Goal: Task Accomplishment & Management: Manage account settings

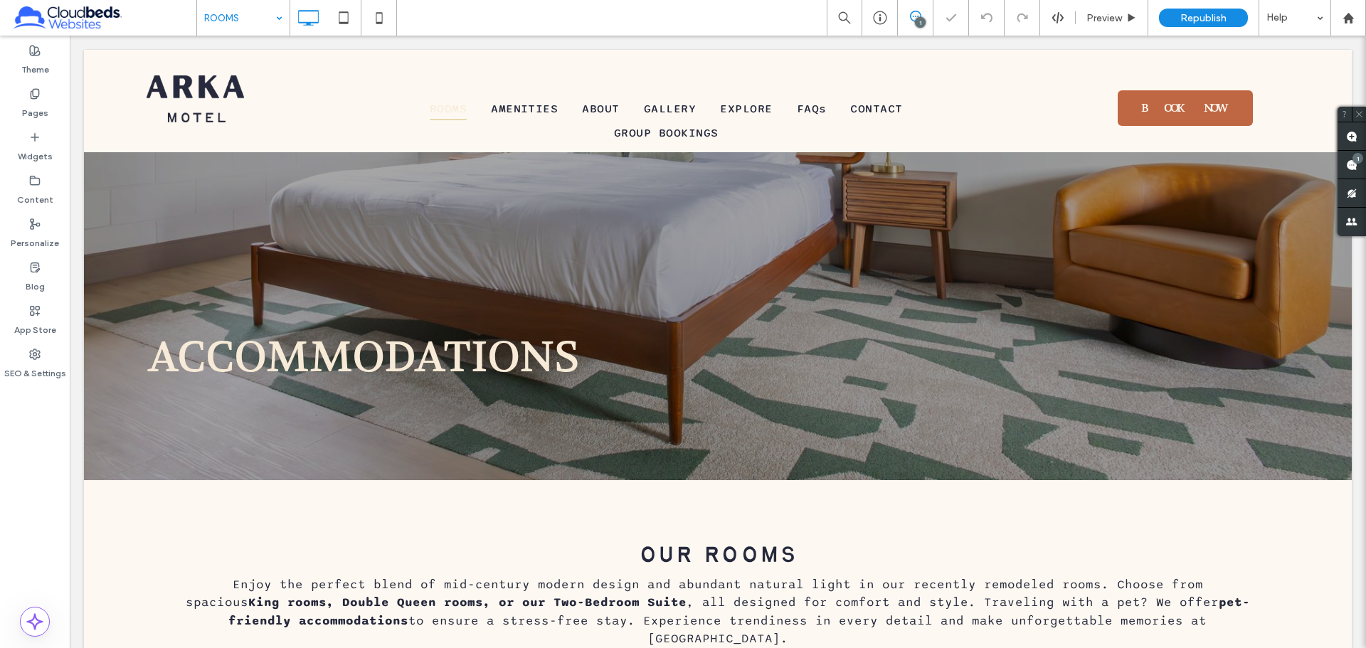
click at [263, 21] on input at bounding box center [239, 18] width 71 height 36
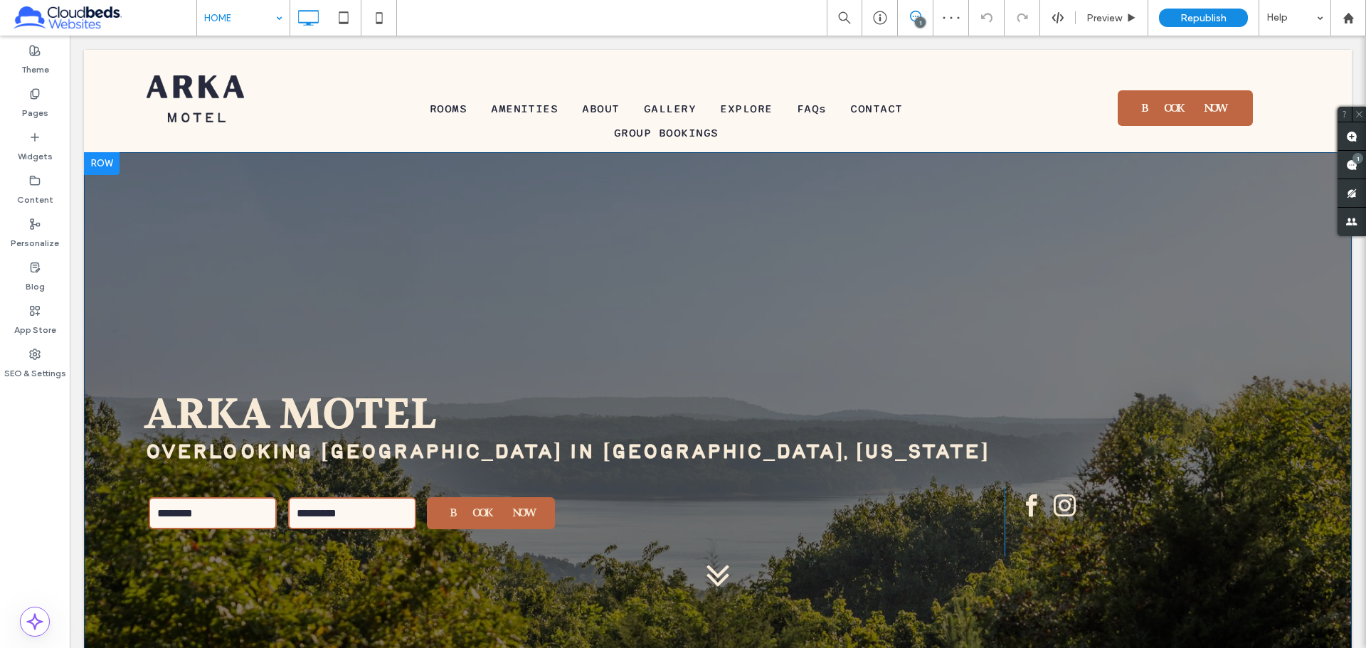
click at [107, 163] on div at bounding box center [102, 163] width 36 height 23
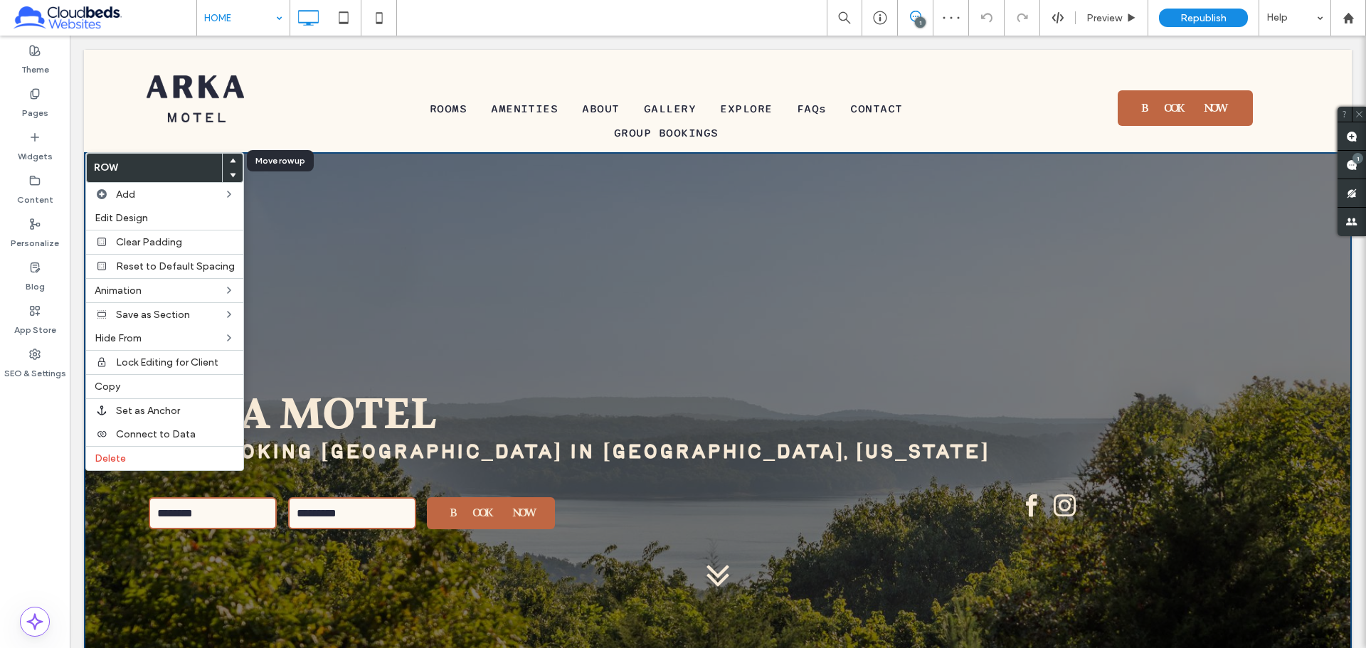
click at [230, 160] on use at bounding box center [233, 160] width 6 height 4
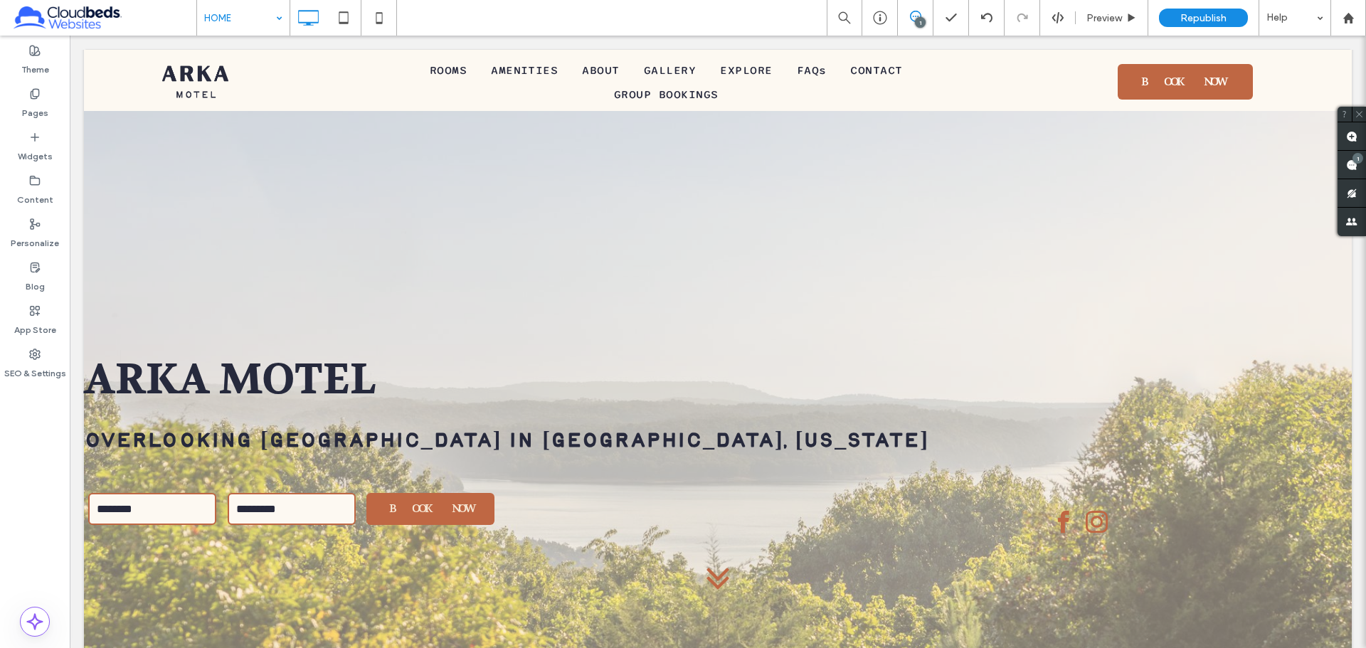
scroll to position [1669, 0]
click at [991, 23] on icon at bounding box center [986, 17] width 11 height 11
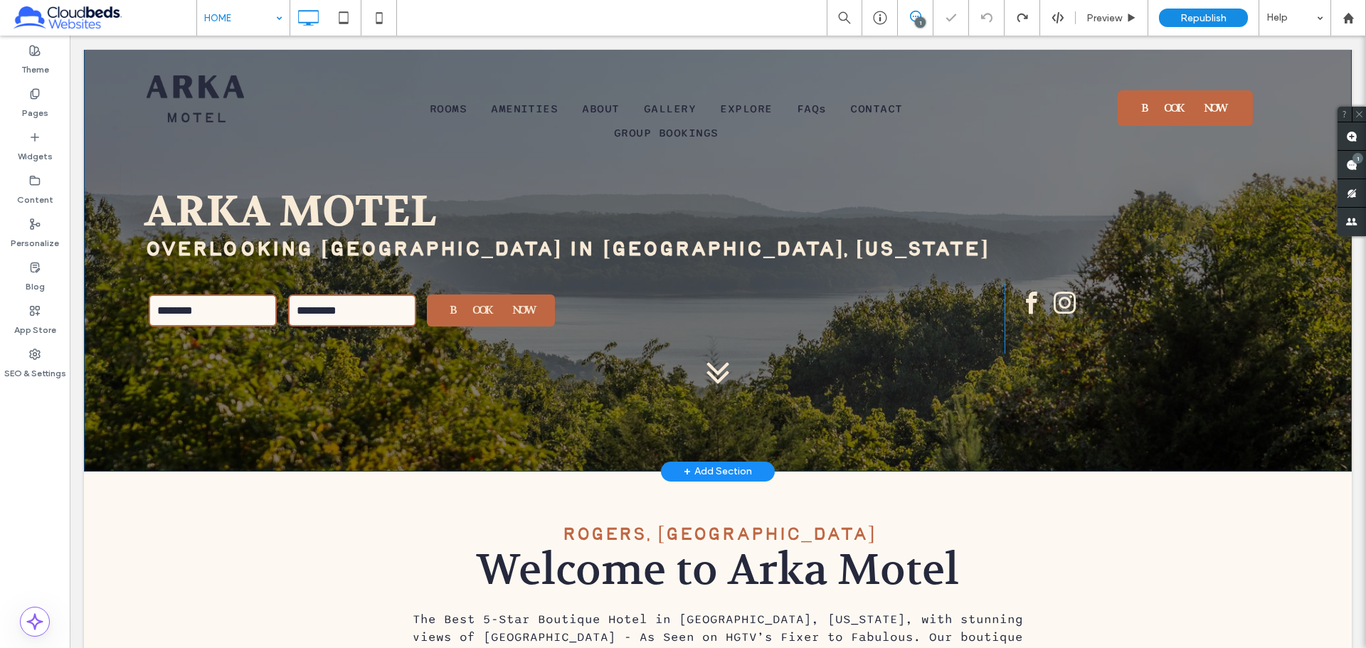
scroll to position [0, 0]
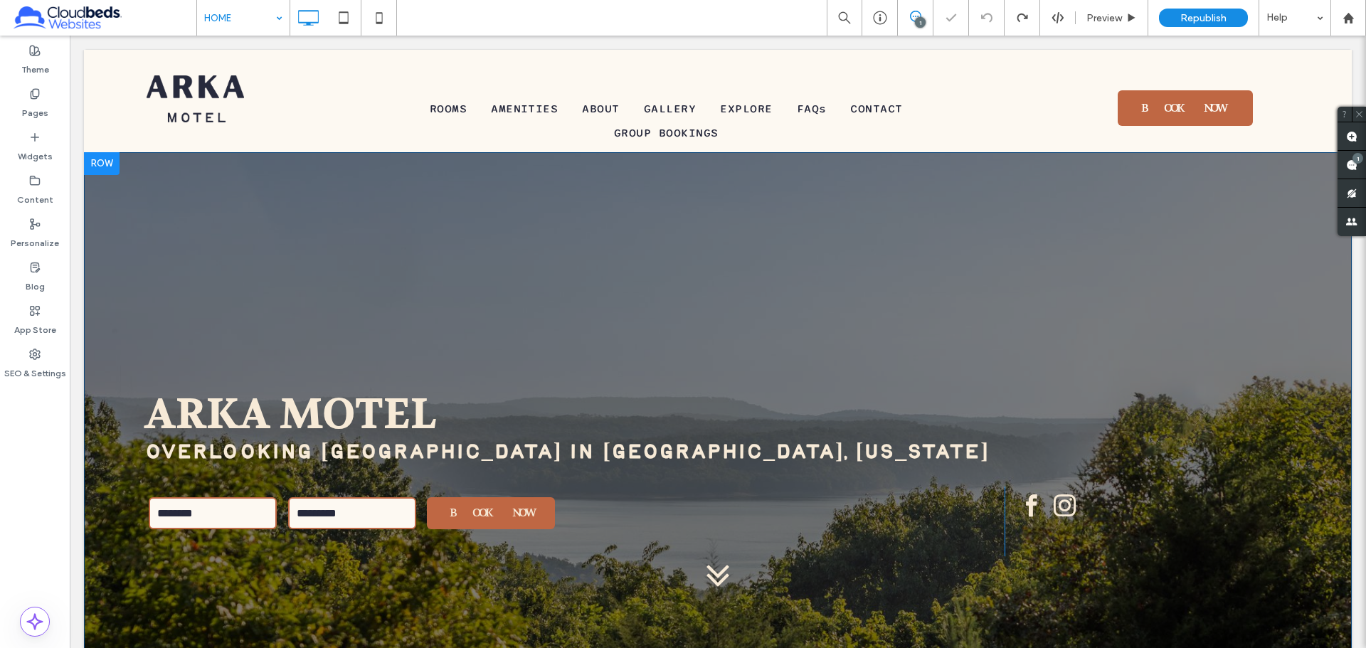
click at [639, 255] on div "Arka Motel Overlooking Beaver Lake in Rogers, Arkansas BOOK NOW Click To Paste …" at bounding box center [718, 413] width 1268 height 522
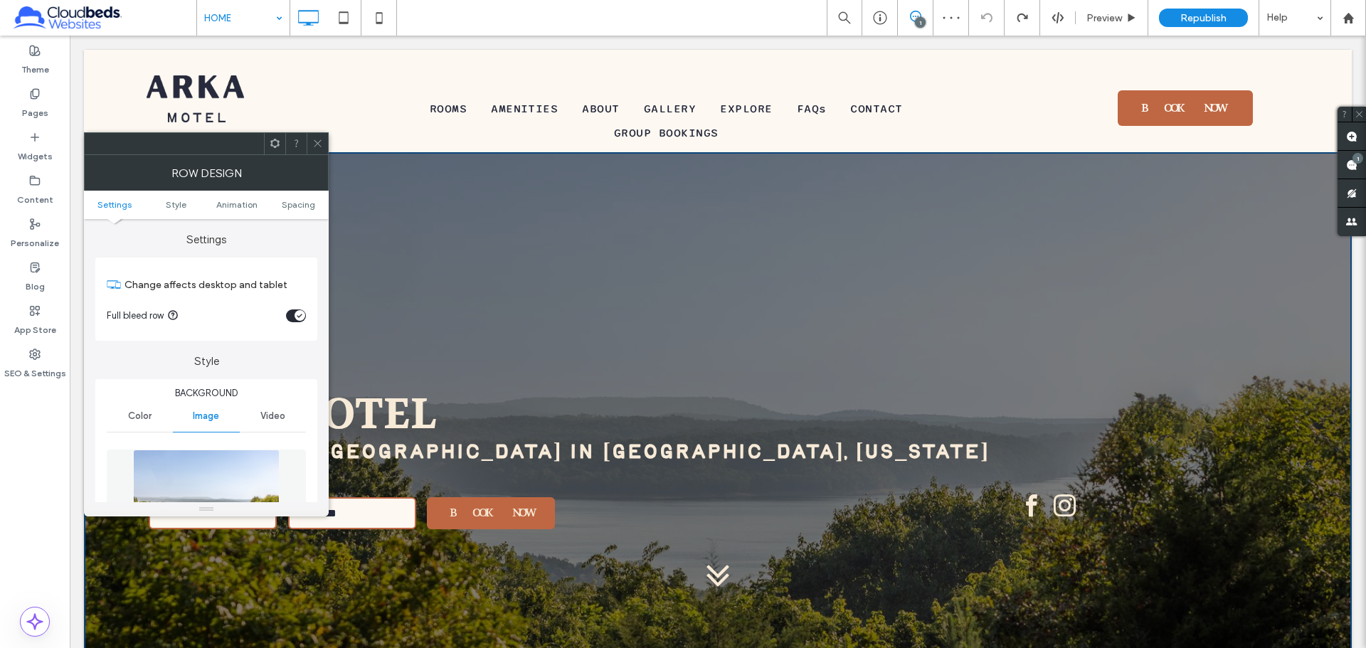
click at [324, 147] on div at bounding box center [317, 143] width 21 height 21
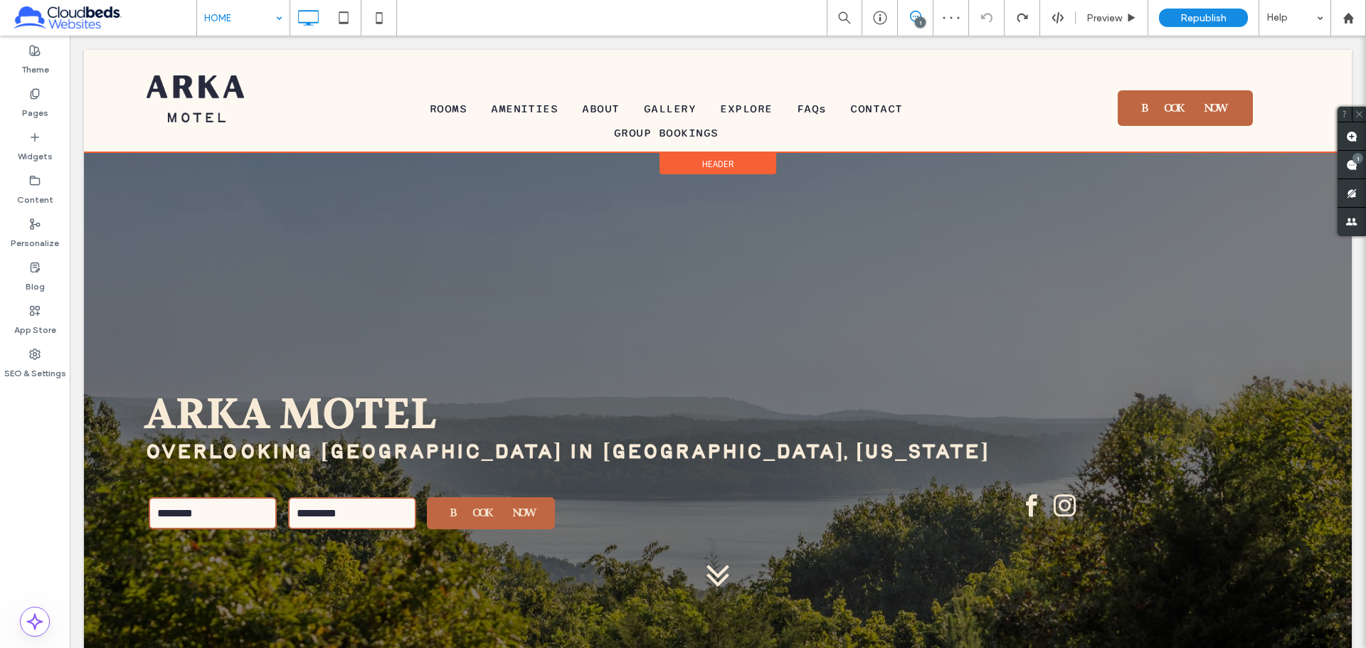
click at [691, 161] on div "Header" at bounding box center [718, 163] width 117 height 21
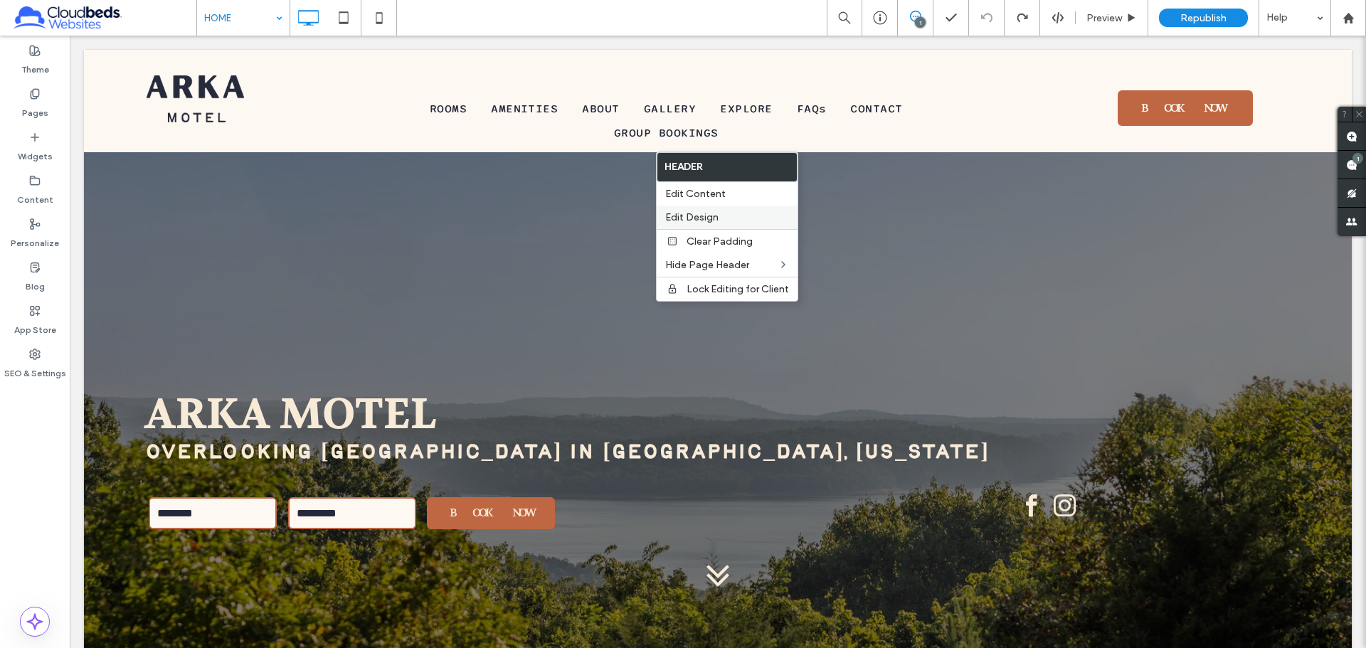
click at [742, 212] on label "Edit Design" at bounding box center [727, 217] width 124 height 12
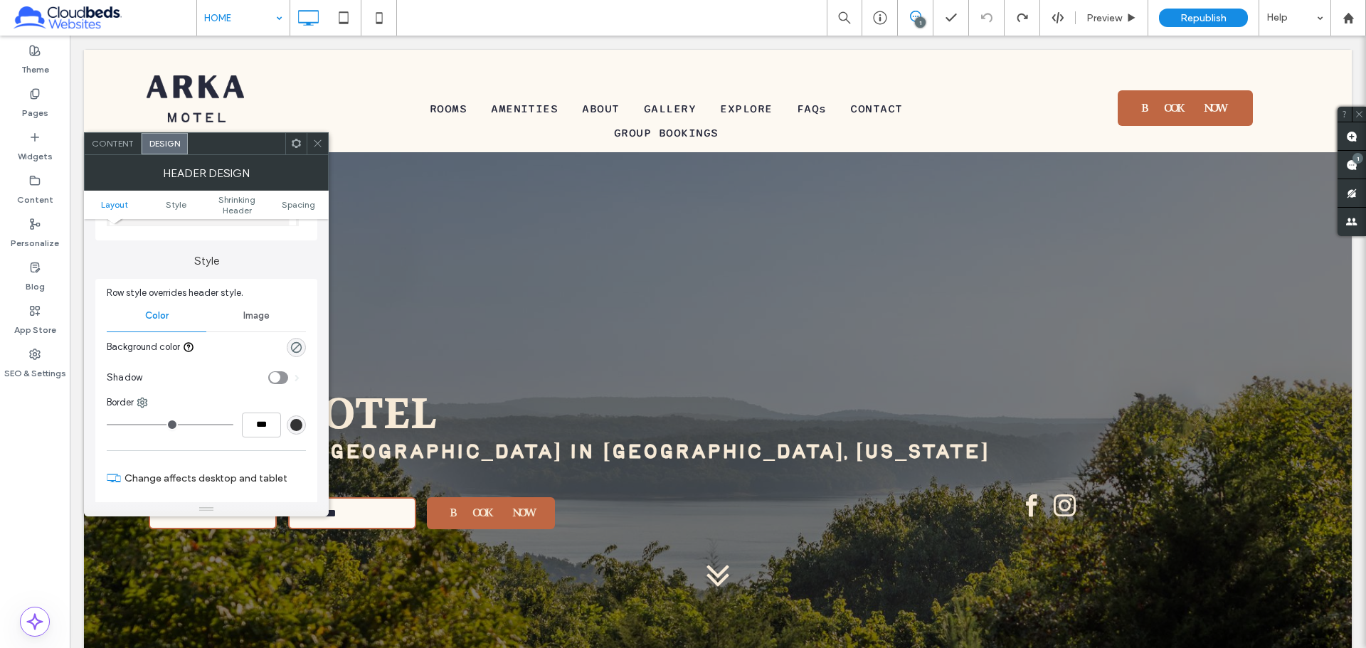
scroll to position [356, 0]
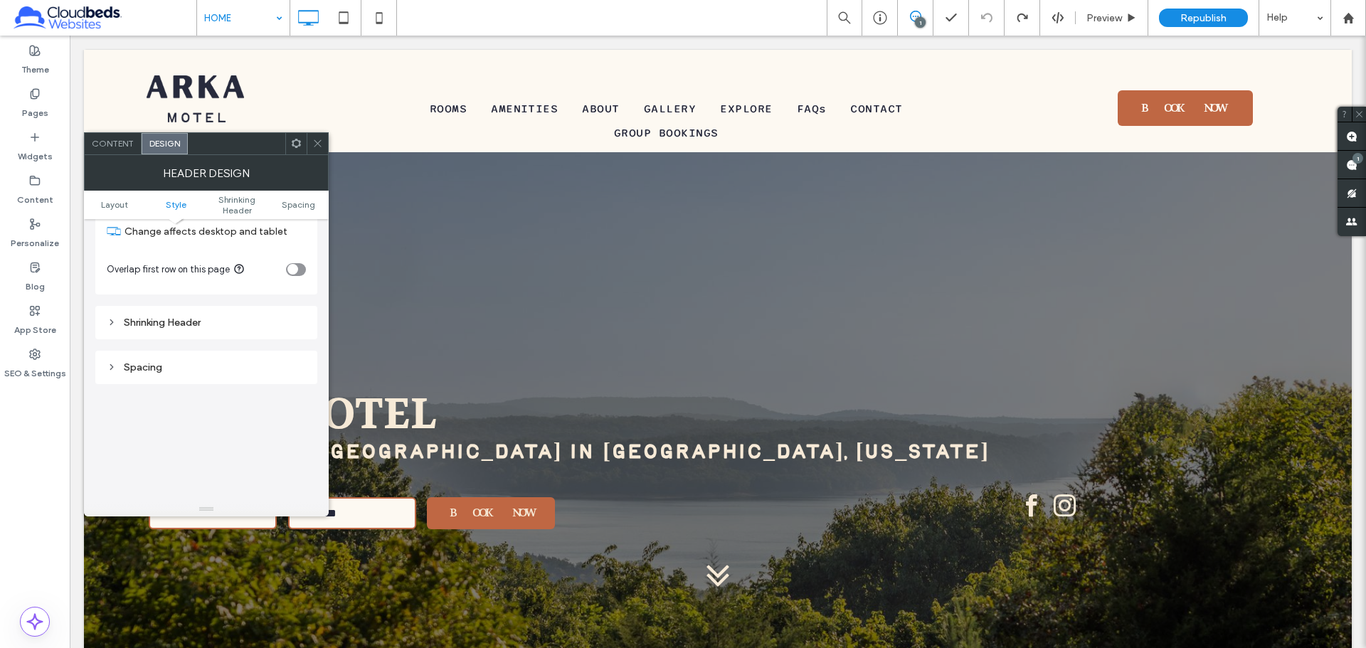
click at [300, 271] on div "toggle" at bounding box center [296, 269] width 20 height 13
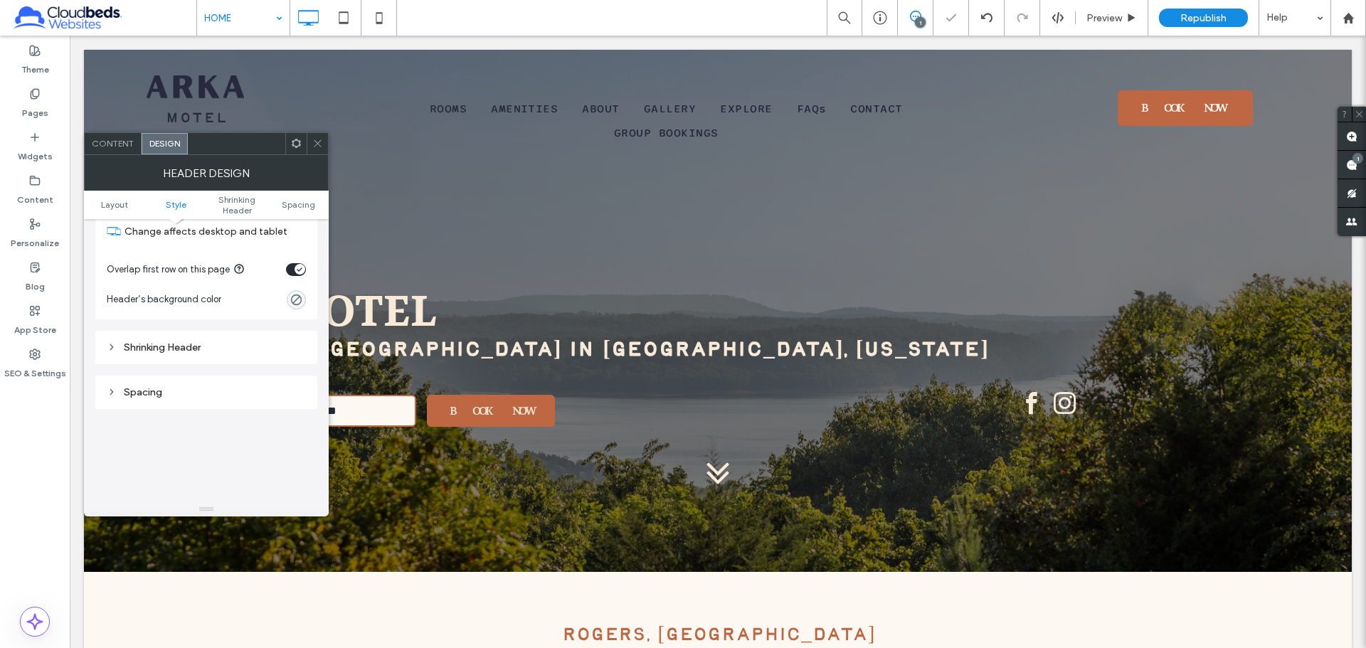
click at [327, 140] on div at bounding box center [317, 143] width 21 height 21
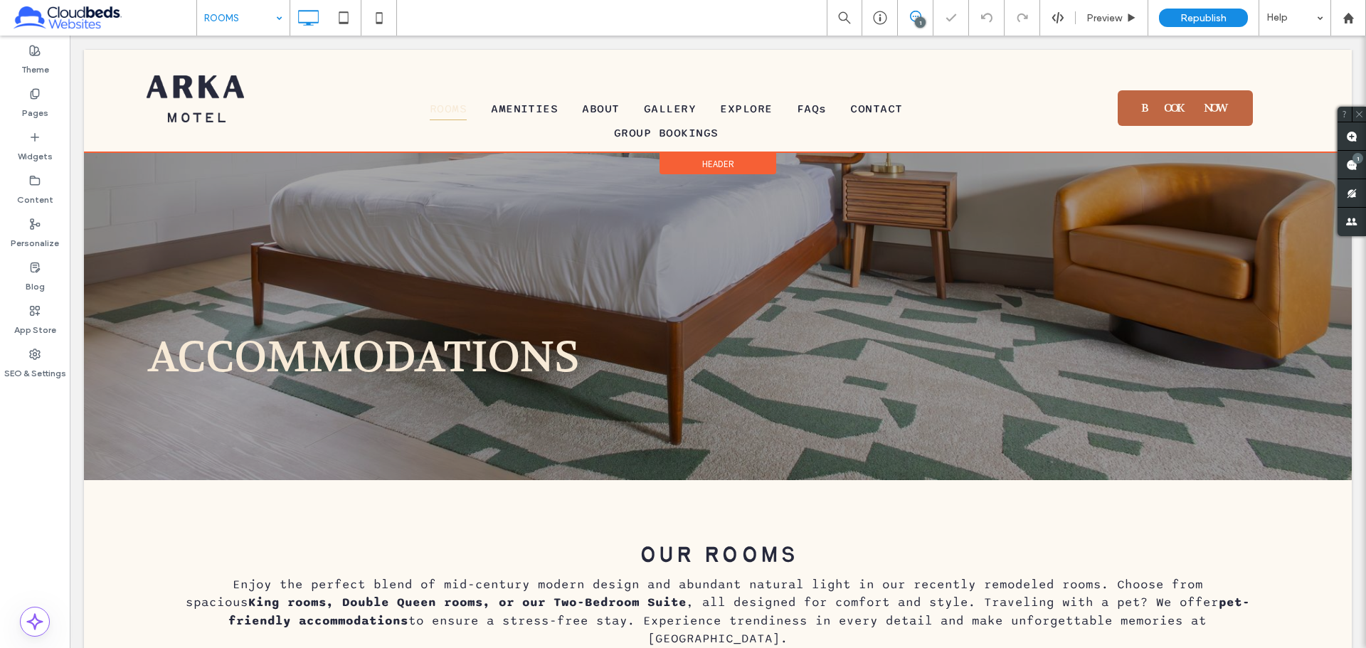
click at [702, 163] on span "Header" at bounding box center [718, 164] width 32 height 12
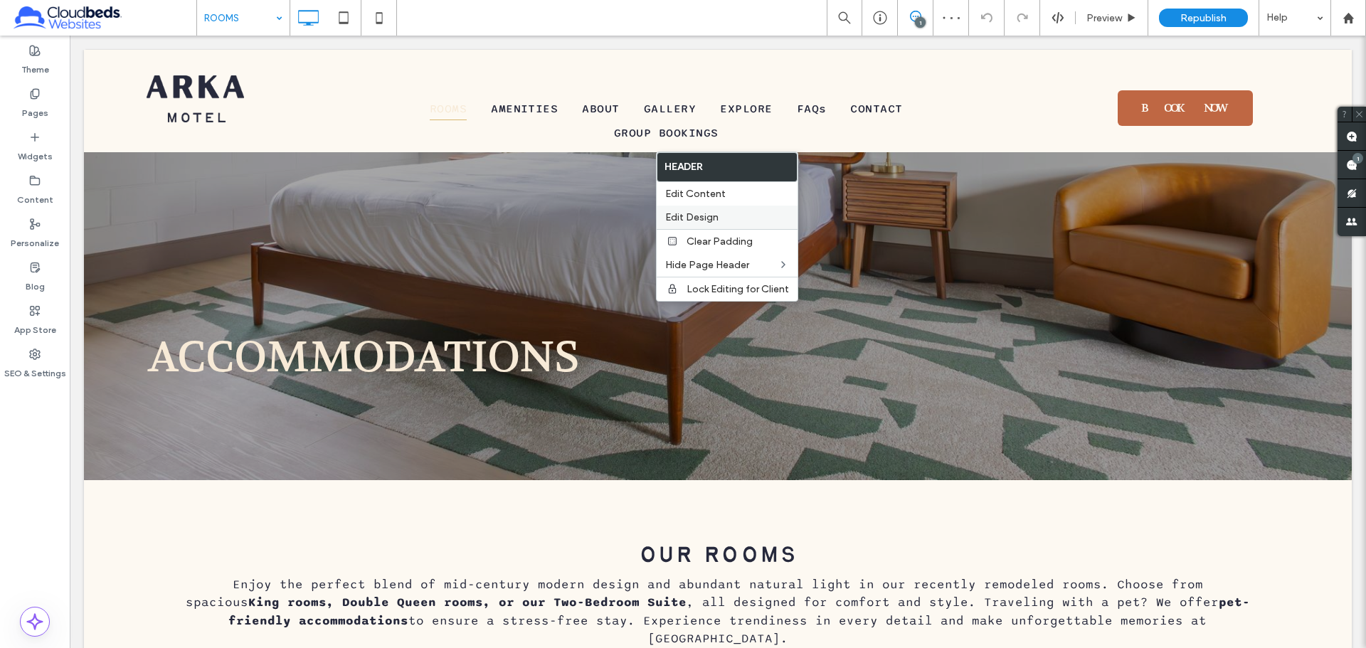
click at [725, 218] on label "Edit Design" at bounding box center [727, 217] width 124 height 12
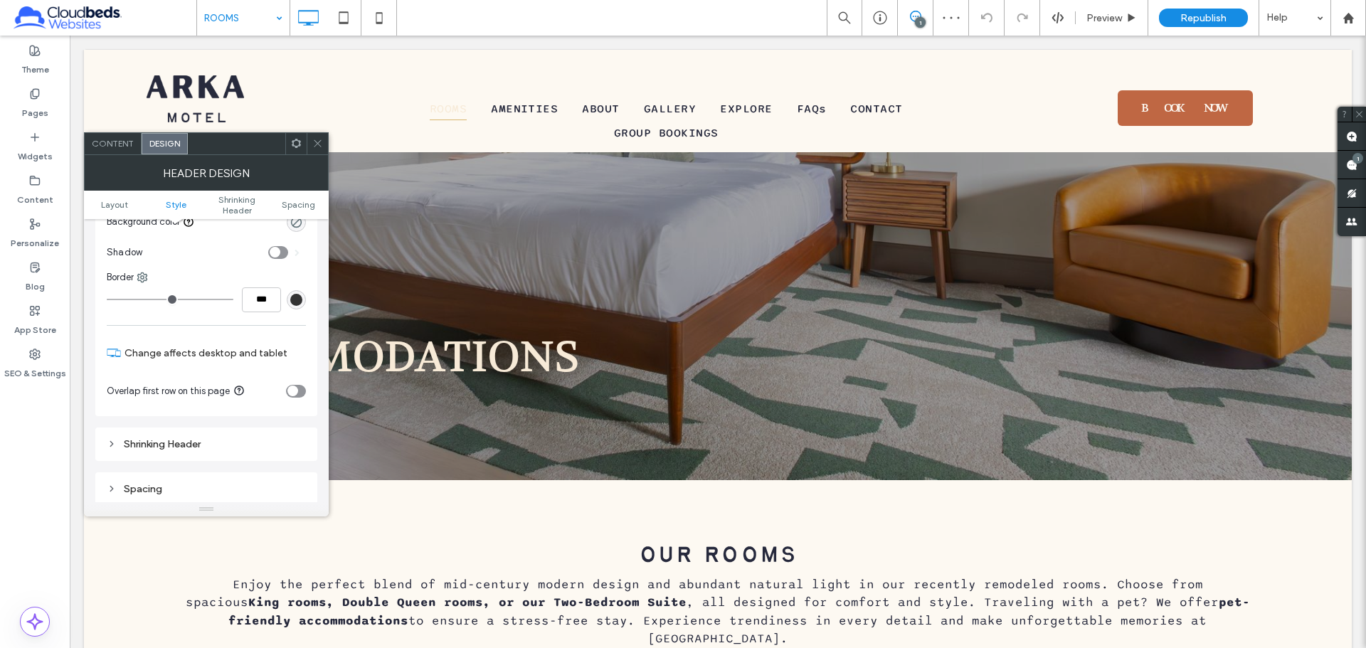
scroll to position [285, 0]
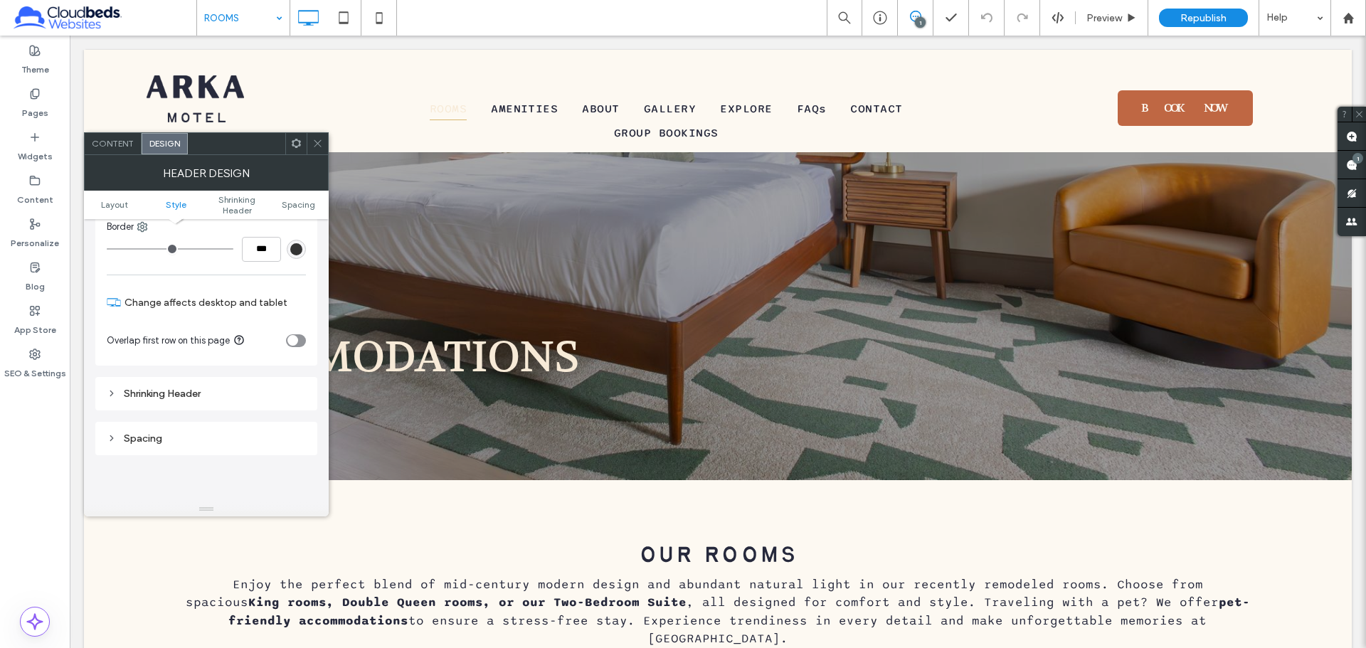
click at [296, 334] on section "Overlap first row on this page" at bounding box center [206, 341] width 199 height 36
click at [296, 339] on div "toggle" at bounding box center [292, 340] width 11 height 11
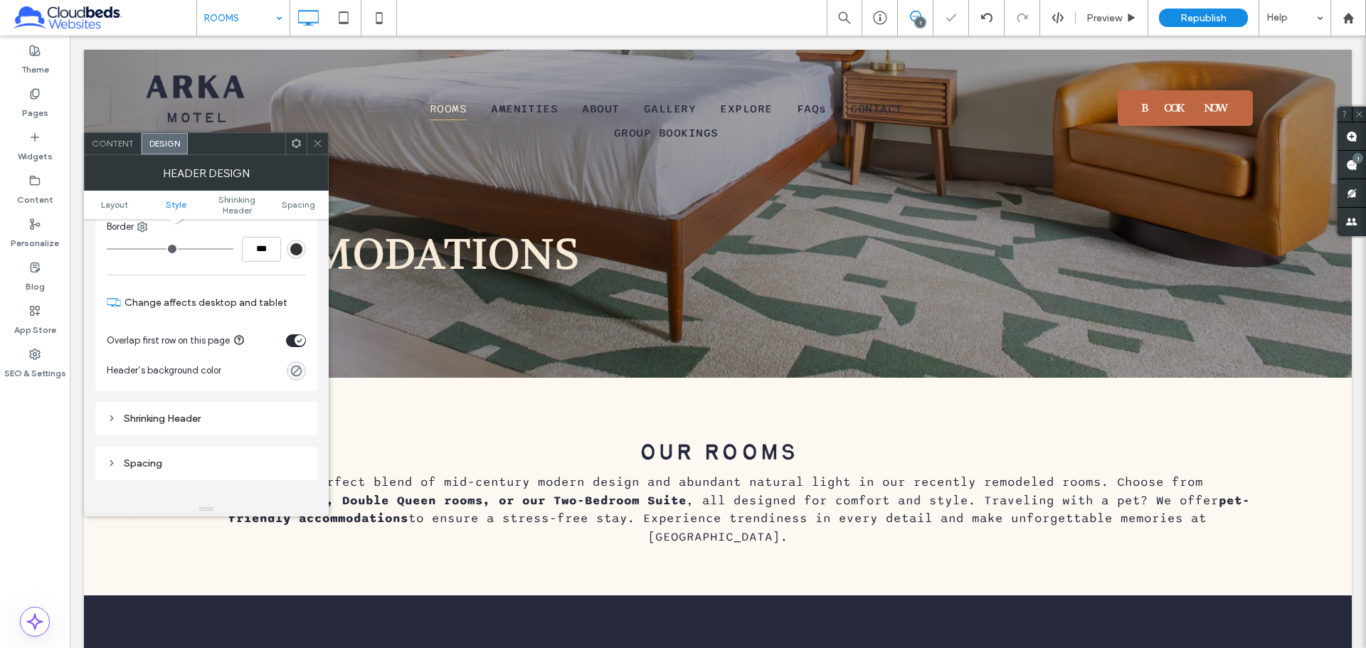
click at [315, 139] on icon at bounding box center [317, 143] width 11 height 11
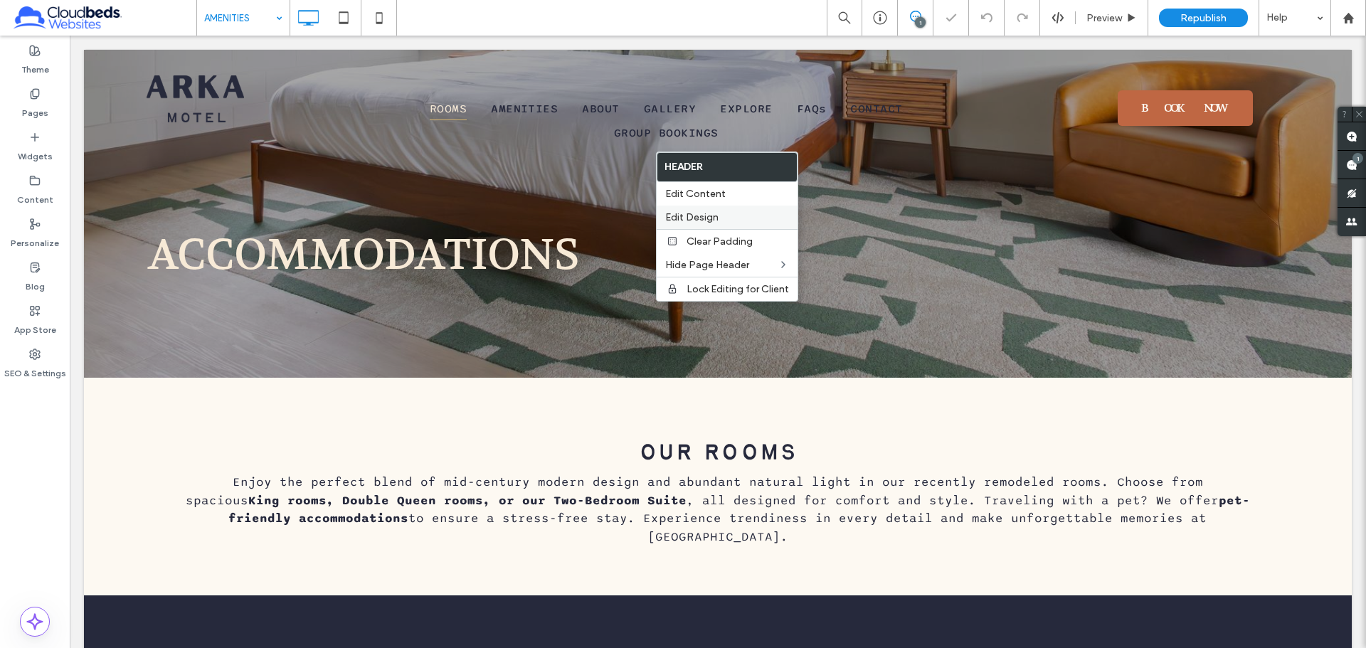
click at [727, 213] on label "Edit Design" at bounding box center [727, 217] width 124 height 12
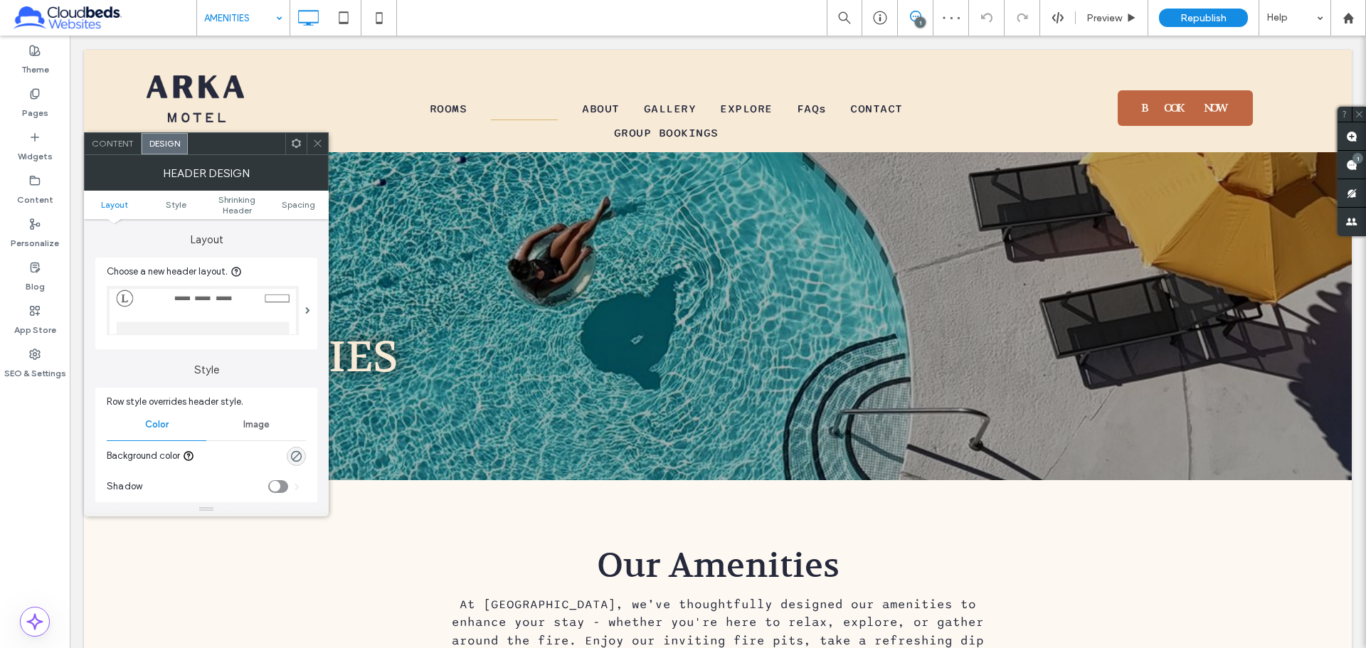
click at [320, 147] on icon at bounding box center [317, 143] width 11 height 11
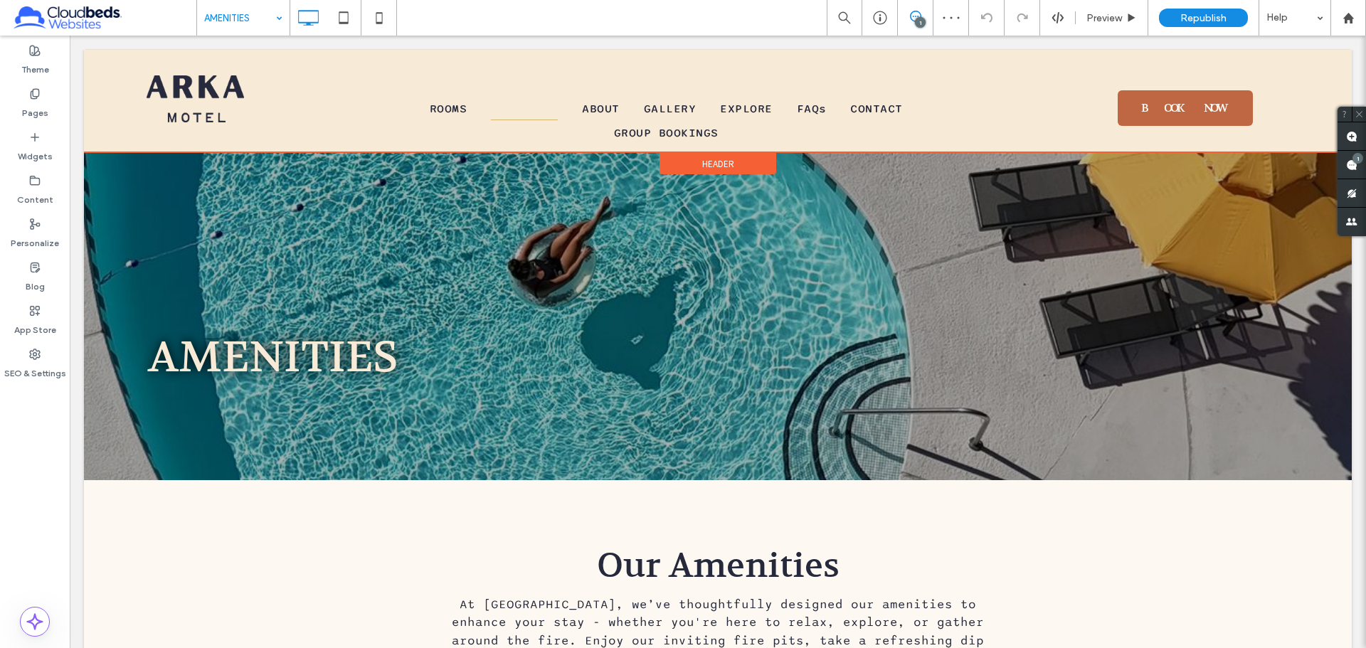
click at [680, 159] on div "Header" at bounding box center [718, 163] width 117 height 21
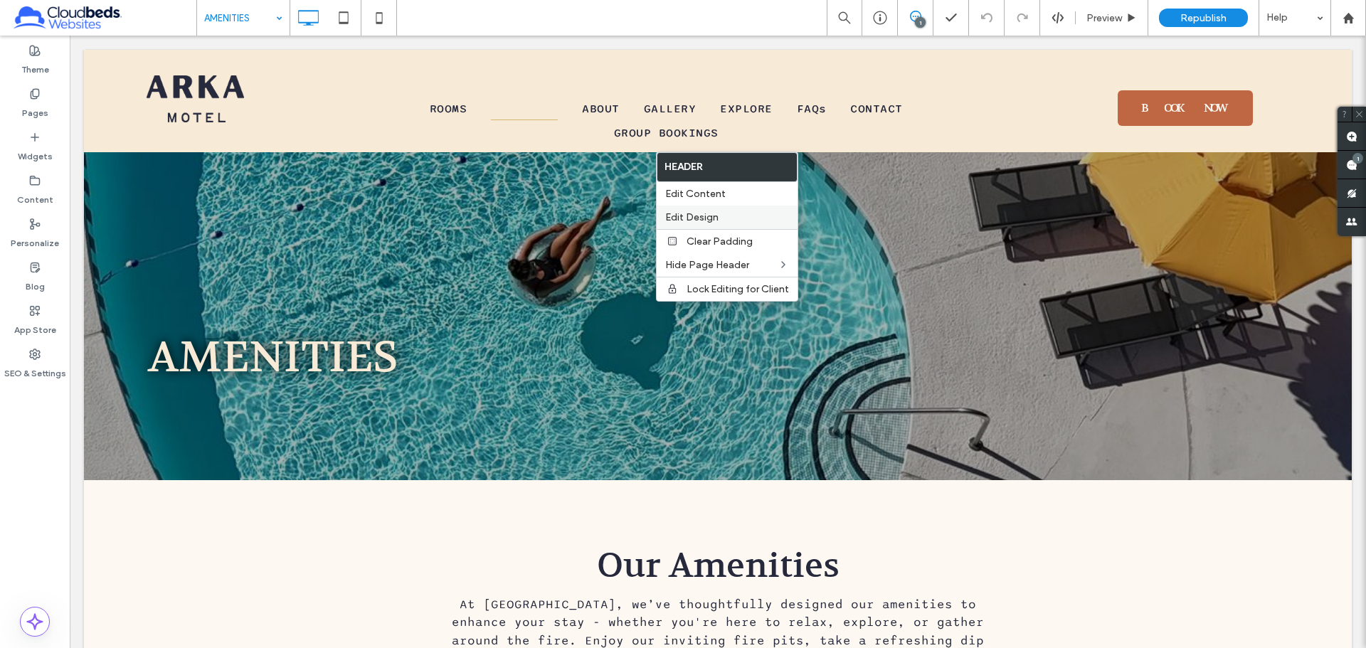
drag, startPoint x: 754, startPoint y: 213, endPoint x: 371, endPoint y: 181, distance: 383.5
click at [754, 213] on label "Edit Design" at bounding box center [727, 217] width 124 height 12
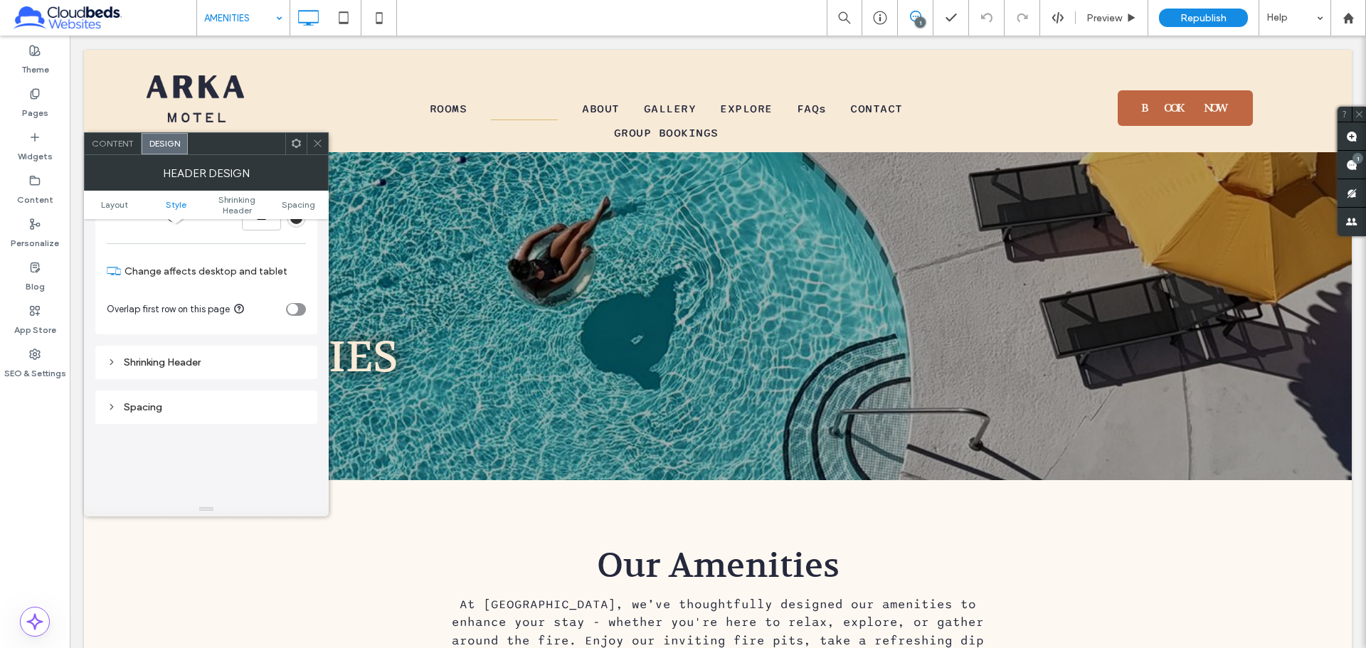
scroll to position [356, 0]
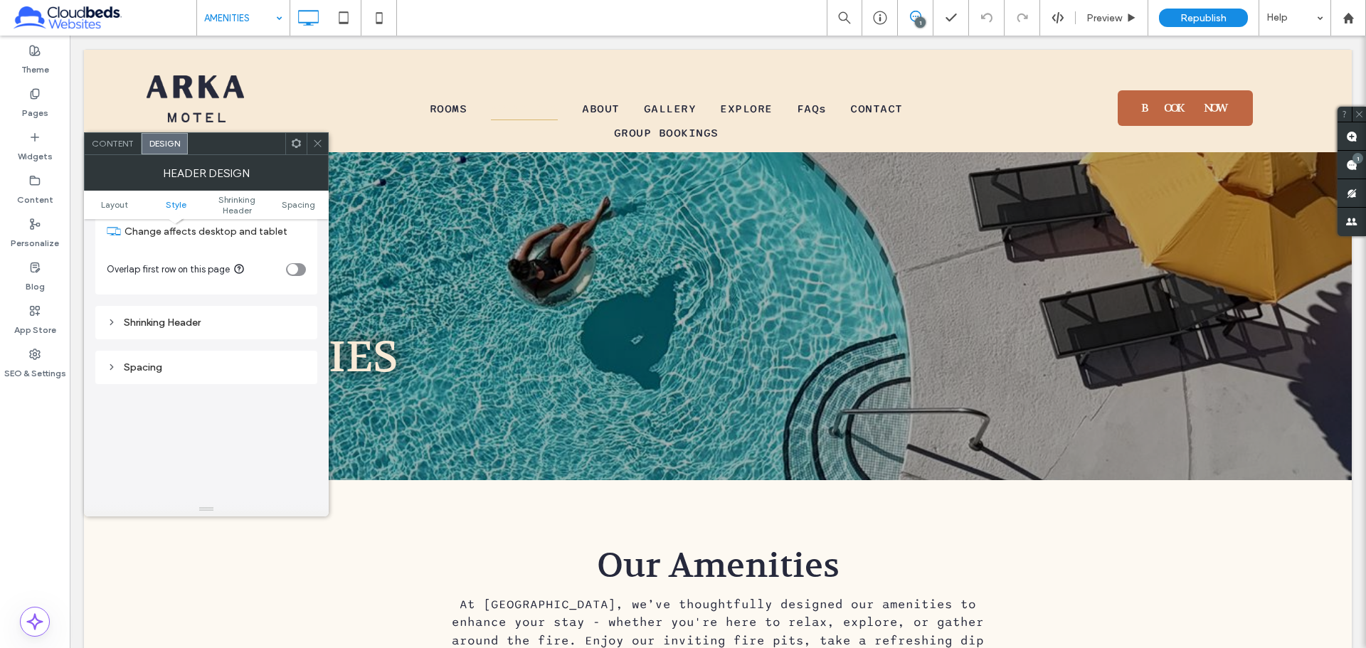
click at [298, 270] on div "toggle" at bounding box center [296, 269] width 20 height 13
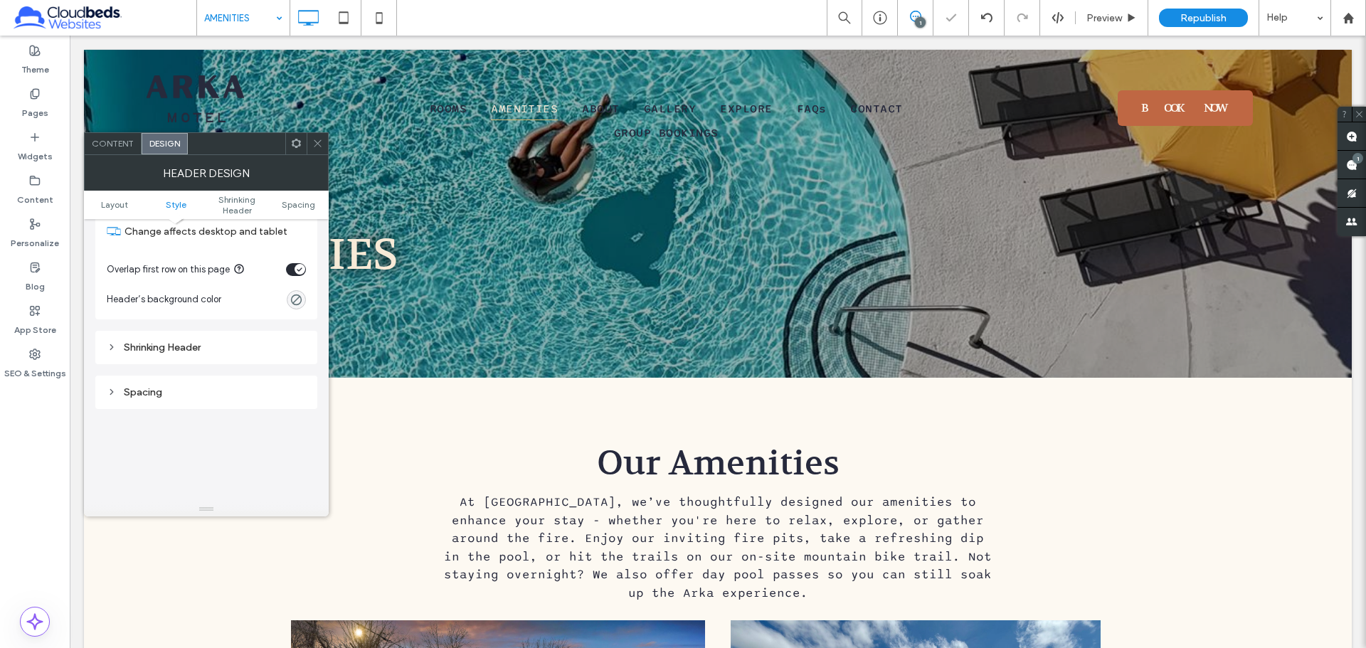
click at [319, 152] on span at bounding box center [317, 143] width 11 height 21
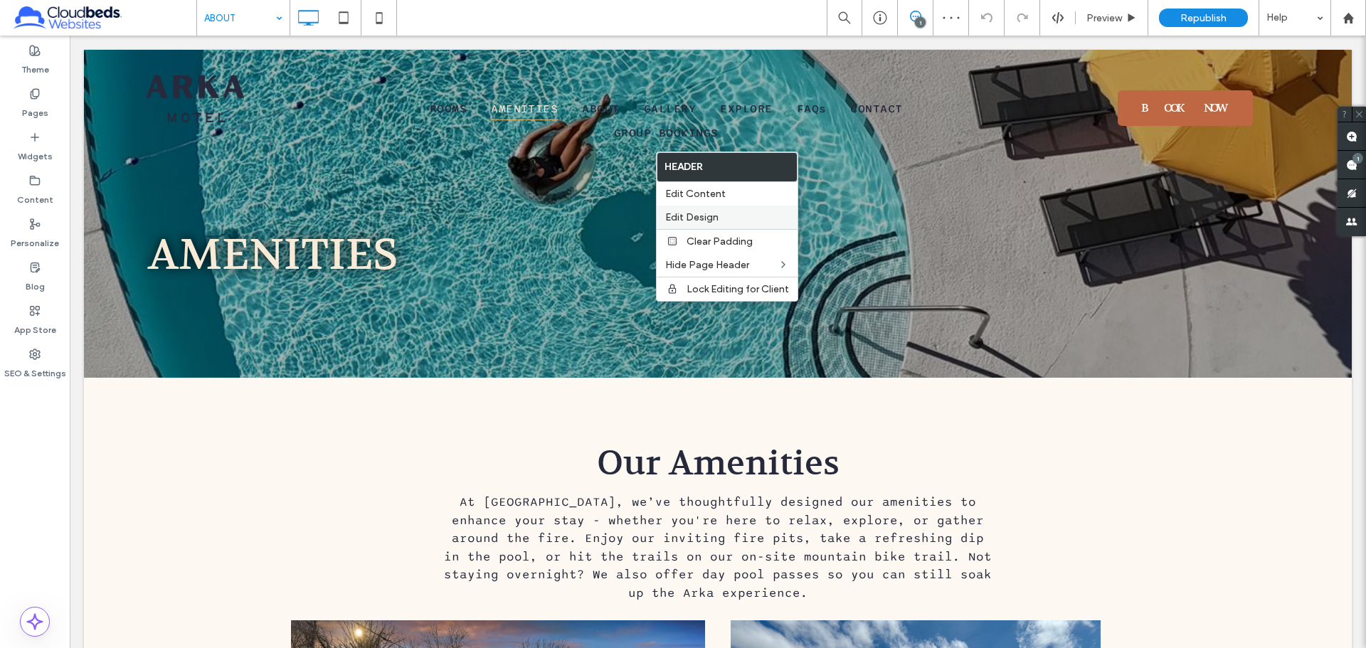
click at [729, 216] on label "Edit Design" at bounding box center [727, 217] width 124 height 12
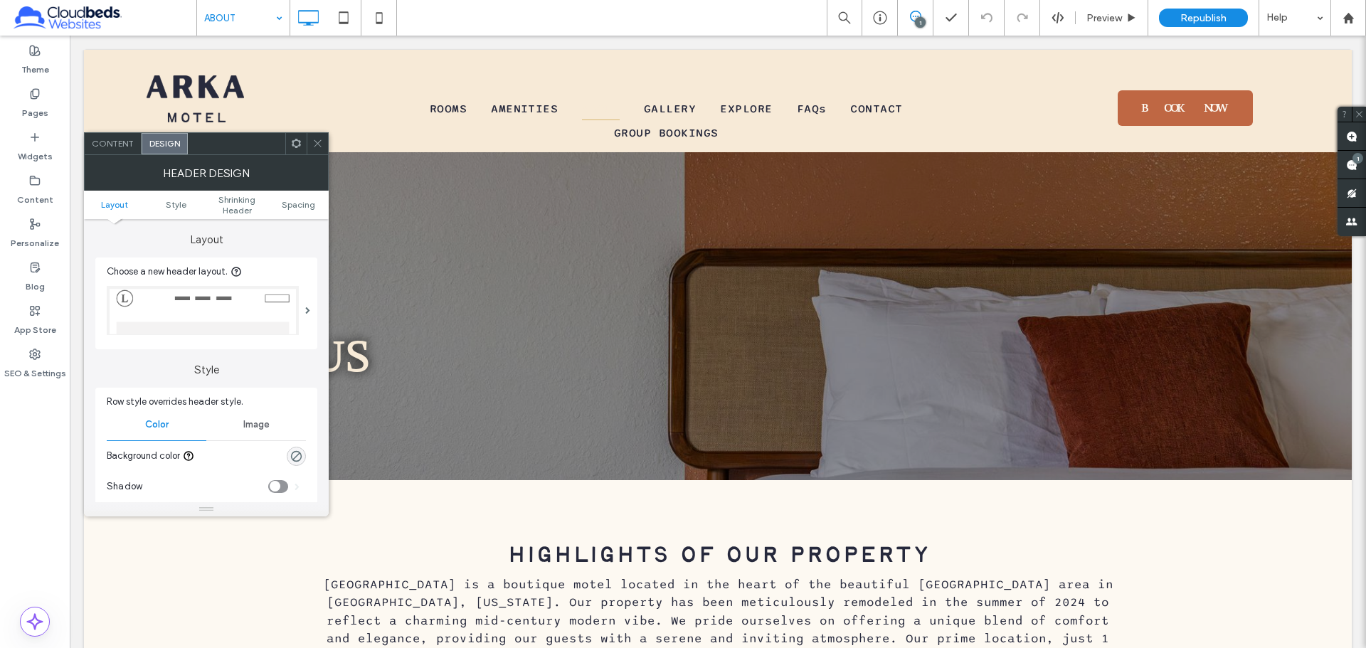
scroll to position [285, 0]
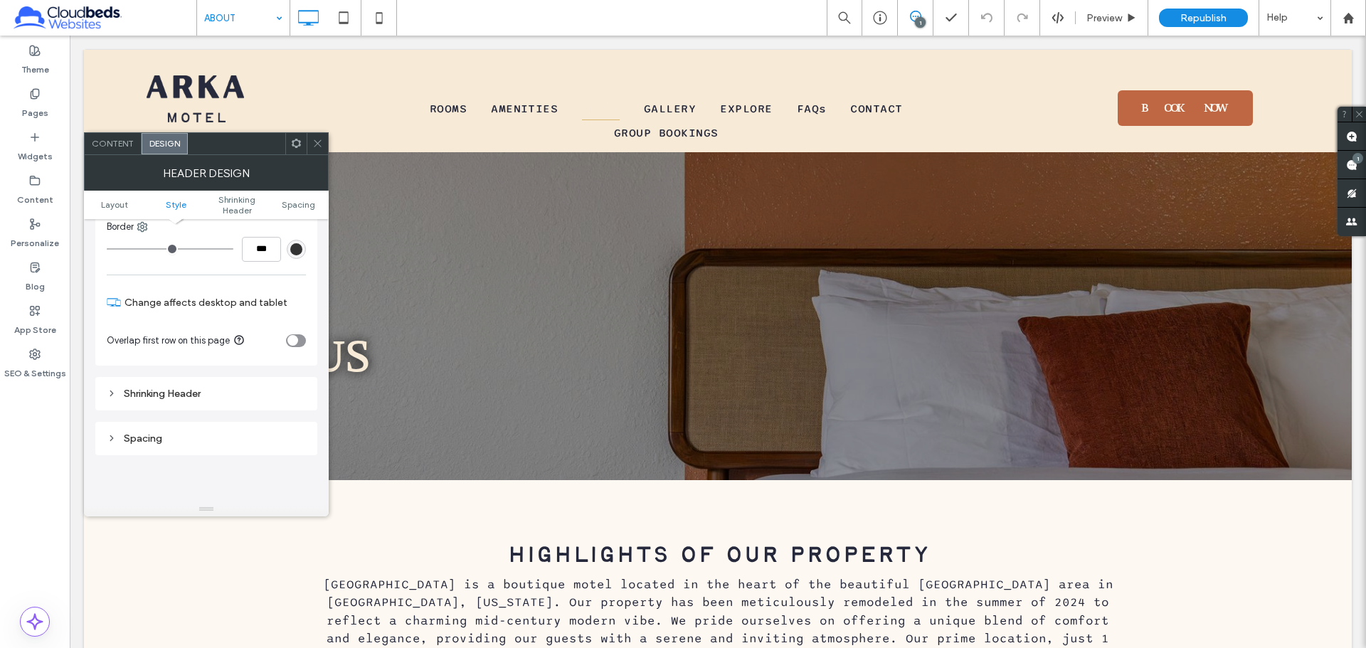
click at [292, 342] on icon "toggle" at bounding box center [292, 340] width 4 height 3
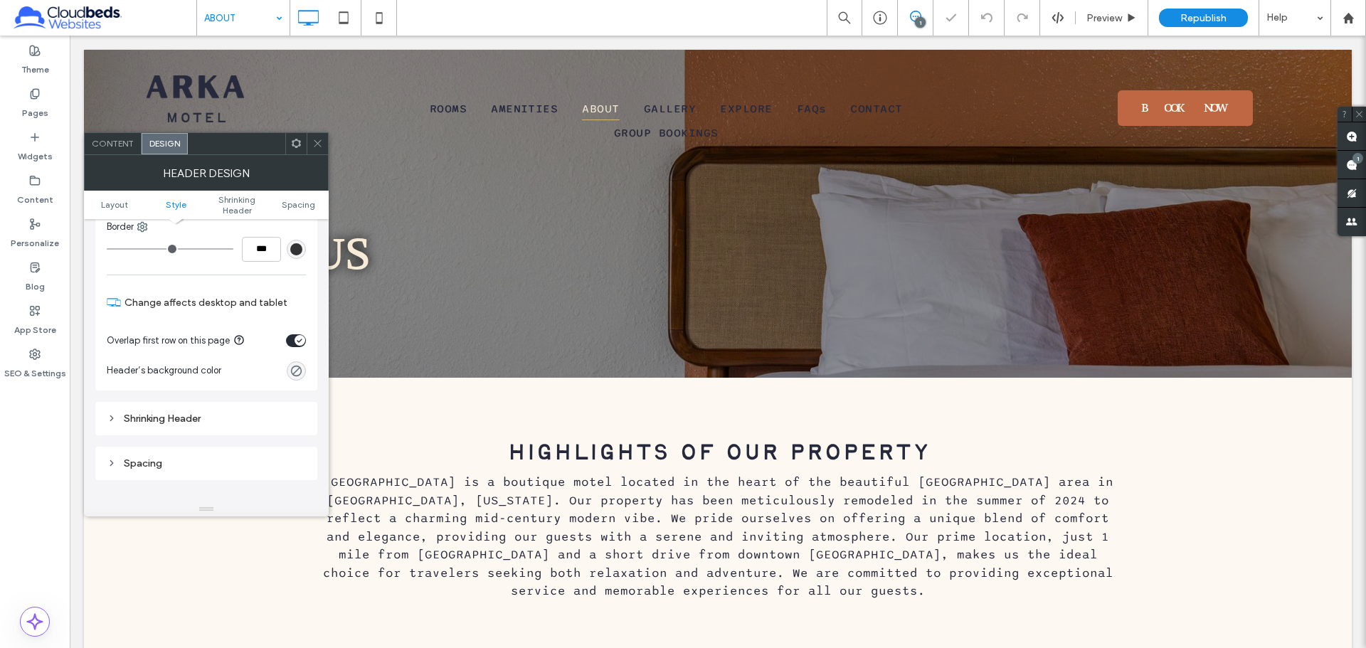
click at [318, 144] on icon at bounding box center [317, 143] width 11 height 11
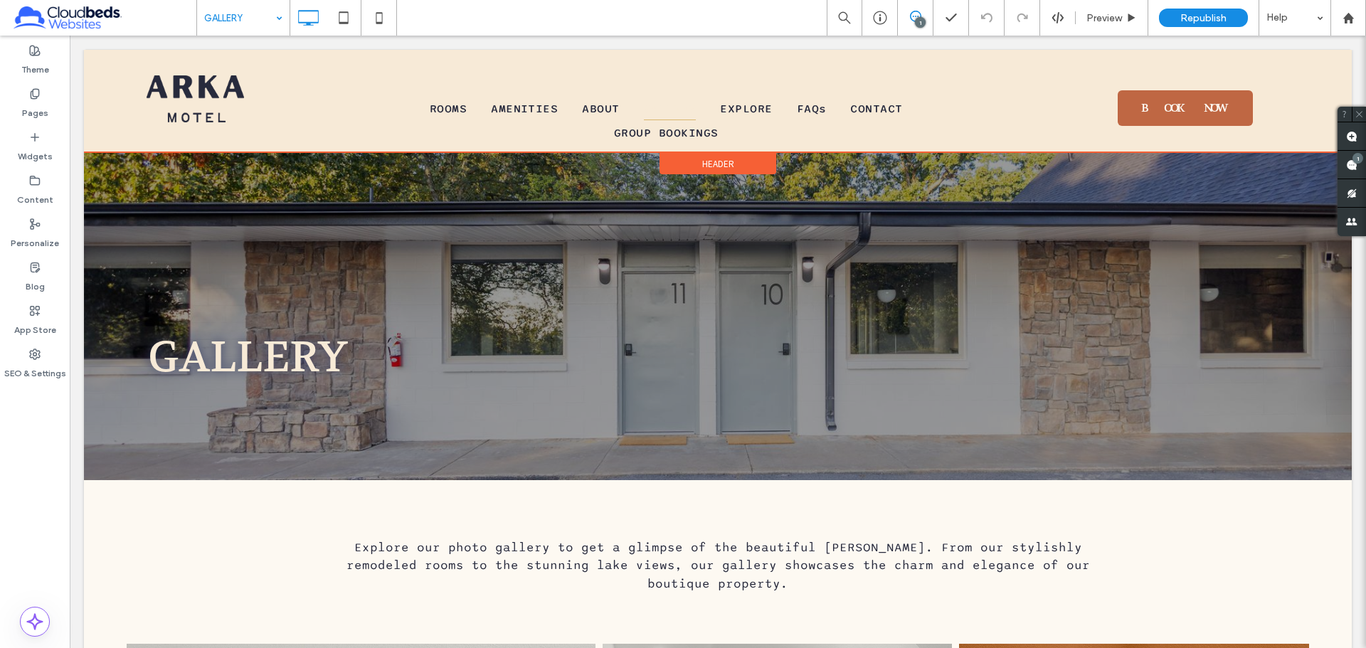
click at [720, 159] on span "Header" at bounding box center [718, 164] width 32 height 12
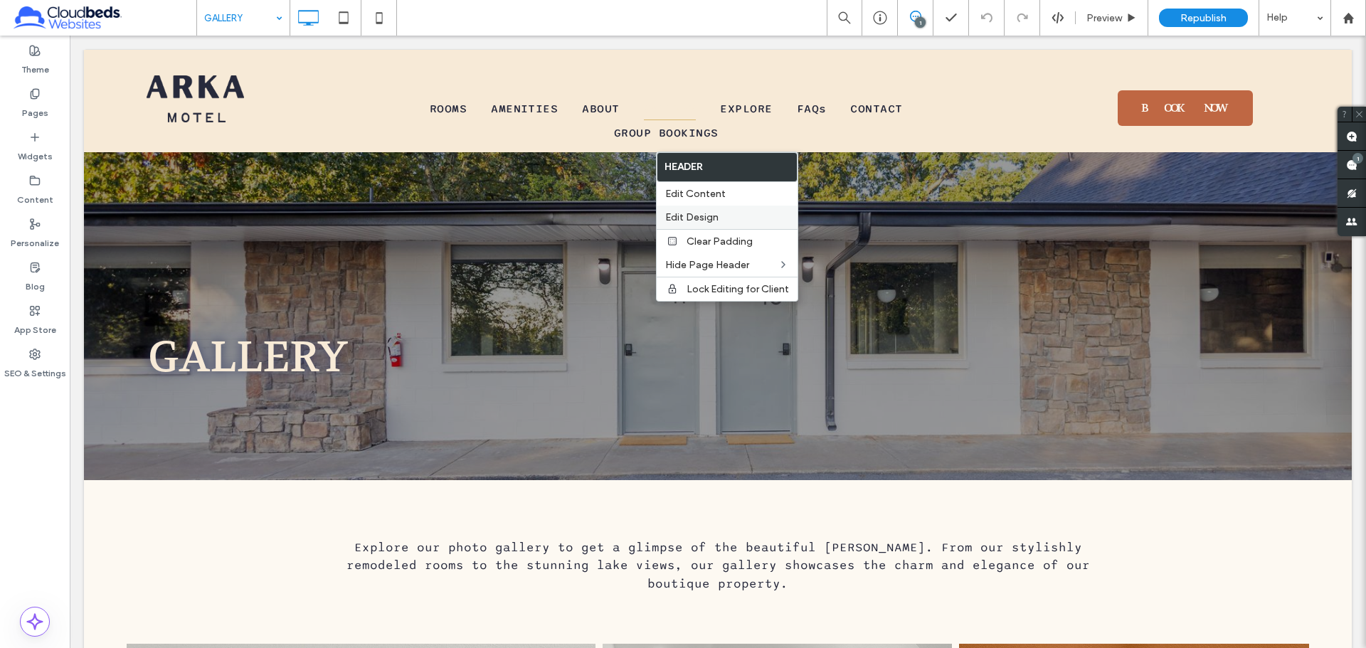
click at [711, 211] on span "Edit Design" at bounding box center [691, 217] width 53 height 12
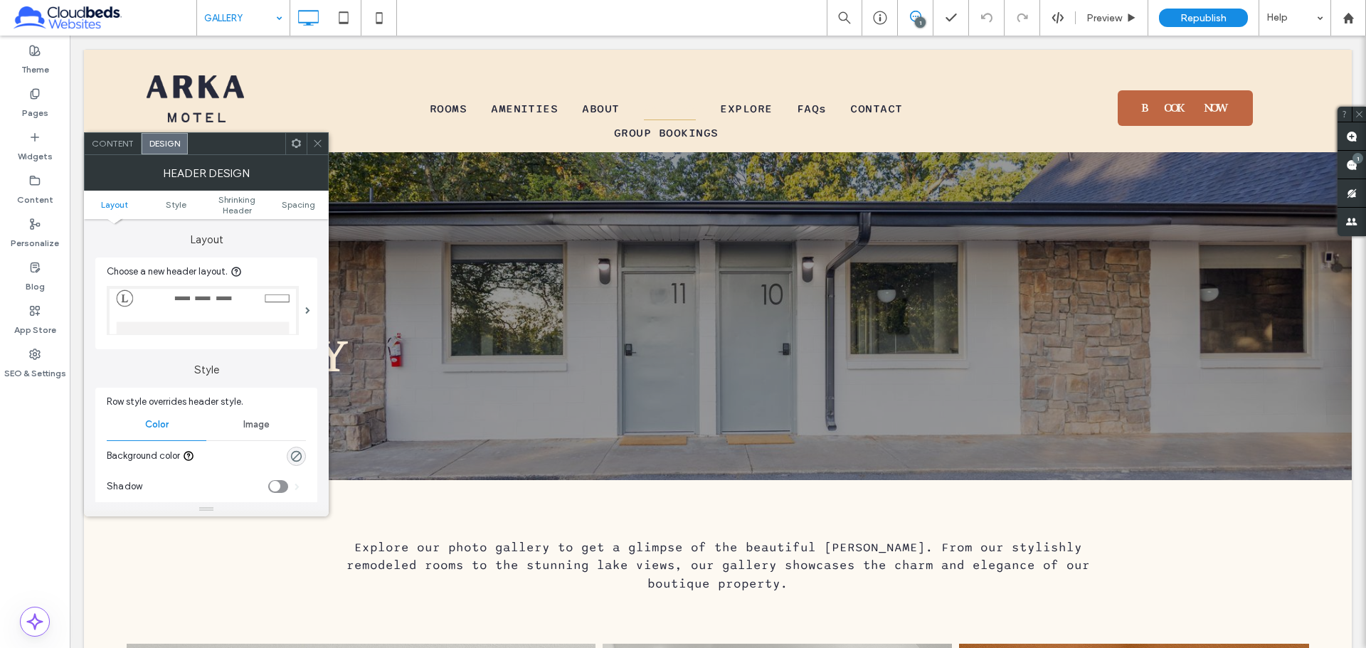
scroll to position [356, 0]
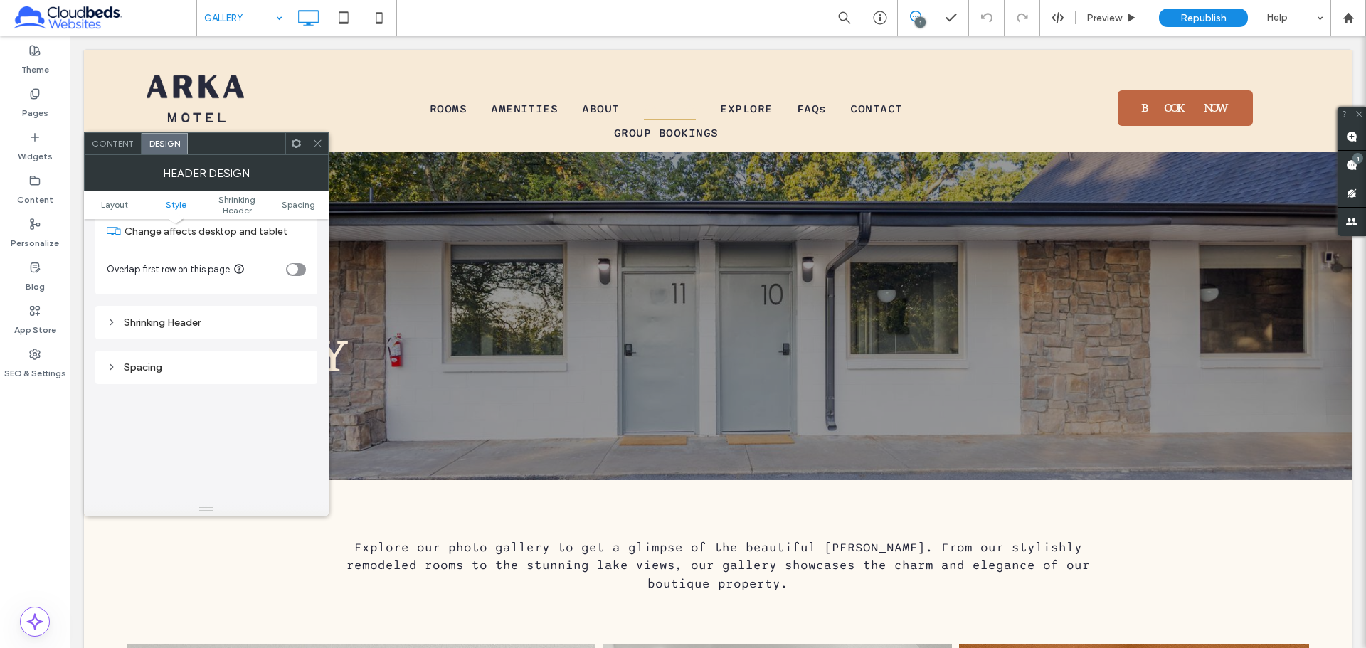
click at [300, 270] on div "toggle" at bounding box center [296, 269] width 20 height 13
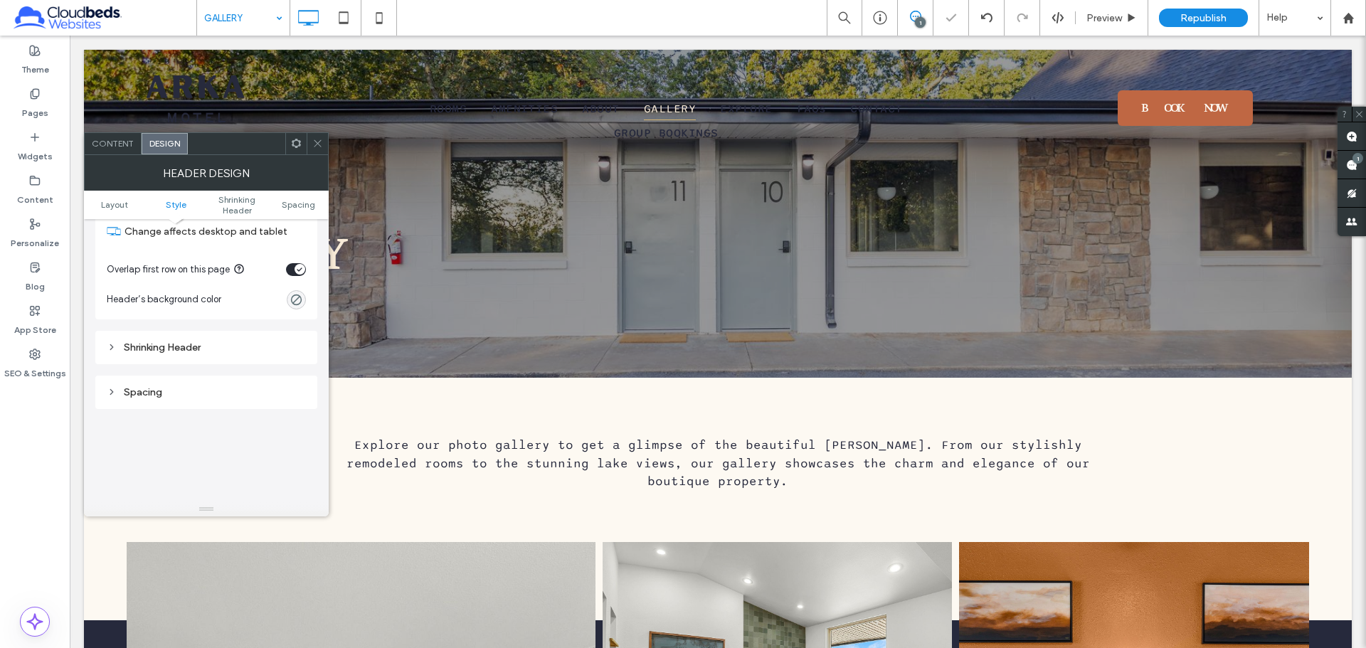
click at [318, 147] on icon at bounding box center [317, 143] width 11 height 11
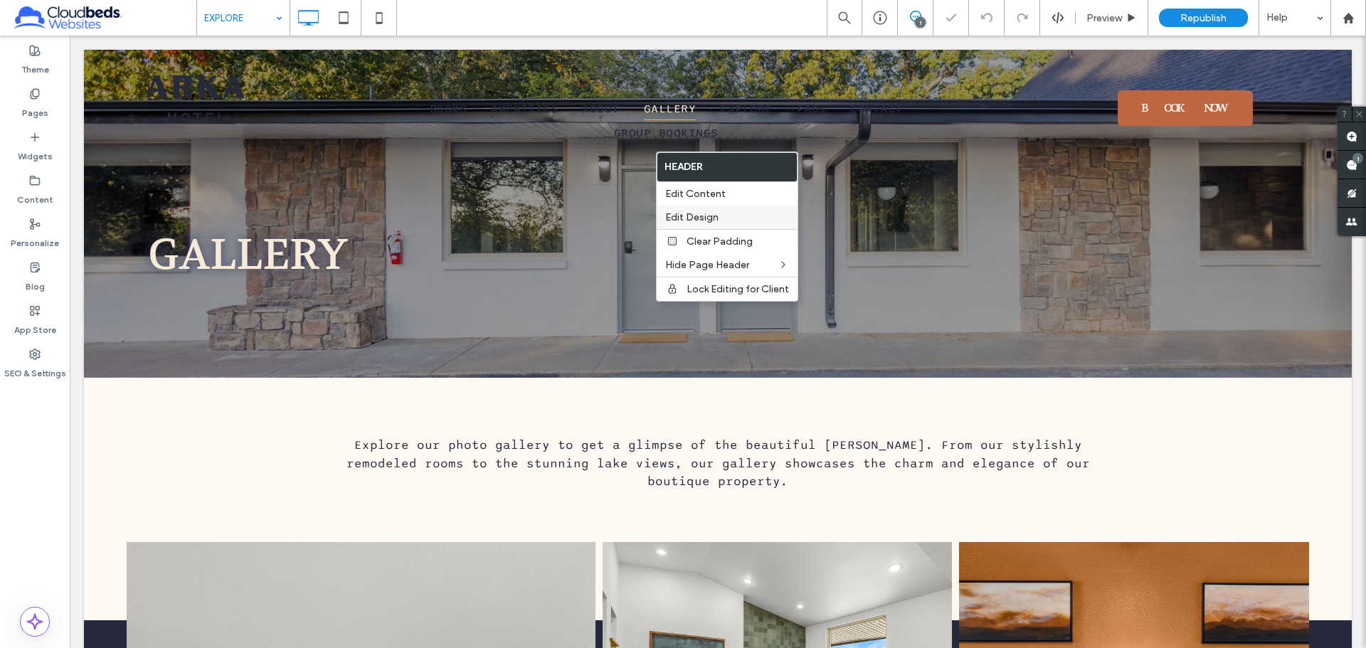
click at [735, 212] on label "Edit Design" at bounding box center [727, 217] width 124 height 12
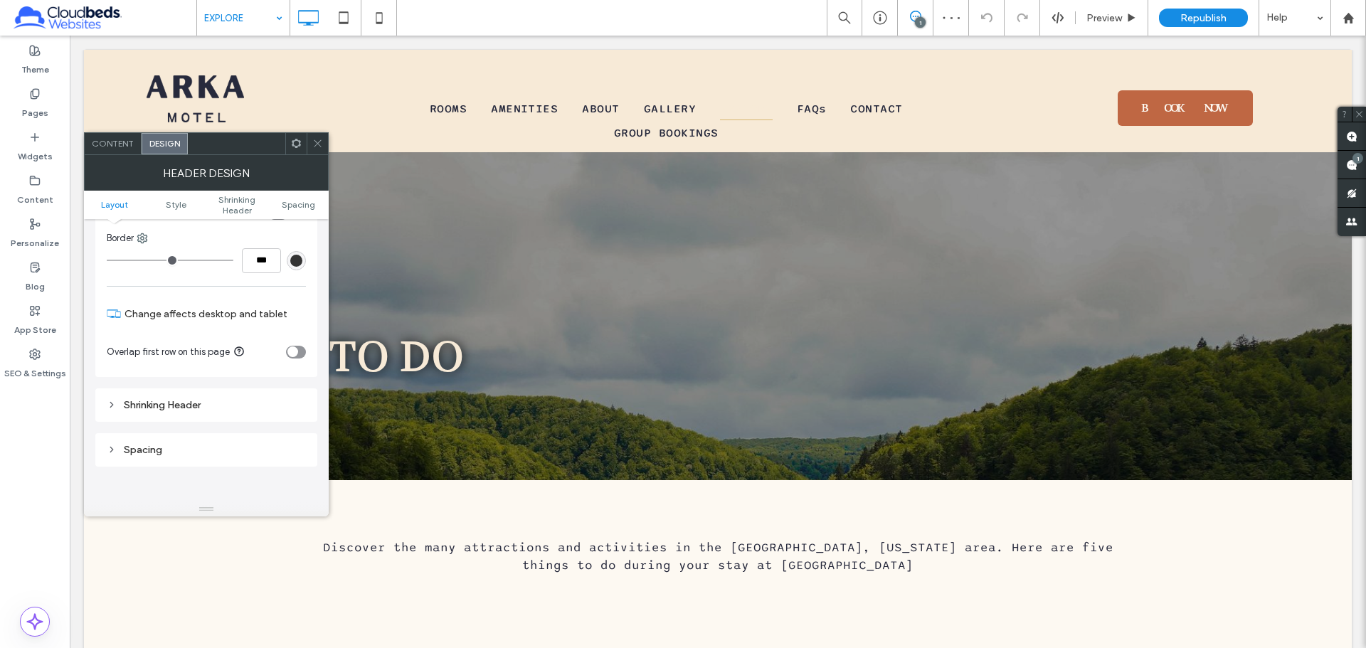
scroll to position [285, 0]
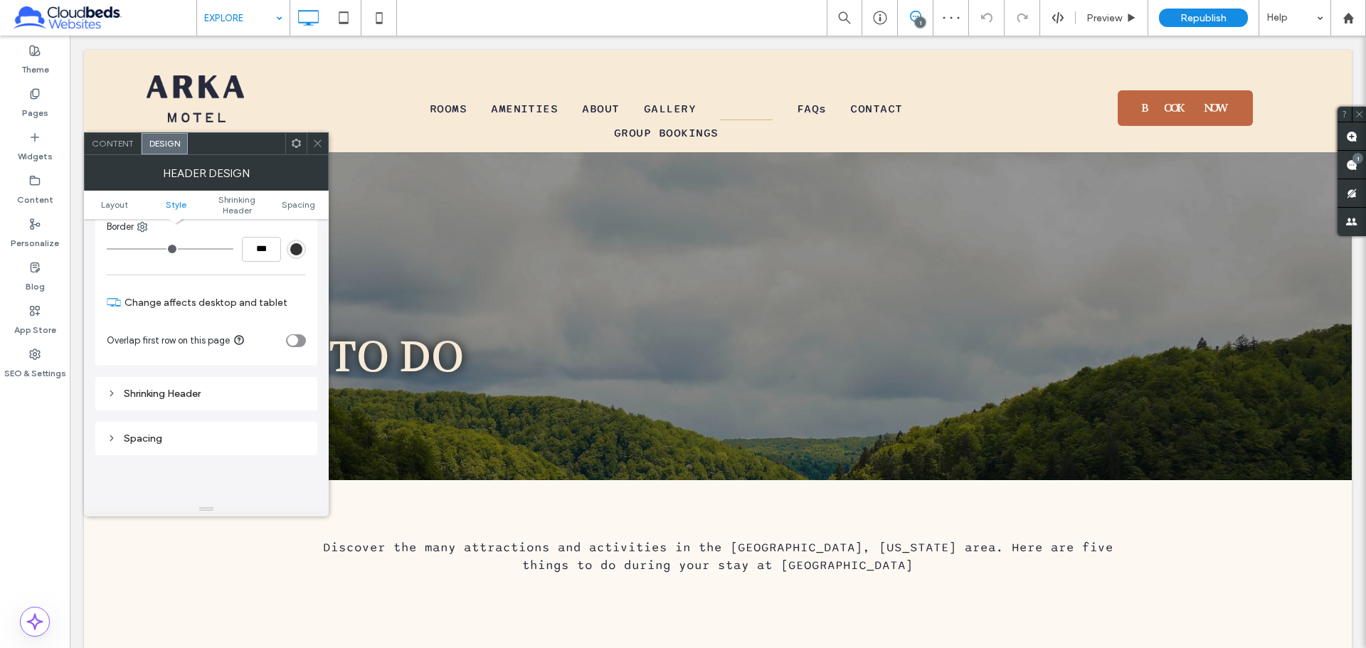
click at [297, 334] on div "toggle" at bounding box center [296, 340] width 20 height 13
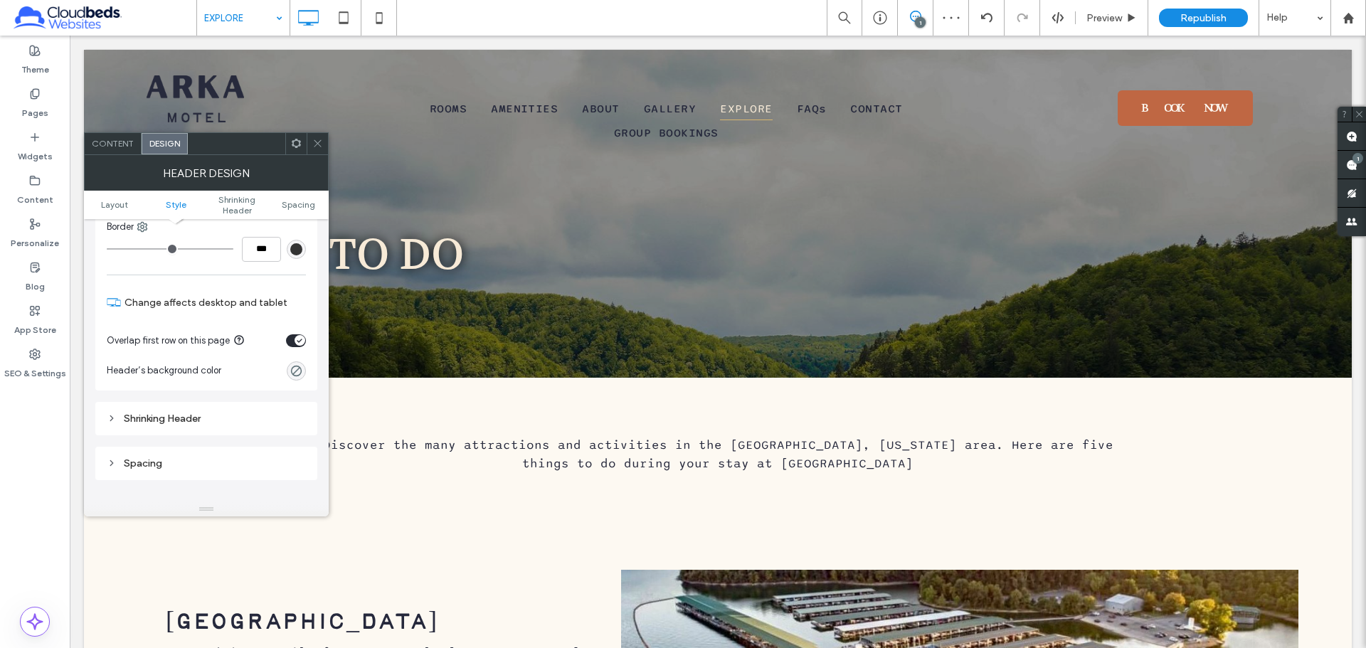
click at [322, 134] on span at bounding box center [317, 143] width 11 height 21
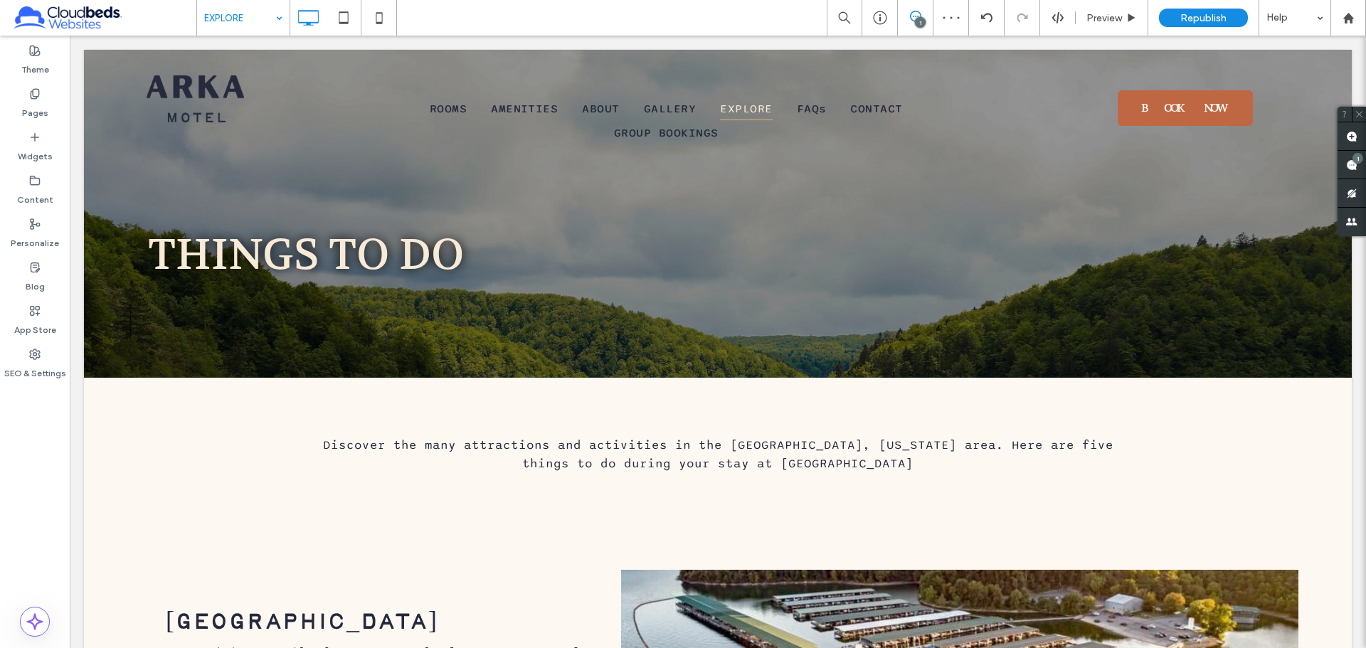
drag, startPoint x: 241, startPoint y: 23, endPoint x: 243, endPoint y: 31, distance: 8.1
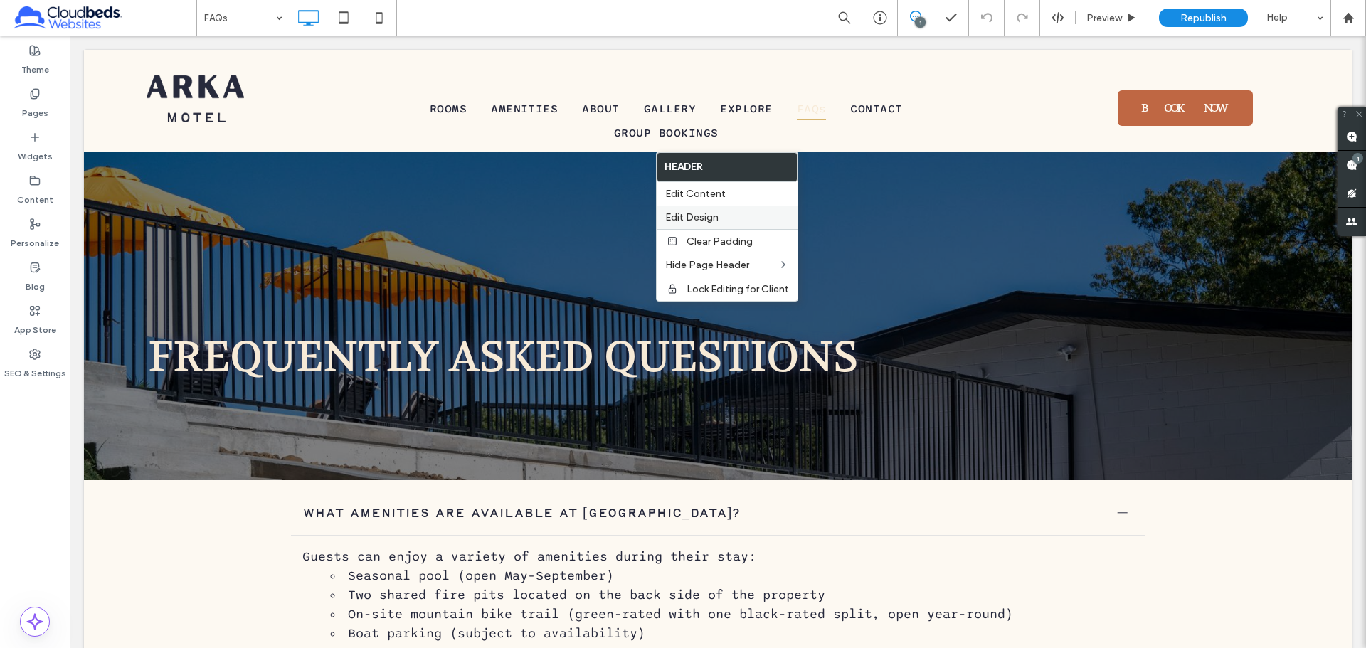
click at [732, 223] on label "Edit Design" at bounding box center [727, 217] width 124 height 12
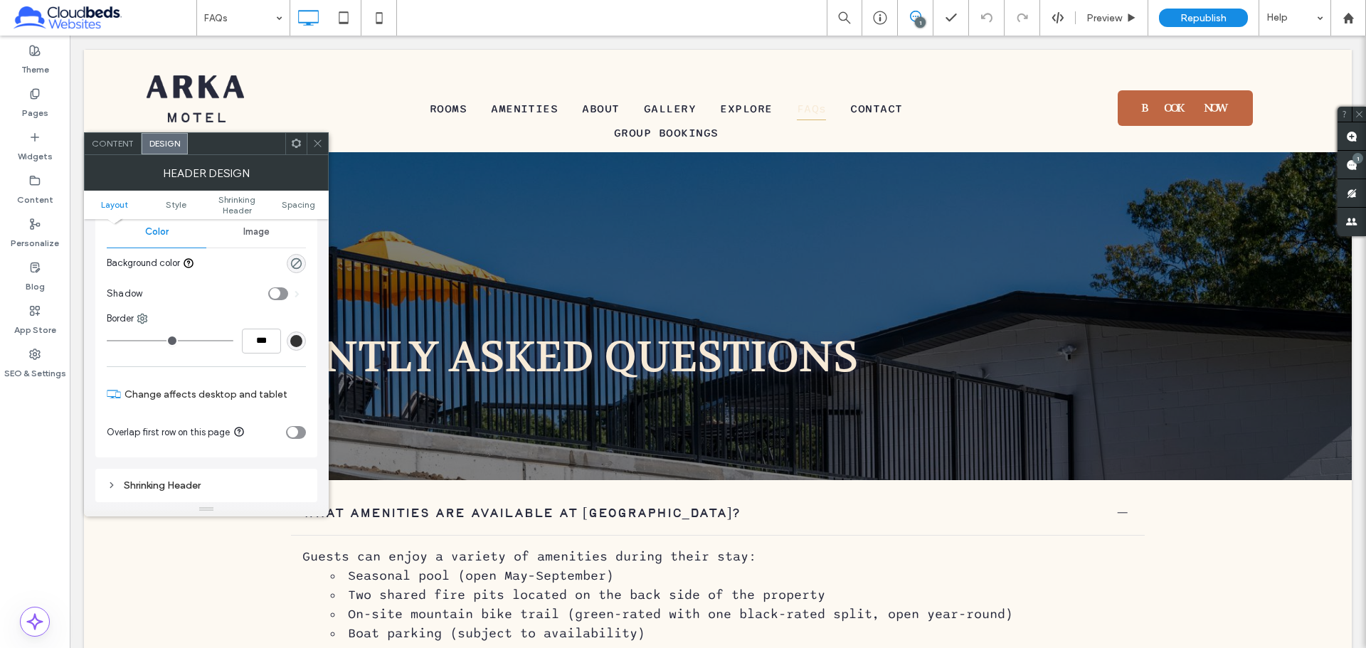
scroll to position [213, 0]
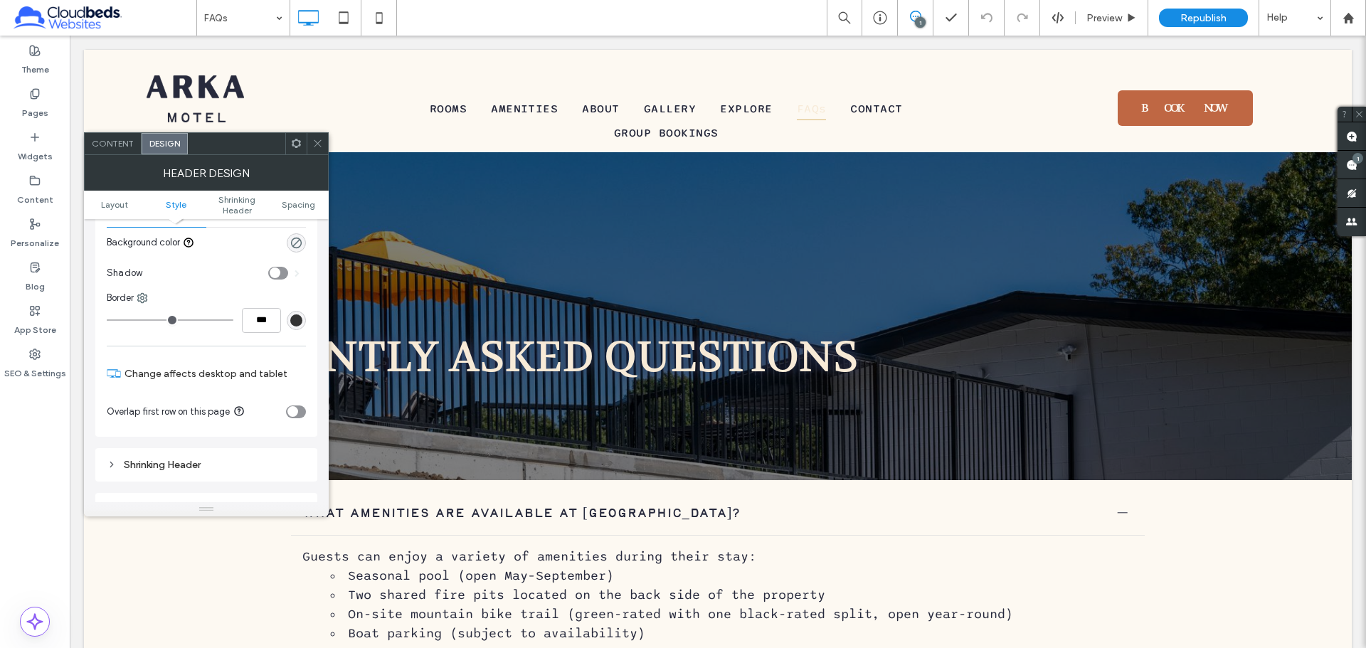
click at [301, 412] on div "toggle" at bounding box center [296, 412] width 20 height 13
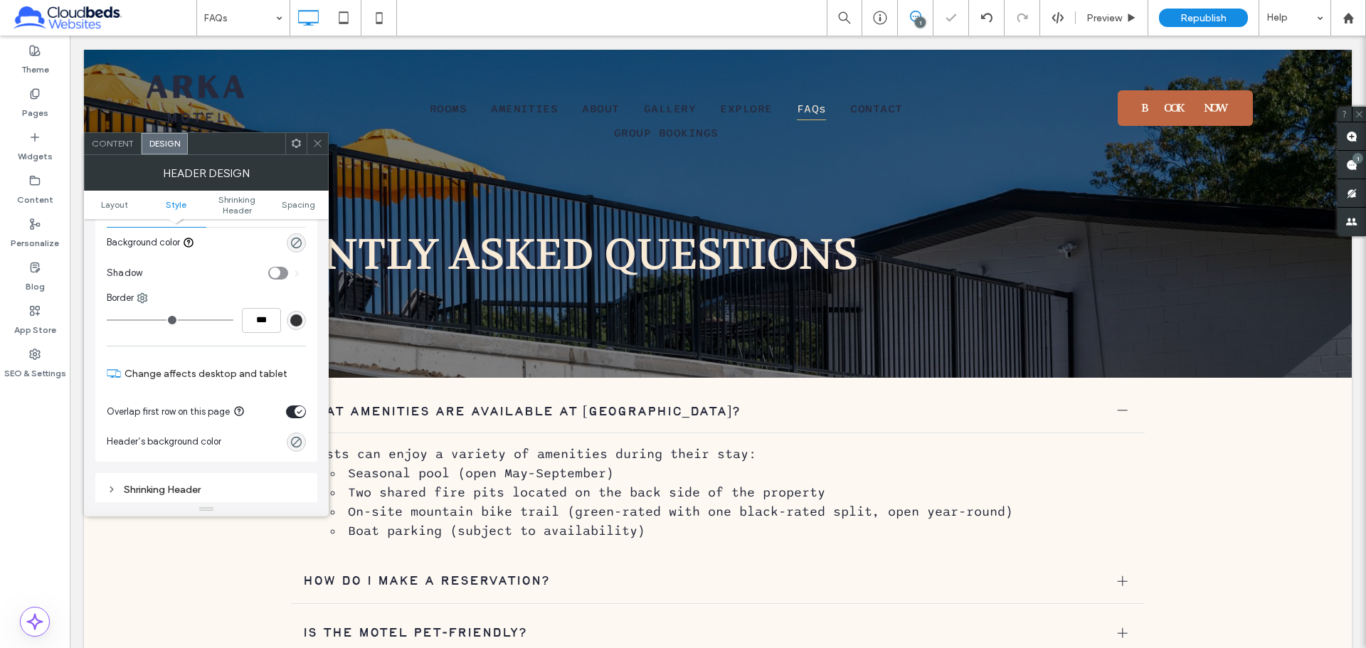
click at [324, 153] on div at bounding box center [317, 143] width 21 height 21
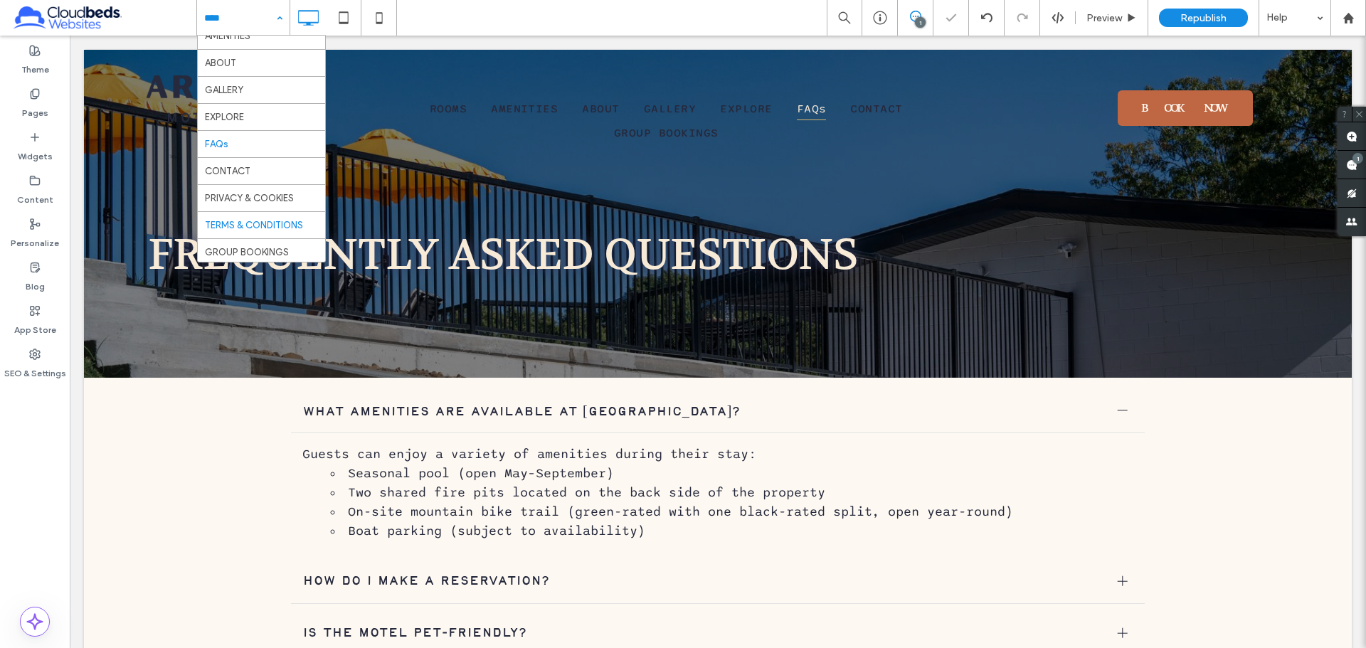
scroll to position [69, 0]
drag, startPoint x: 259, startPoint y: 164, endPoint x: 318, endPoint y: 157, distance: 59.5
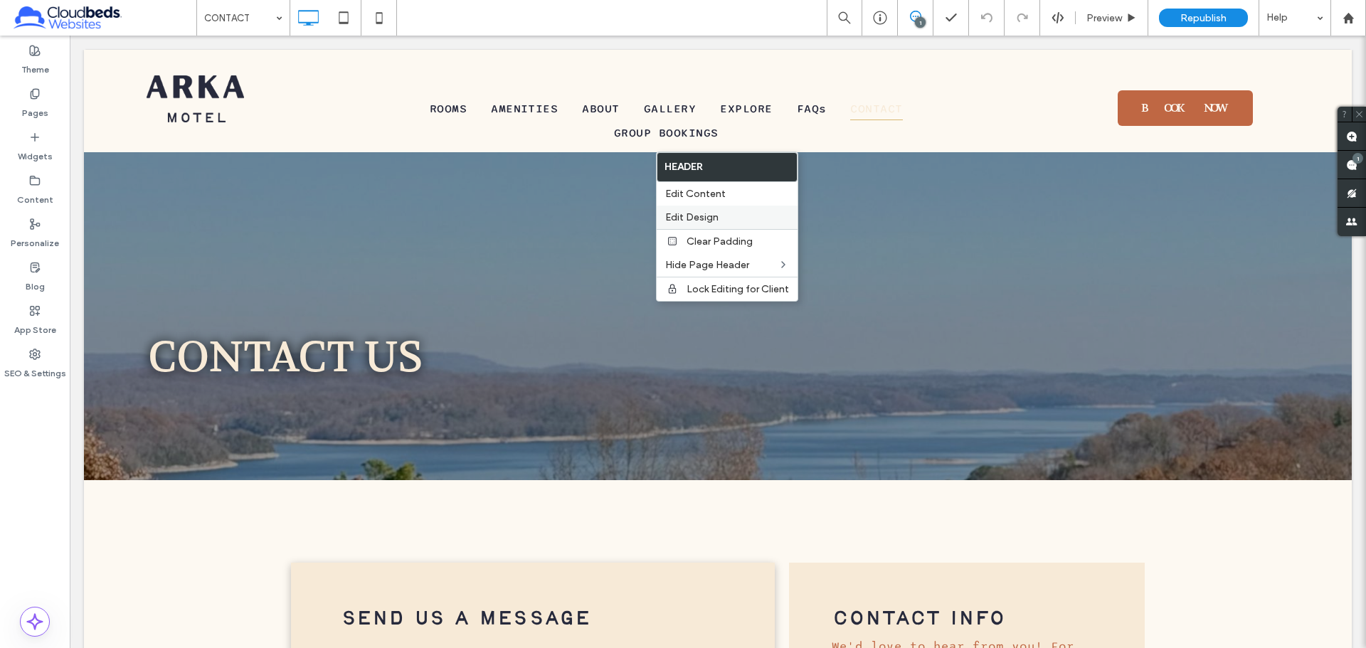
click at [715, 213] on span "Edit Design" at bounding box center [691, 217] width 53 height 12
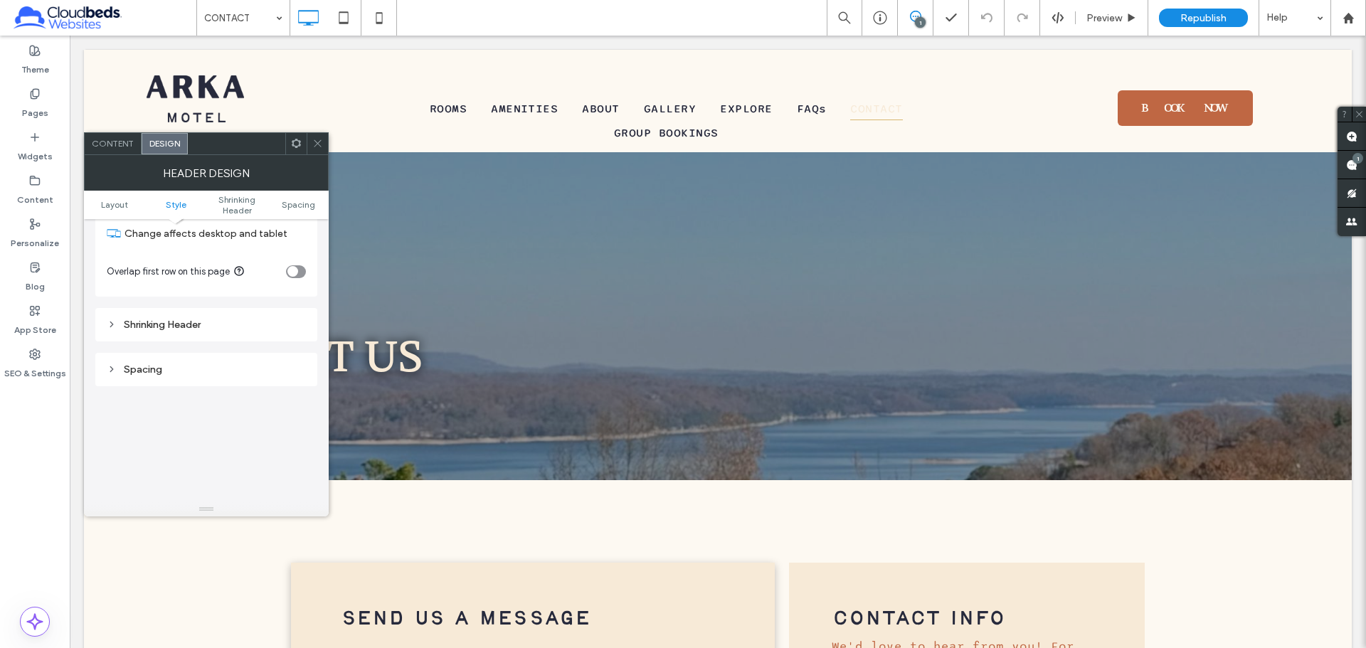
scroll to position [356, 0]
click at [302, 265] on div "toggle" at bounding box center [296, 269] width 20 height 13
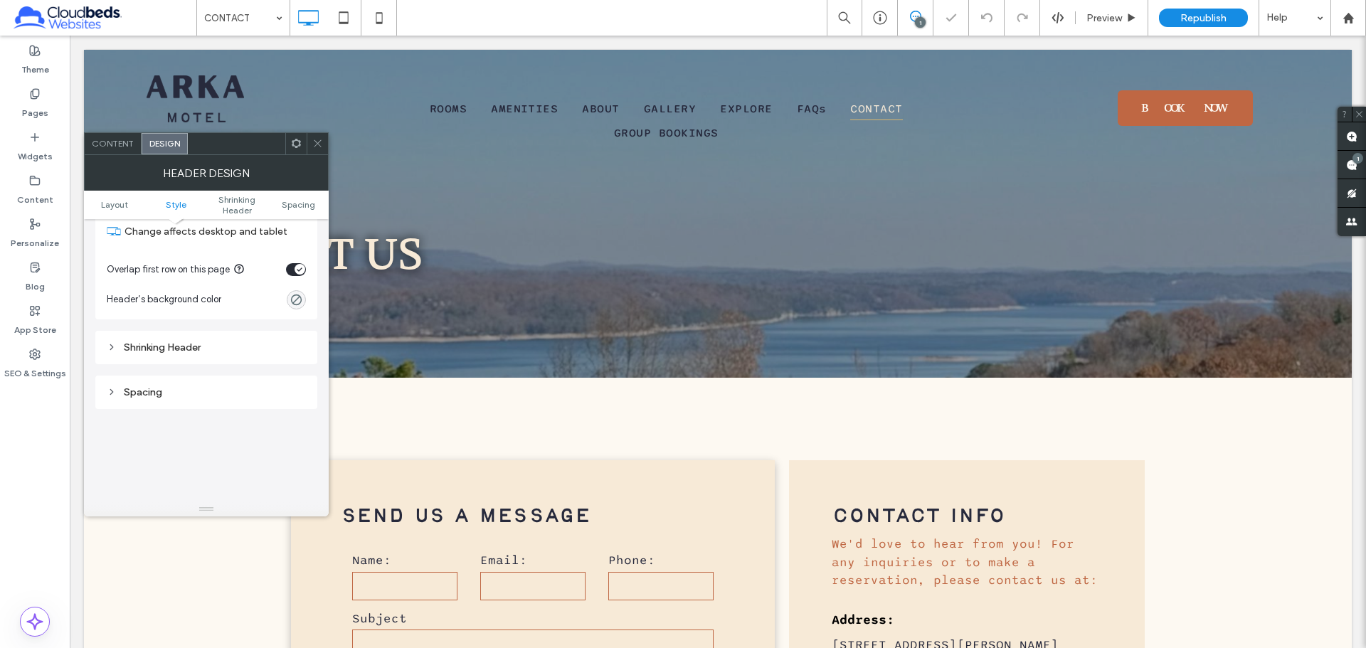
drag, startPoint x: 322, startPoint y: 147, endPoint x: 310, endPoint y: 132, distance: 18.8
click at [322, 147] on icon at bounding box center [317, 143] width 11 height 11
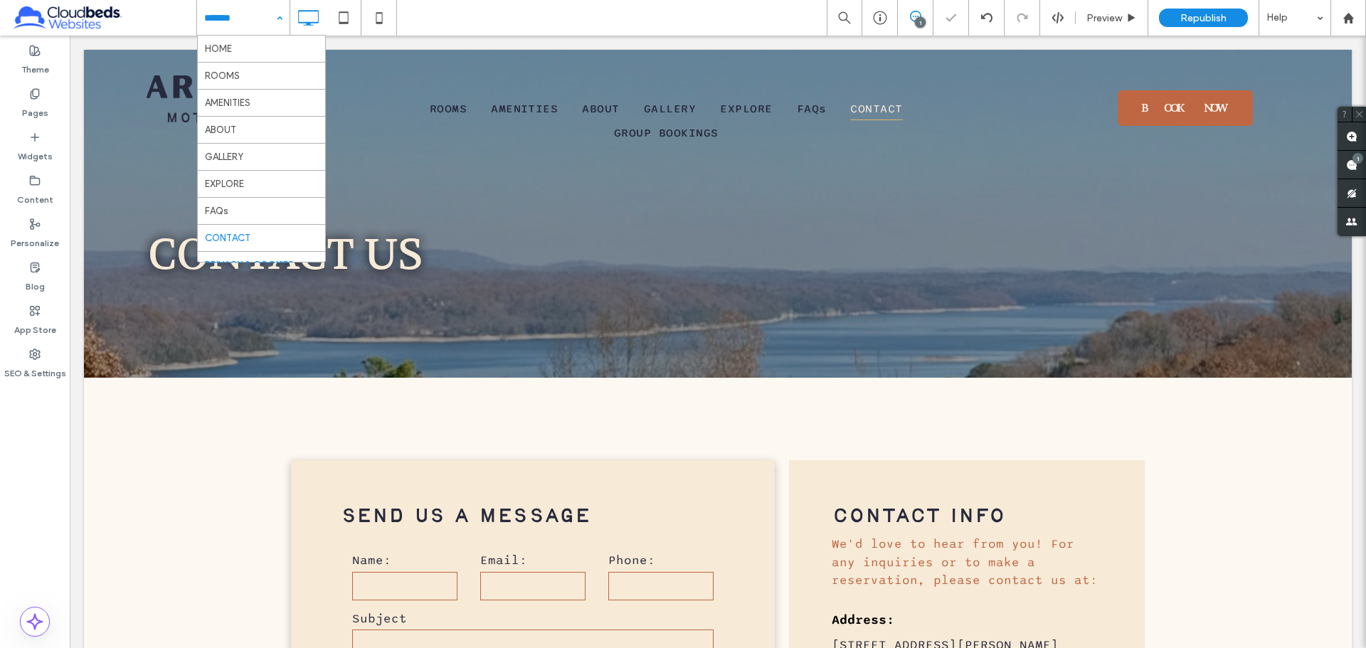
scroll to position [69, 0]
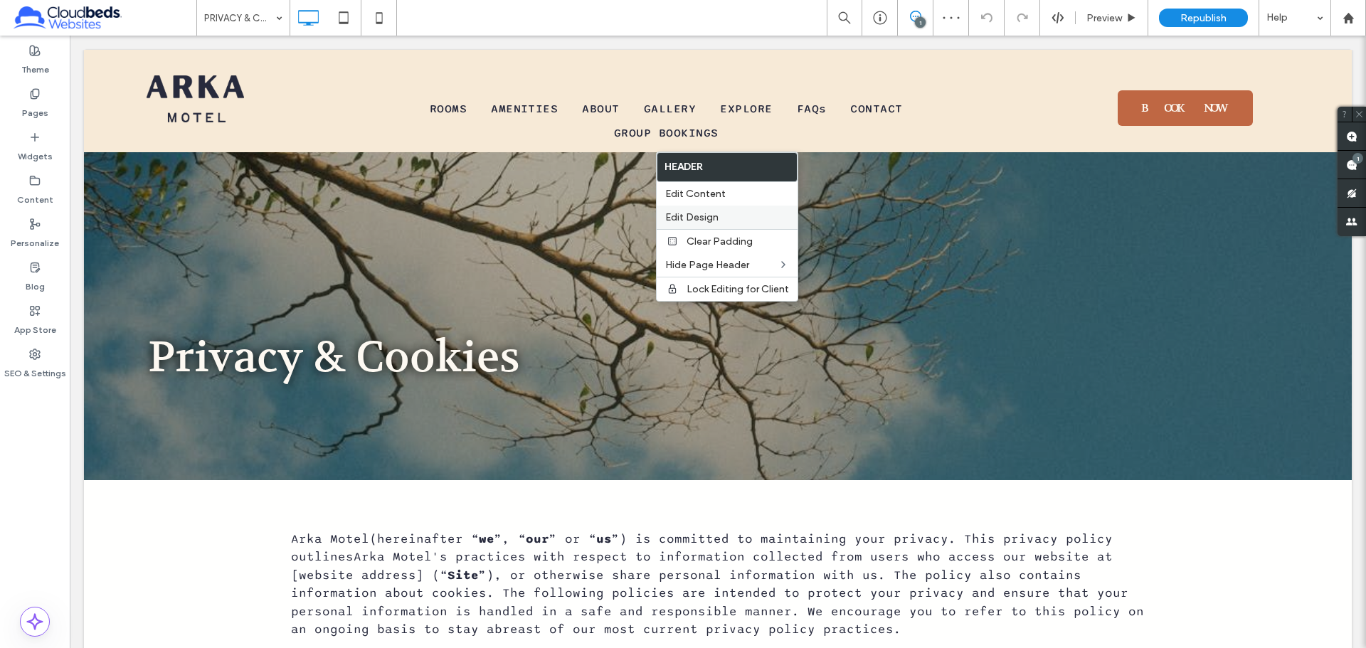
click at [744, 218] on label "Edit Design" at bounding box center [727, 217] width 124 height 12
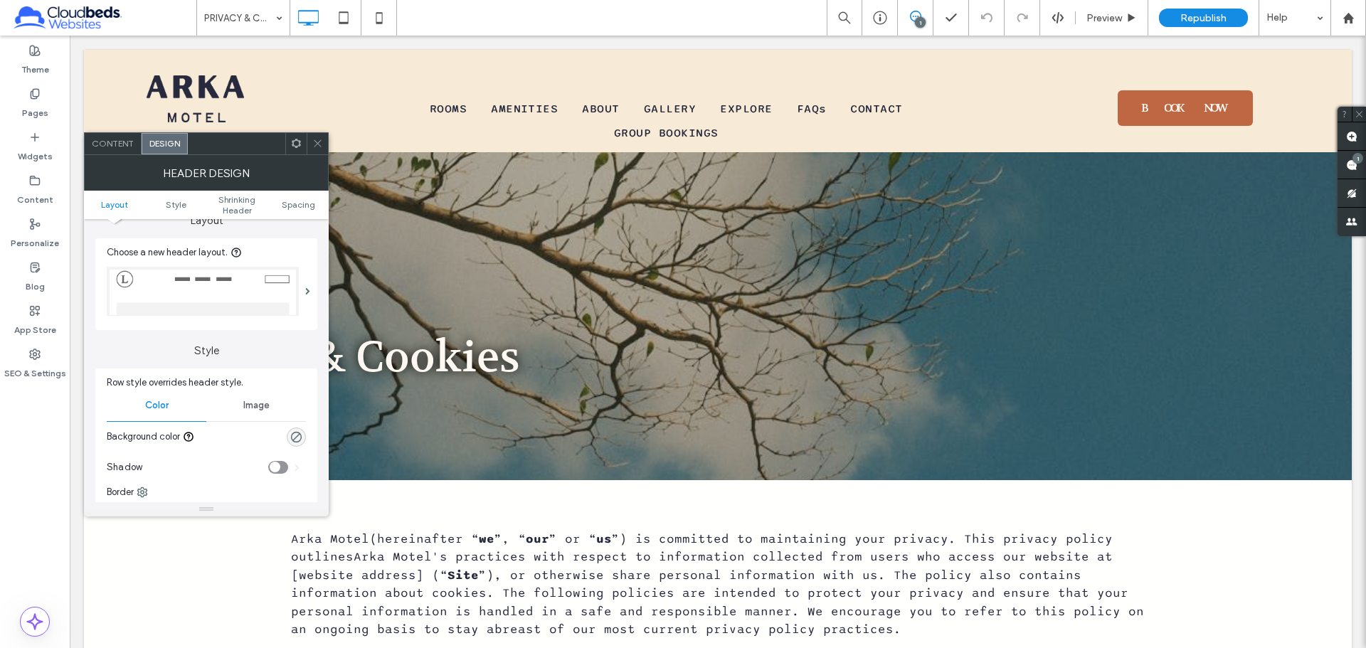
scroll to position [213, 0]
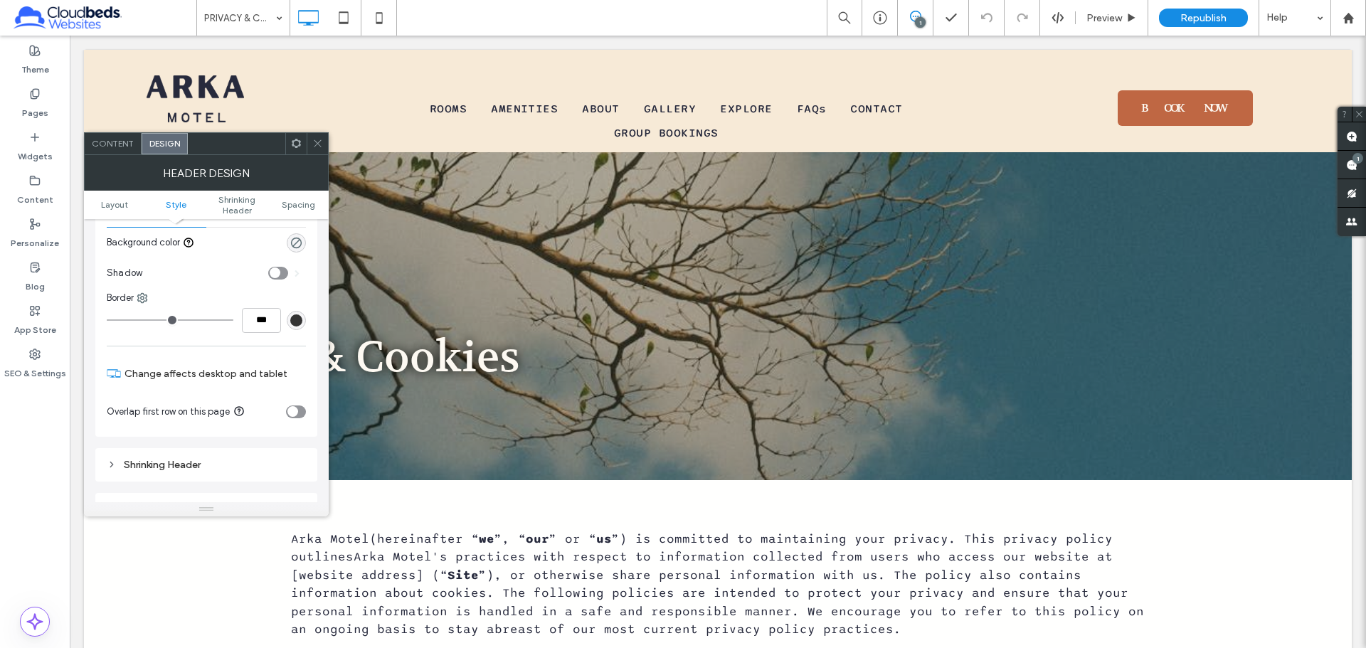
click at [302, 411] on div "toggle" at bounding box center [296, 412] width 20 height 13
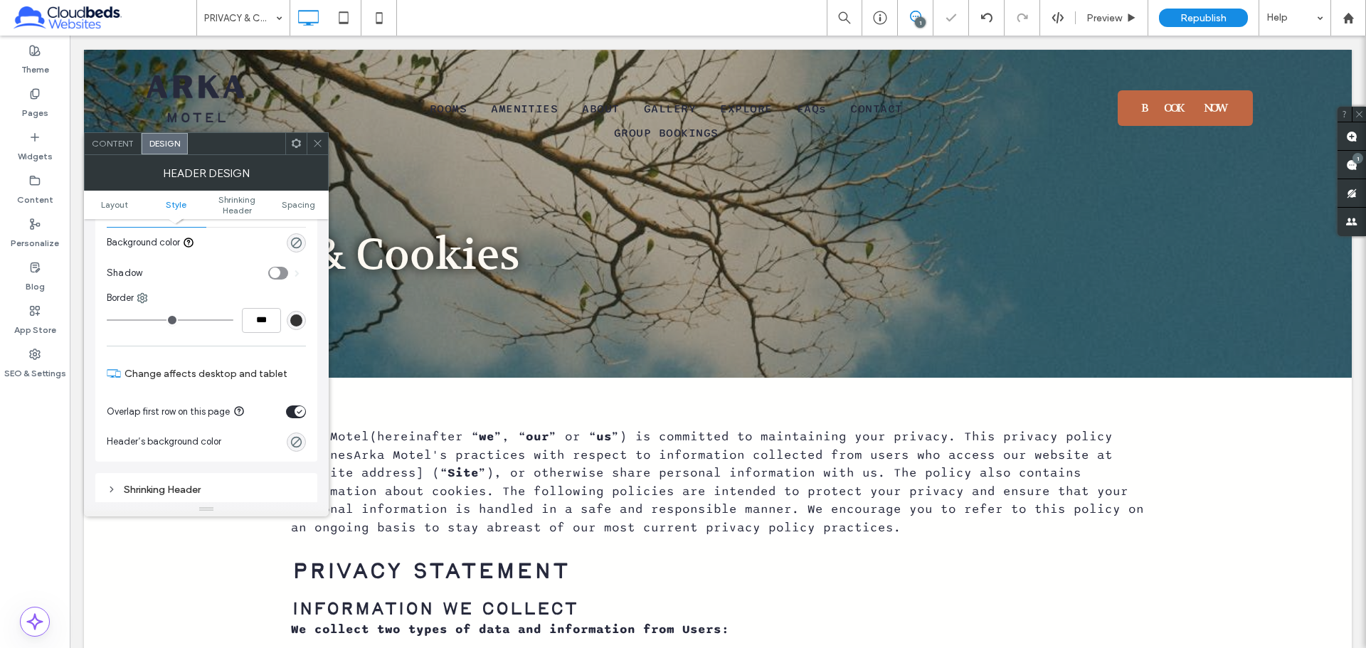
drag, startPoint x: 317, startPoint y: 139, endPoint x: 211, endPoint y: 60, distance: 132.6
click at [317, 139] on icon at bounding box center [317, 143] width 11 height 11
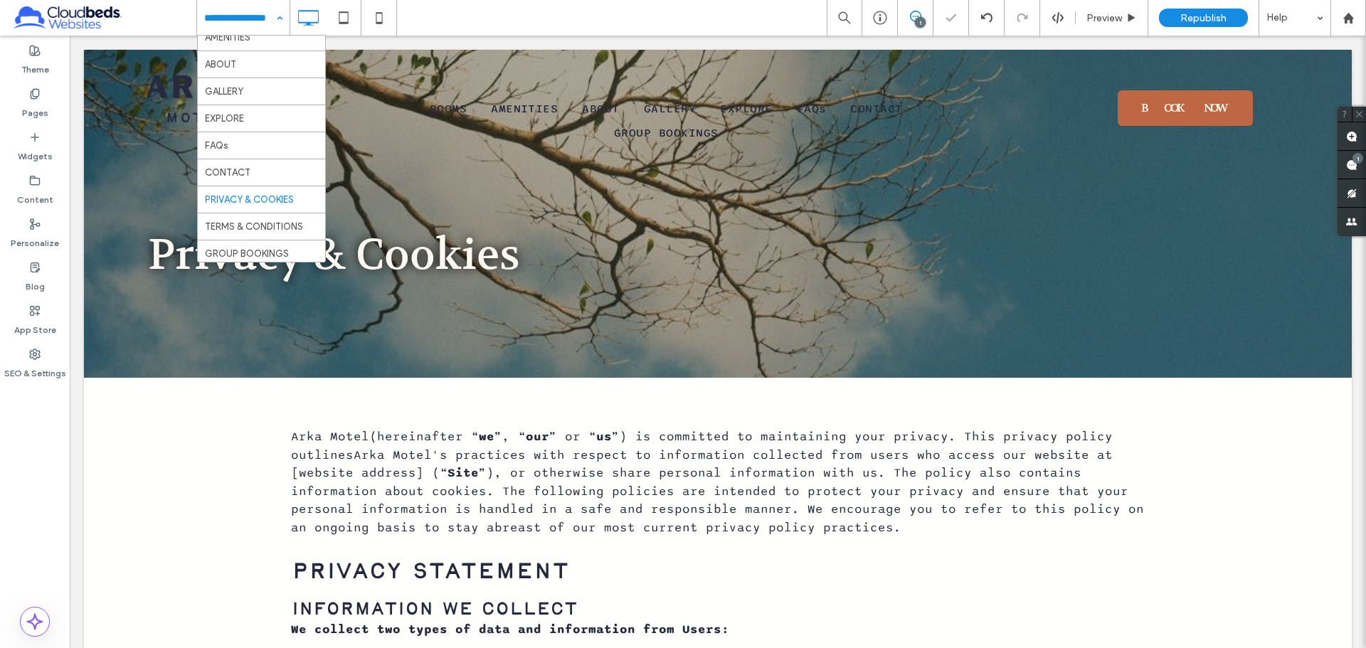
scroll to position [69, 0]
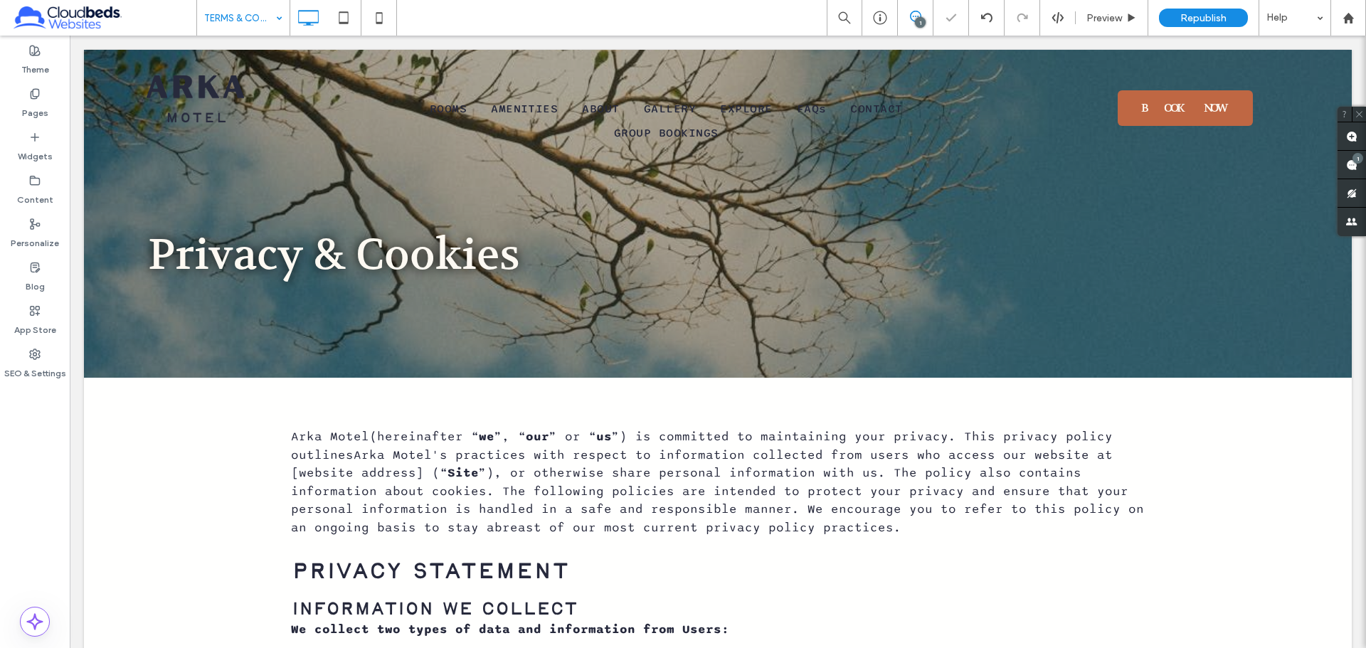
drag, startPoint x: 265, startPoint y: 218, endPoint x: 342, endPoint y: 204, distance: 78.3
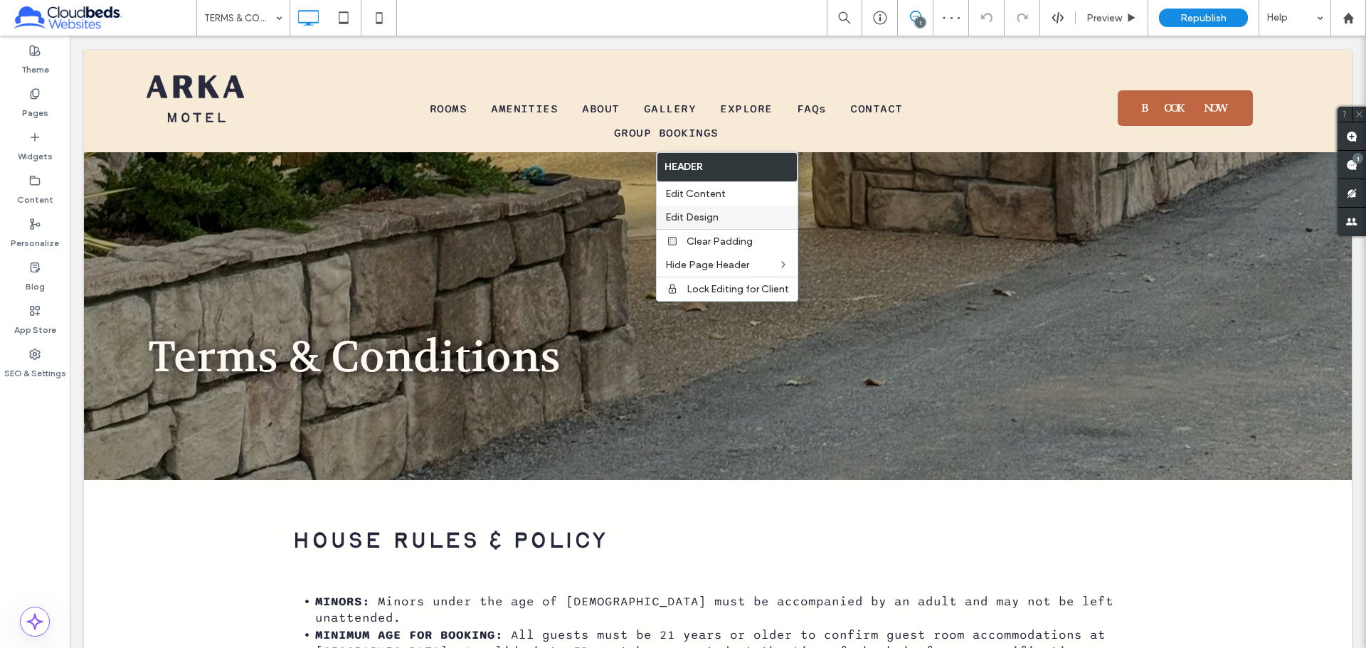
click at [729, 215] on label "Edit Design" at bounding box center [727, 217] width 124 height 12
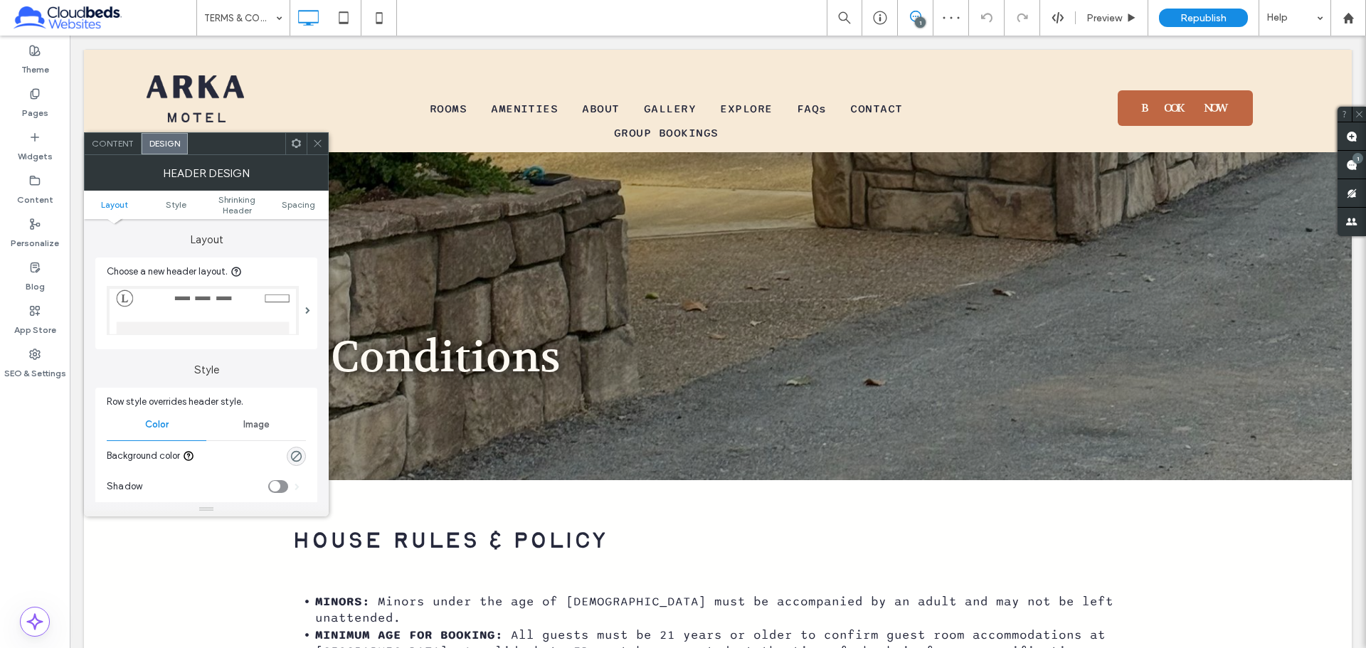
scroll to position [285, 0]
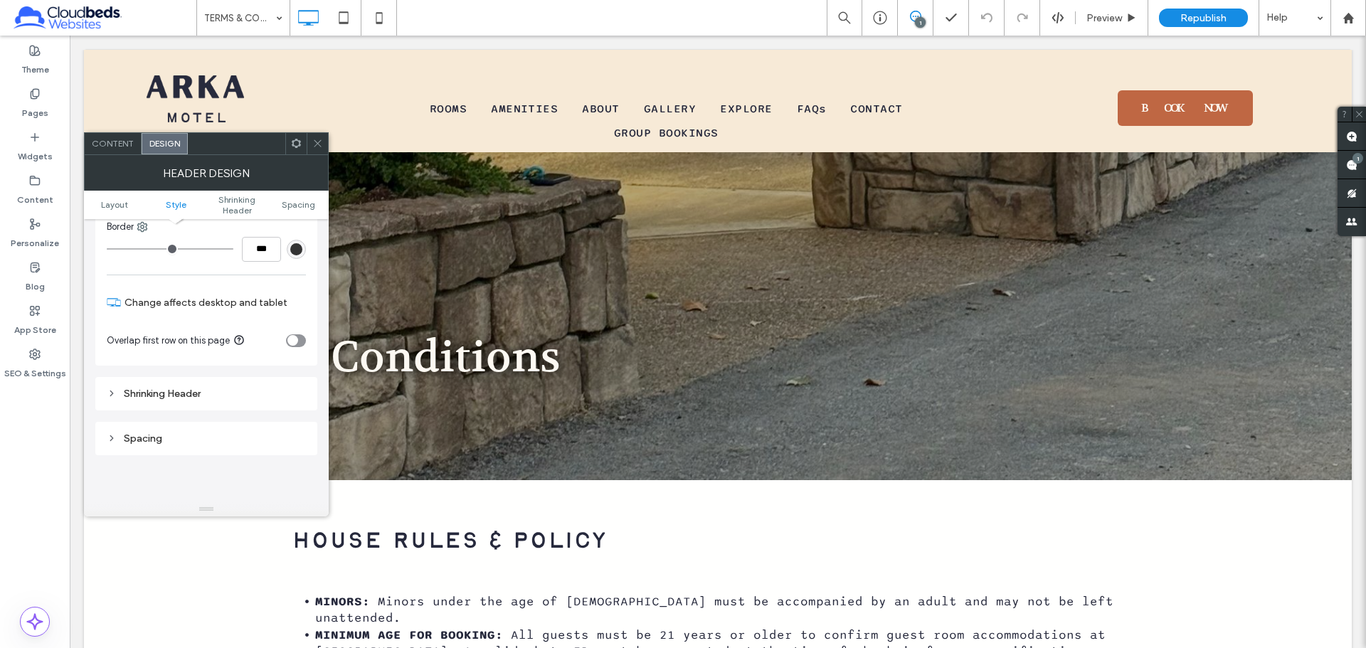
click at [304, 338] on div "toggle" at bounding box center [296, 340] width 20 height 13
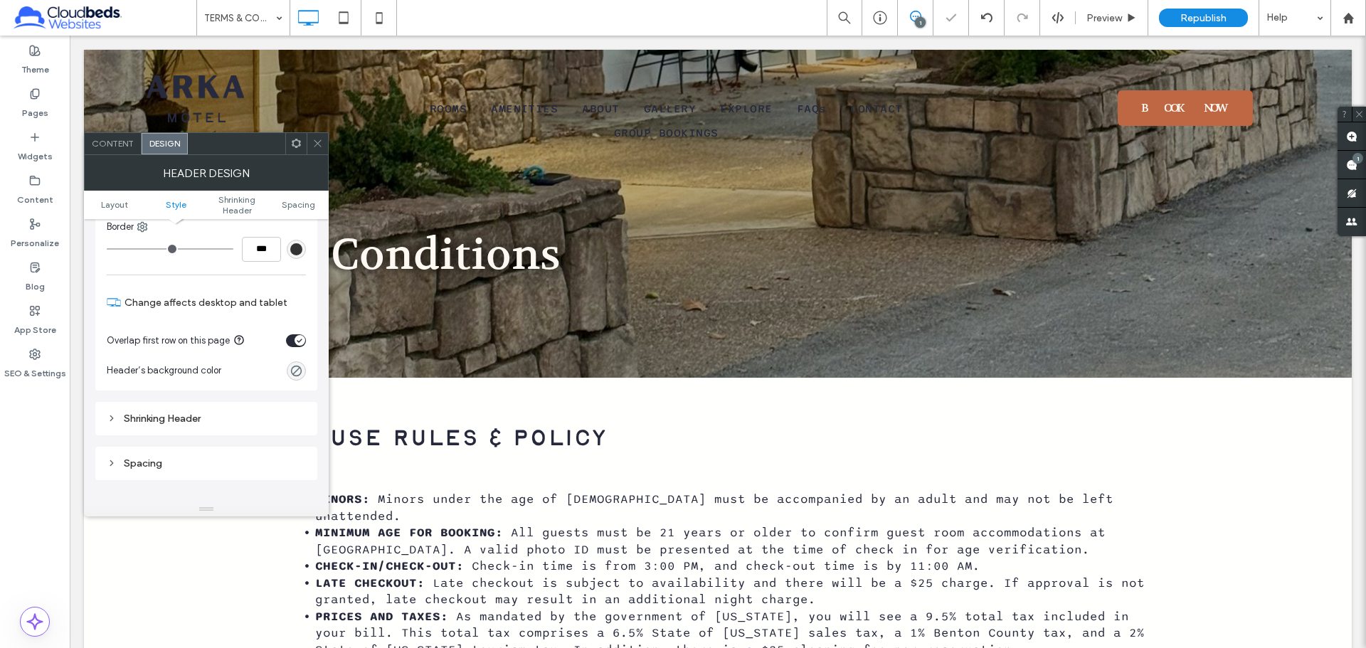
drag, startPoint x: 324, startPoint y: 148, endPoint x: 219, endPoint y: 65, distance: 133.7
click at [324, 148] on div at bounding box center [317, 143] width 21 height 21
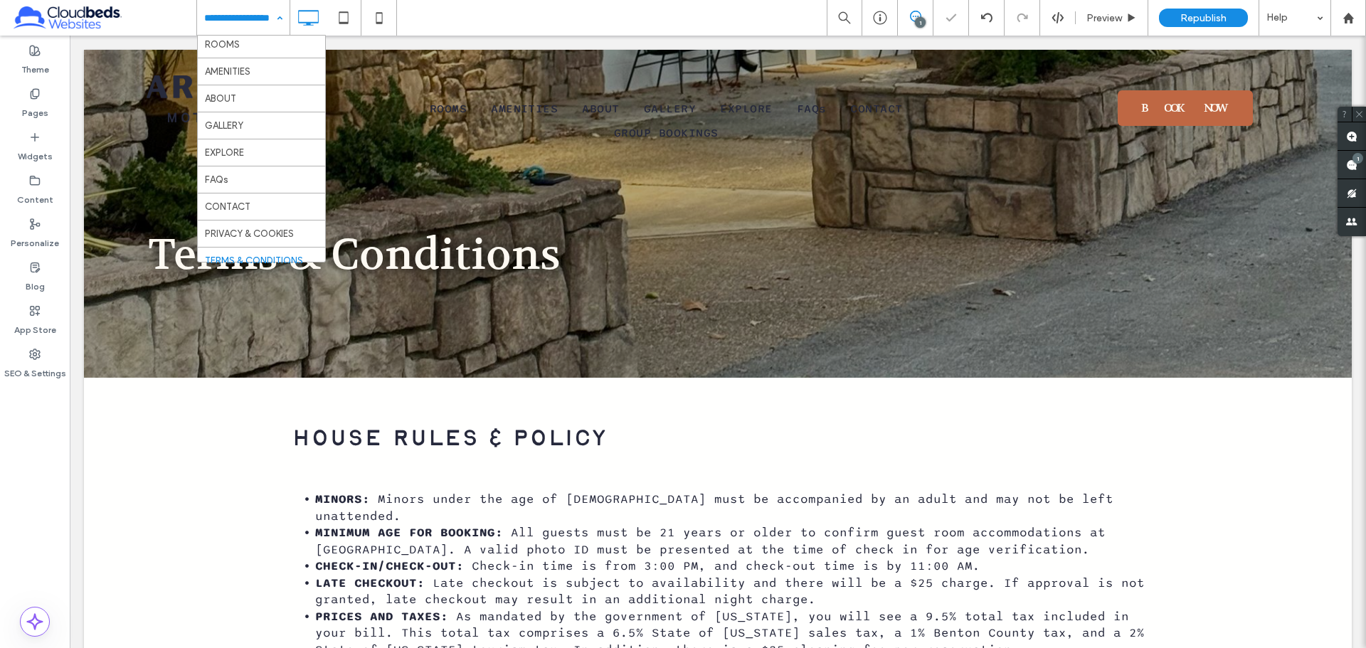
scroll to position [69, 0]
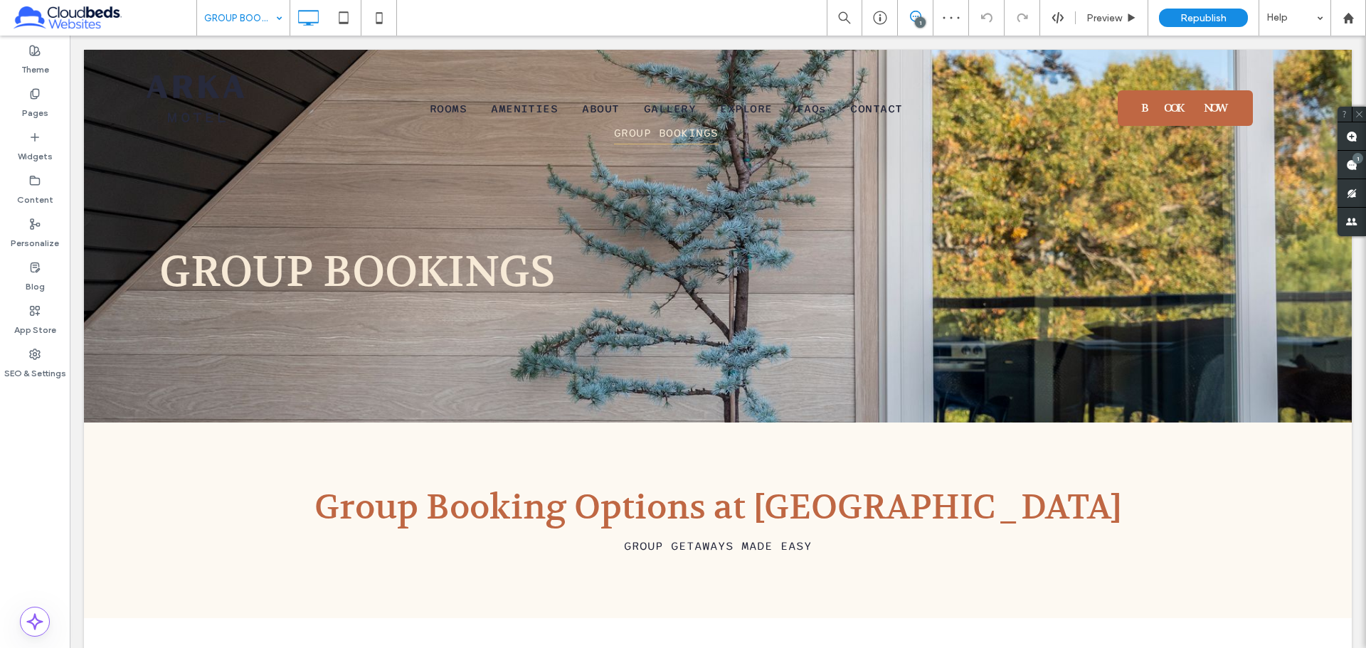
click at [253, 28] on input at bounding box center [239, 18] width 71 height 36
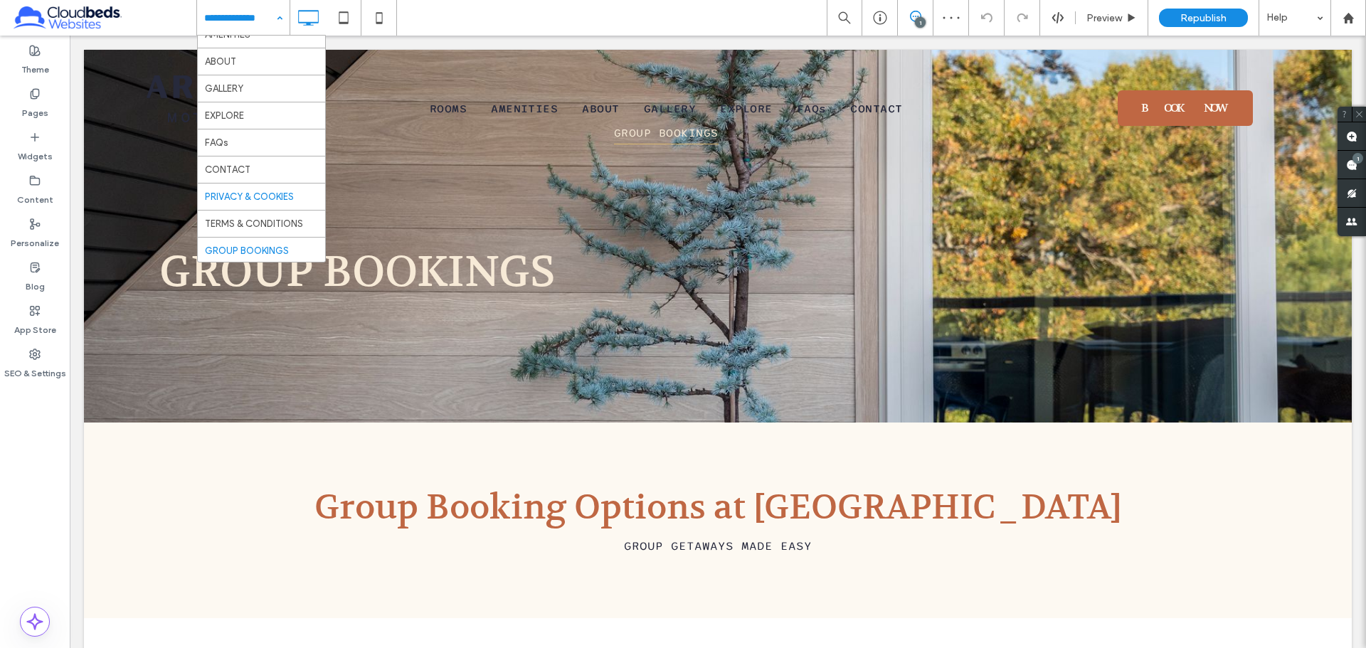
scroll to position [69, 0]
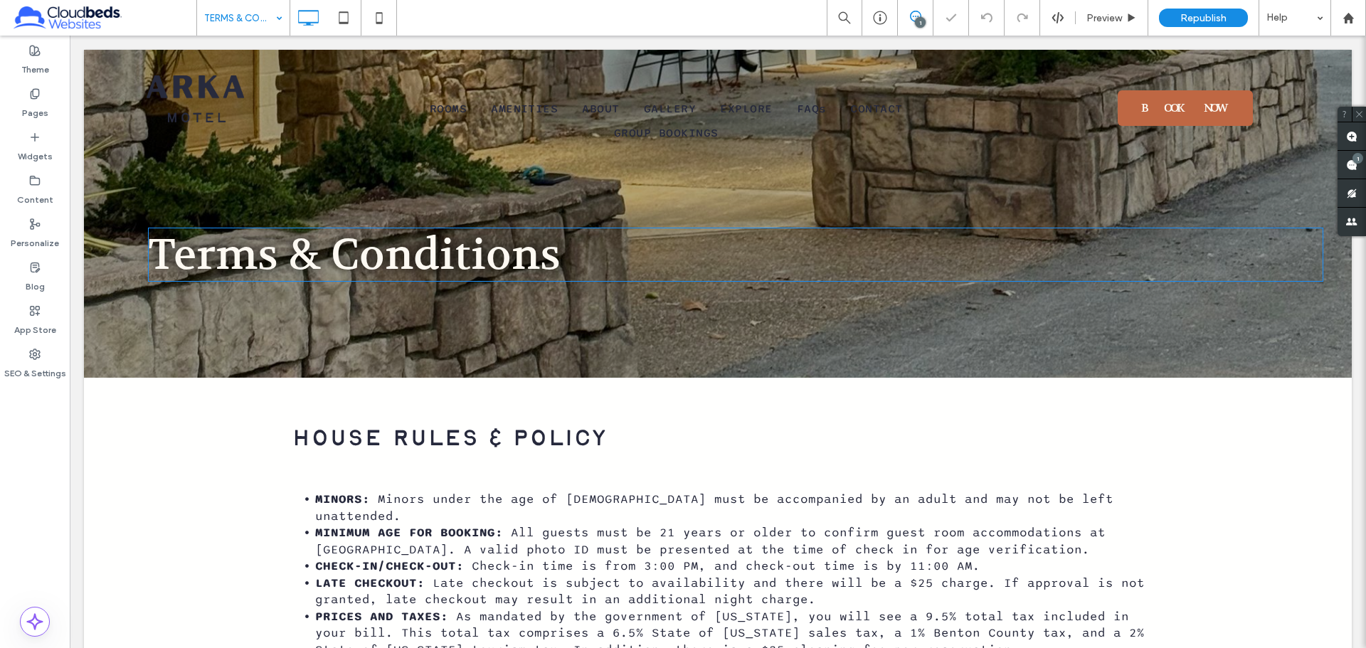
click at [314, 257] on span "Terms & Conditions" at bounding box center [354, 255] width 413 height 54
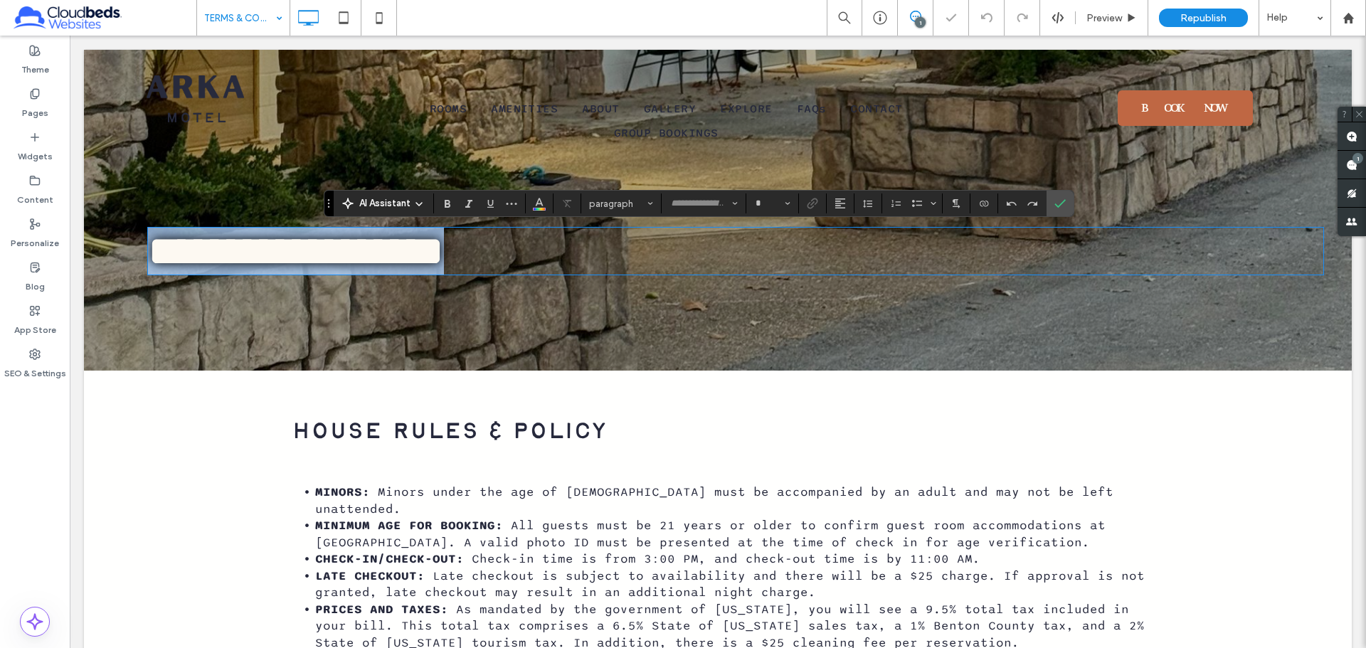
type input "*******"
type input "**"
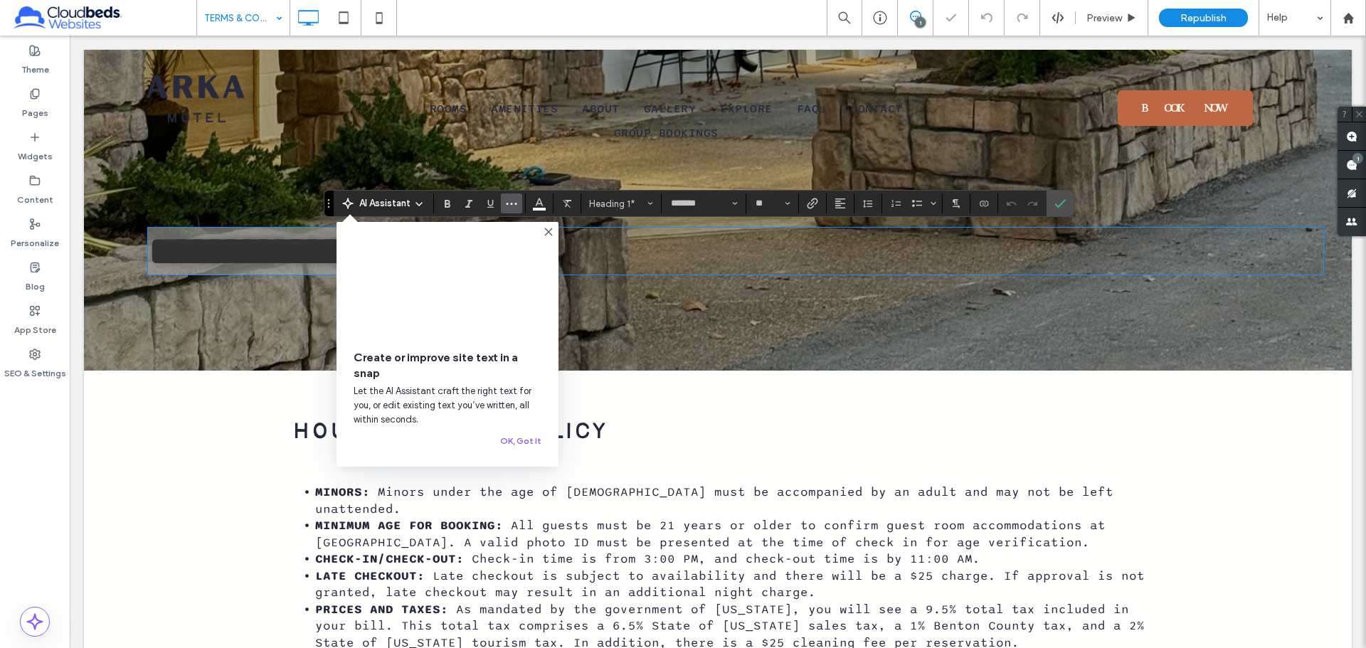
click at [507, 204] on use "More" at bounding box center [511, 204] width 11 height 2
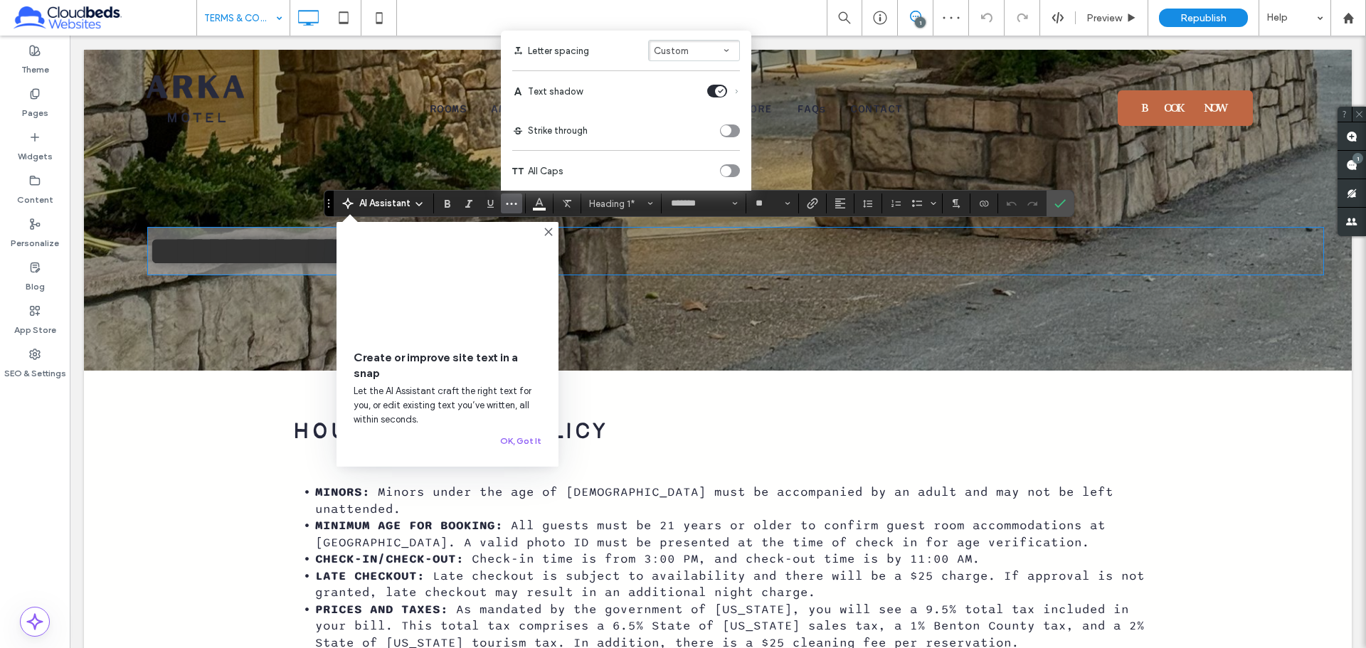
click at [724, 169] on icon "toggle" at bounding box center [727, 171] width 6 height 4
drag, startPoint x: 1144, startPoint y: 237, endPoint x: 1074, endPoint y: 201, distance: 77.7
click at [1075, 201] on div "**********" at bounding box center [718, 210] width 1268 height 321
click at [1067, 204] on label "Confirm" at bounding box center [1060, 204] width 21 height 26
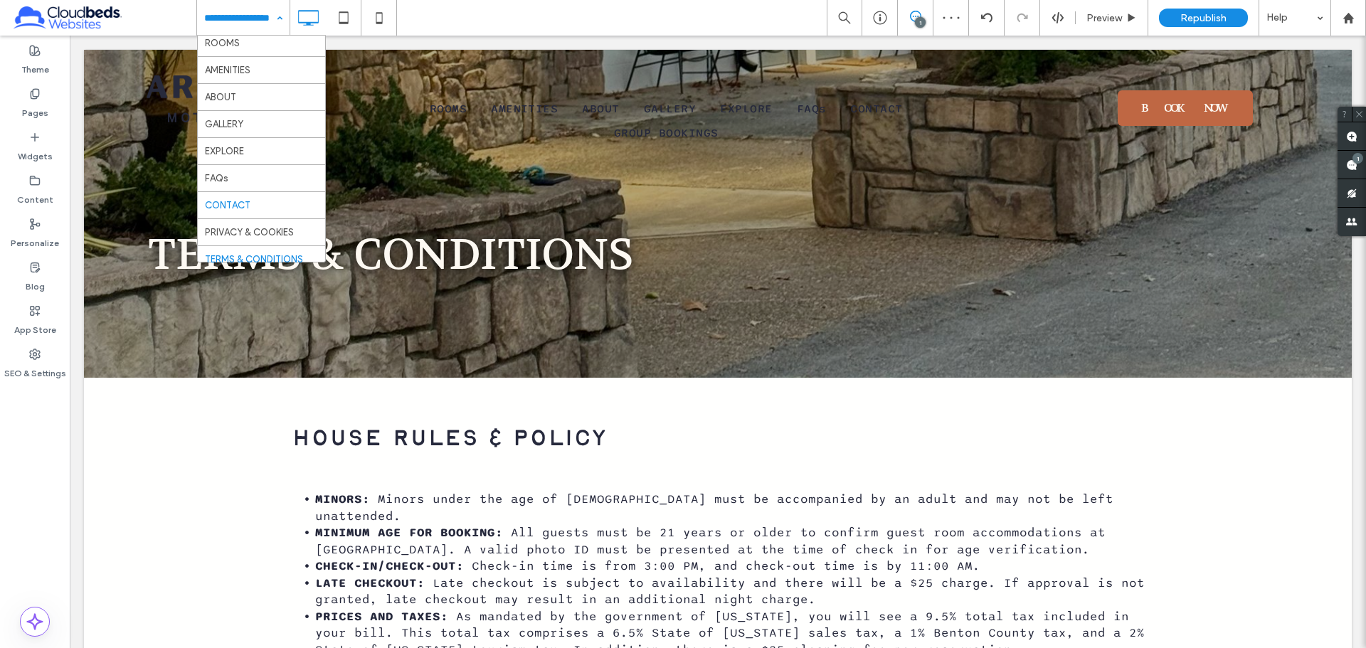
scroll to position [69, 0]
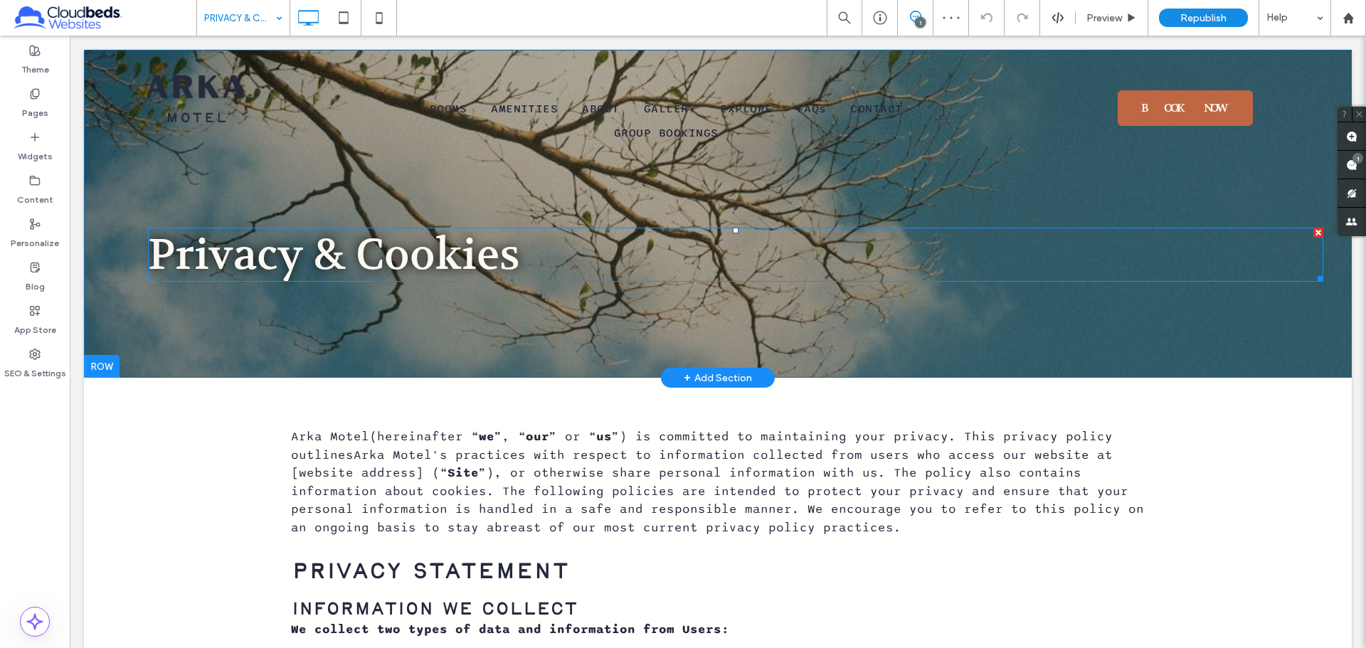
click at [376, 247] on span "Privacy & Cookies" at bounding box center [334, 255] width 372 height 54
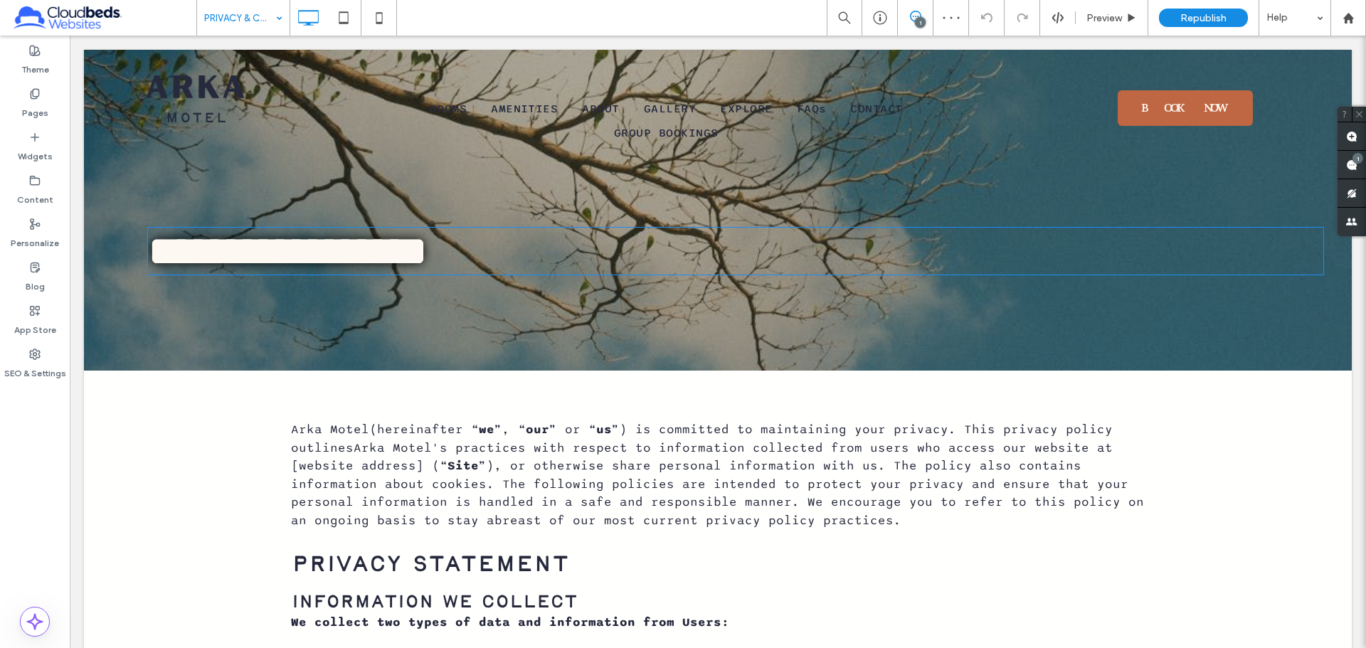
type input "*******"
type input "**"
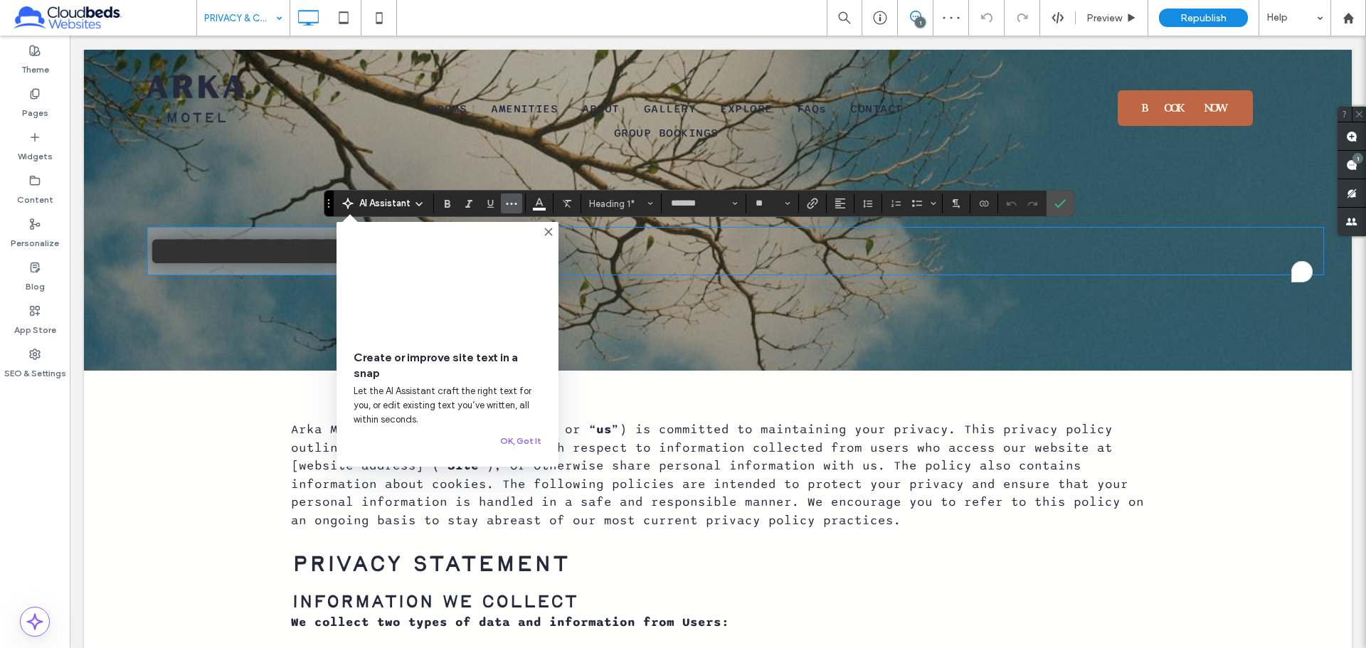
click at [517, 204] on use "More" at bounding box center [511, 204] width 11 height 2
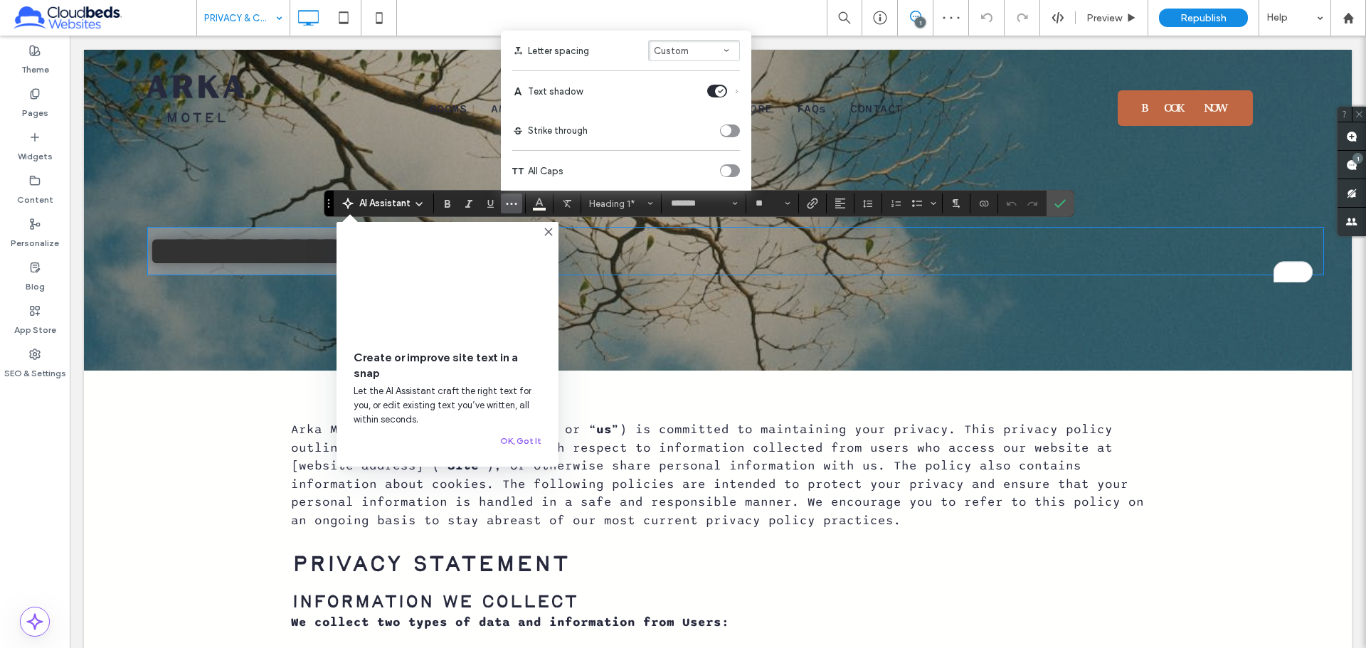
click at [735, 171] on div "toggle" at bounding box center [730, 170] width 20 height 13
click at [1063, 205] on icon "Confirm" at bounding box center [1060, 203] width 11 height 11
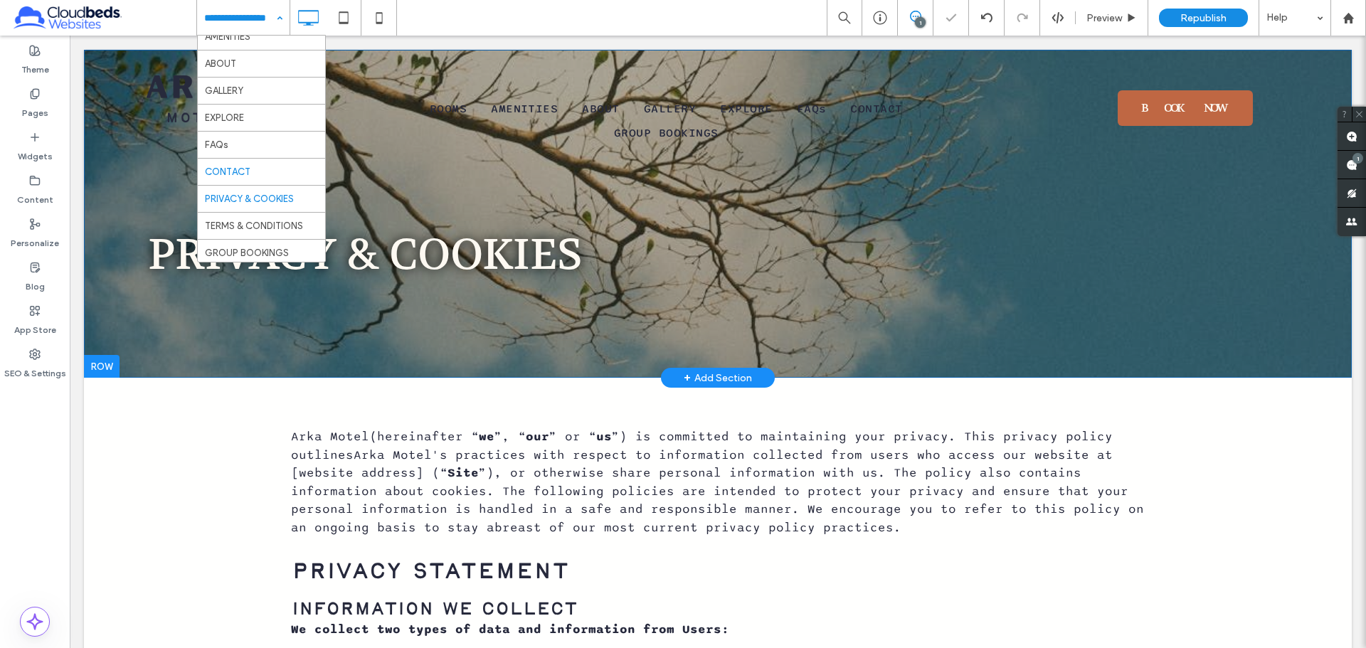
scroll to position [69, 0]
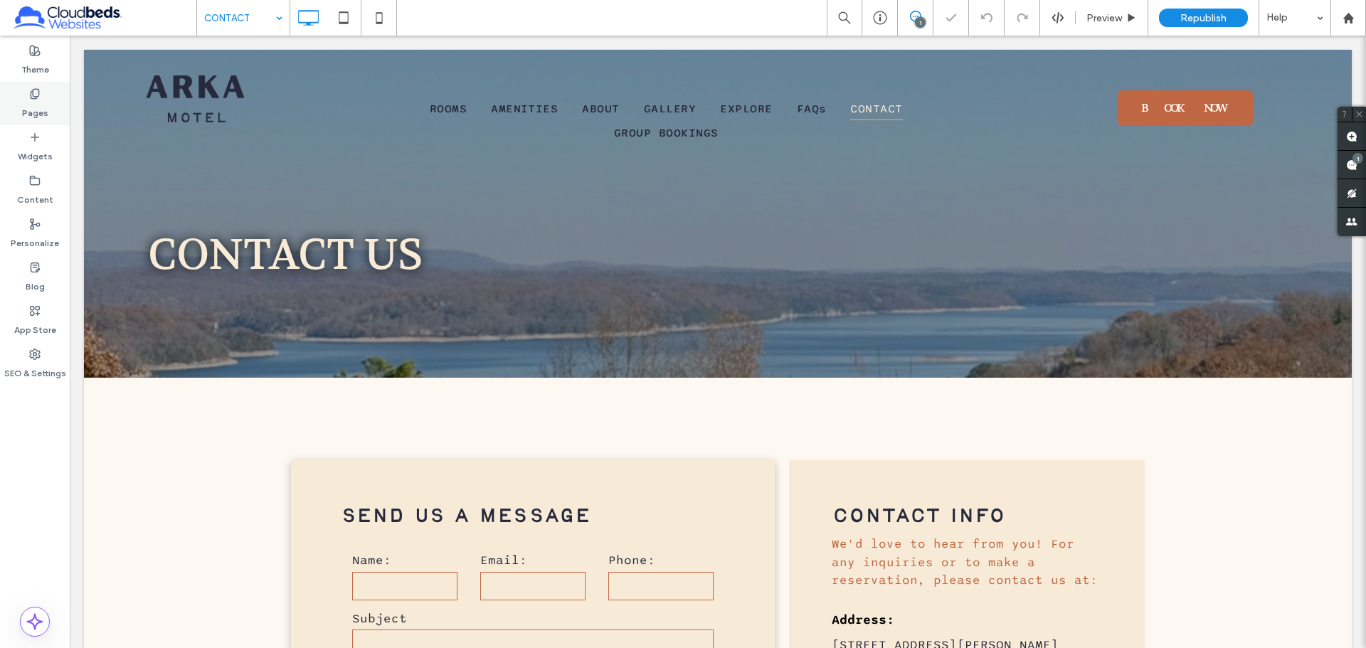
click at [19, 94] on div "Pages" at bounding box center [35, 103] width 70 height 43
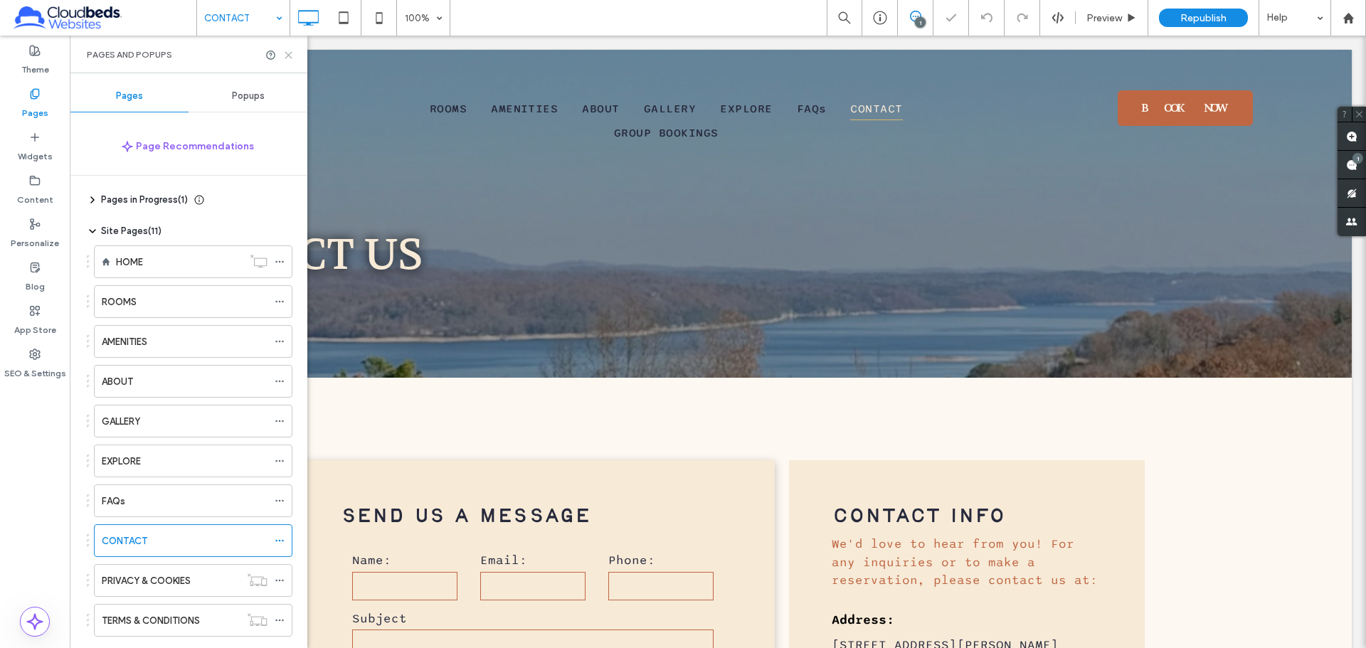
click at [290, 56] on use at bounding box center [288, 55] width 6 height 6
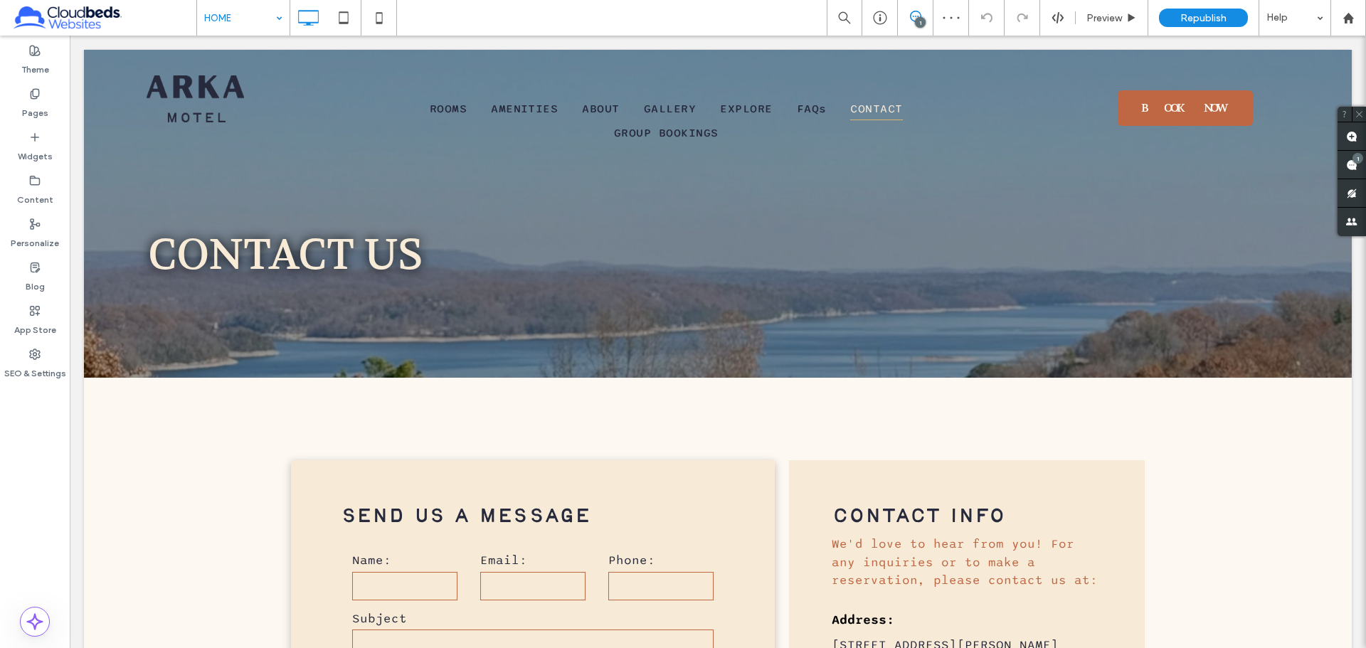
click at [252, 32] on input at bounding box center [239, 18] width 71 height 36
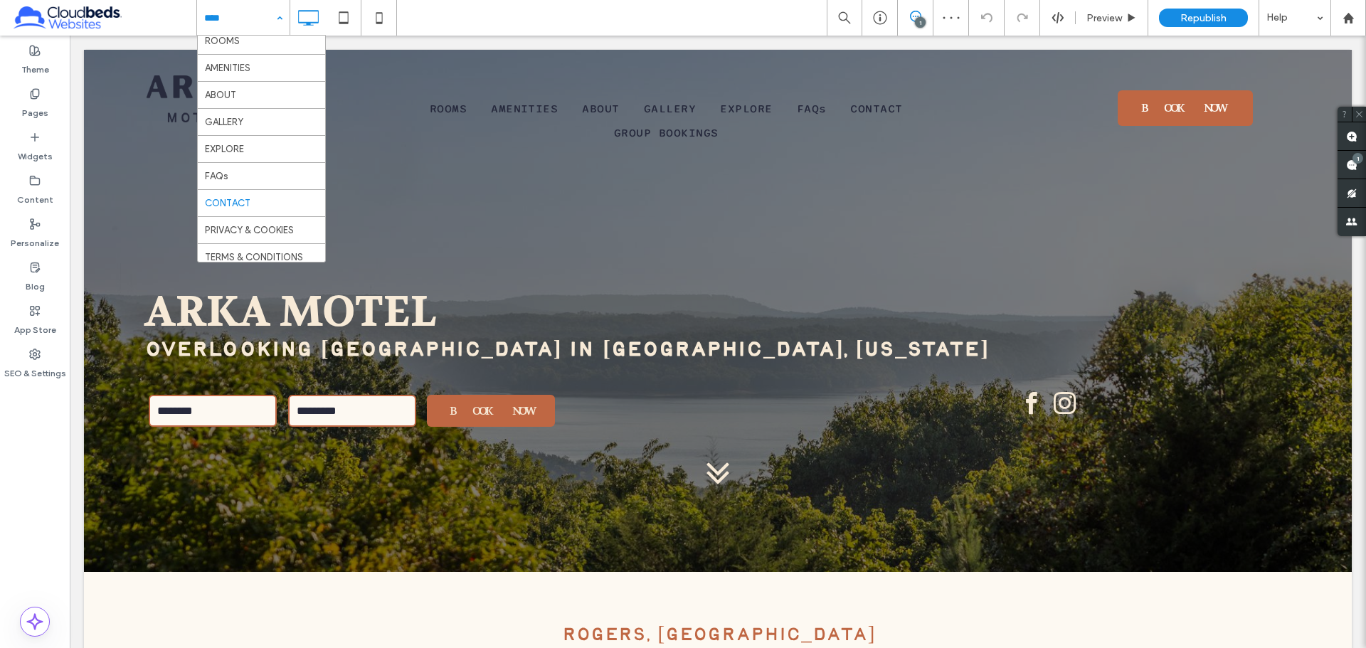
scroll to position [69, 0]
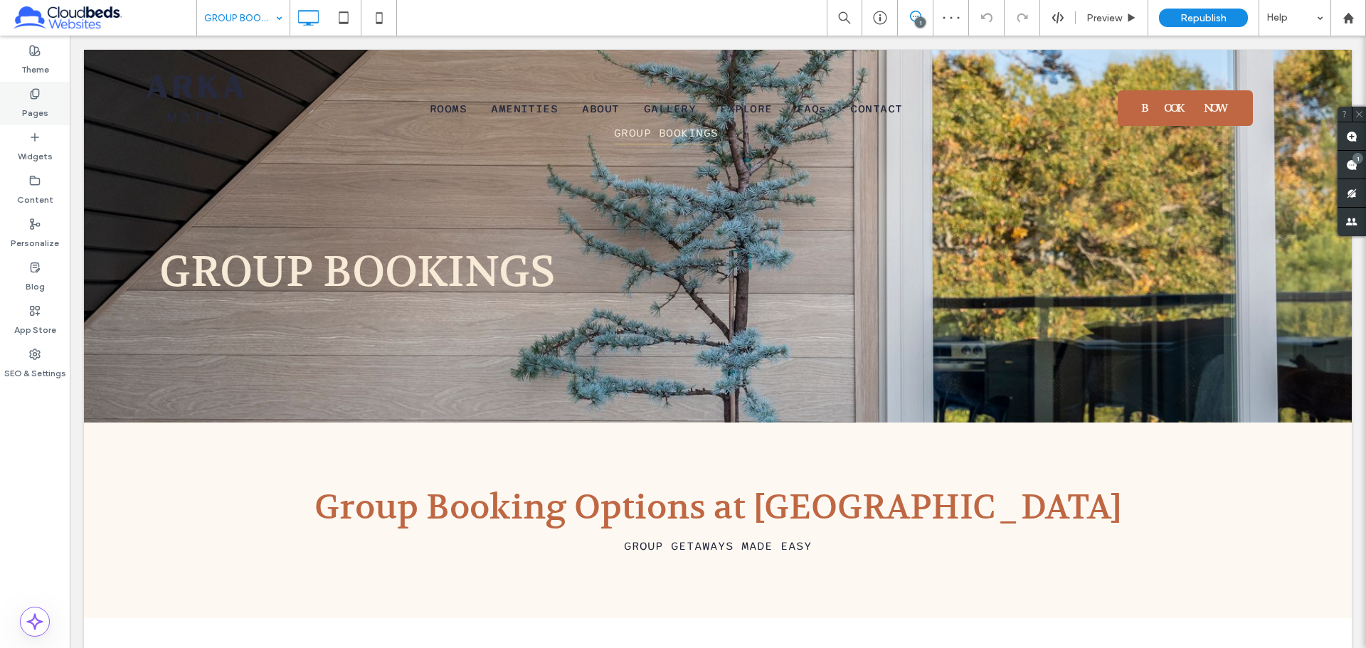
click at [31, 100] on label "Pages" at bounding box center [35, 110] width 26 height 20
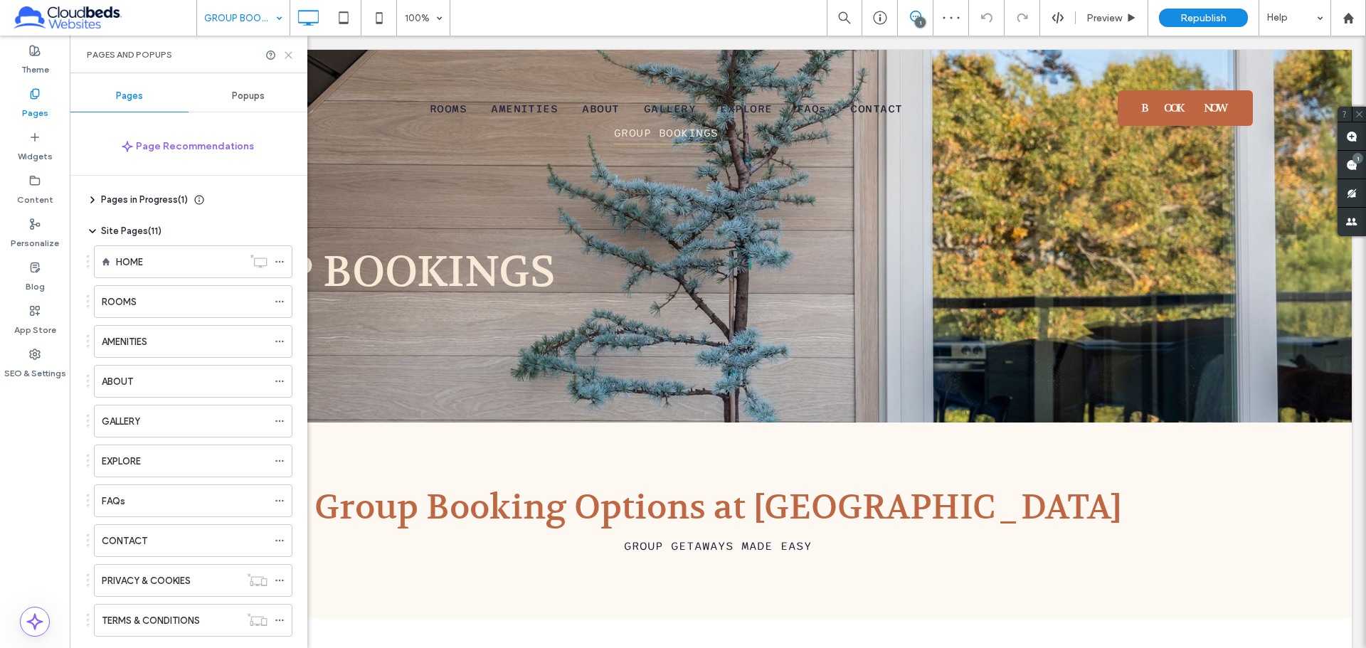
click at [293, 55] on icon at bounding box center [288, 55] width 11 height 11
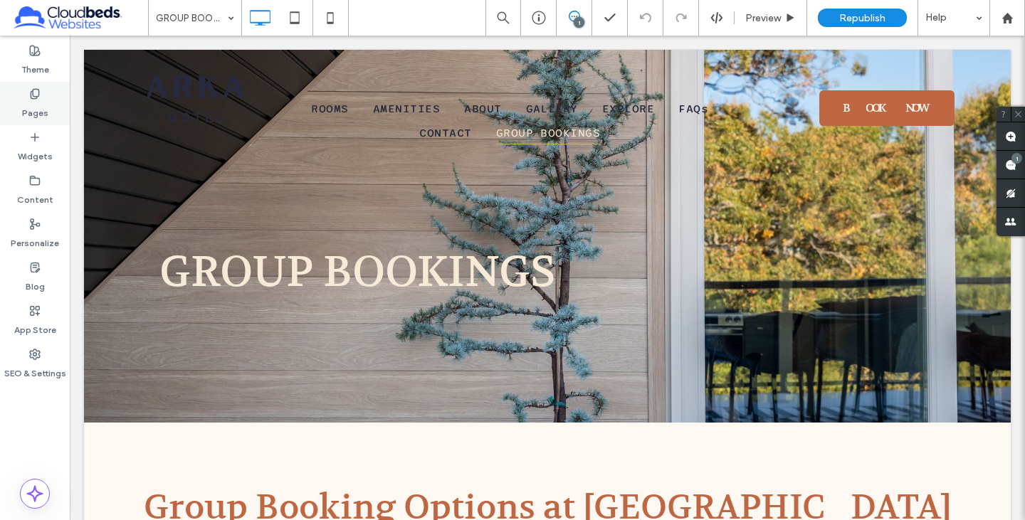
click at [50, 107] on div "Pages" at bounding box center [35, 103] width 70 height 43
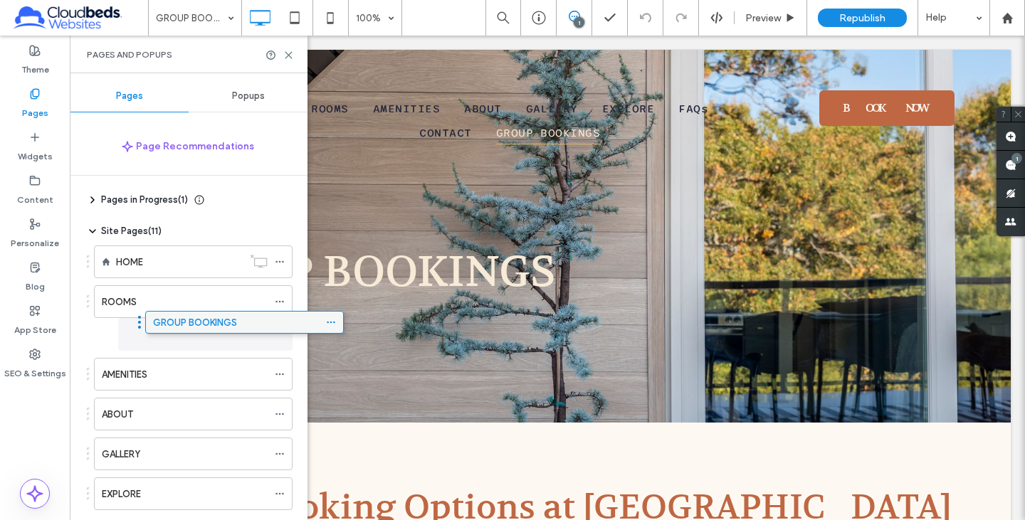
drag, startPoint x: 185, startPoint y: 464, endPoint x: 236, endPoint y: 330, distance: 143.3
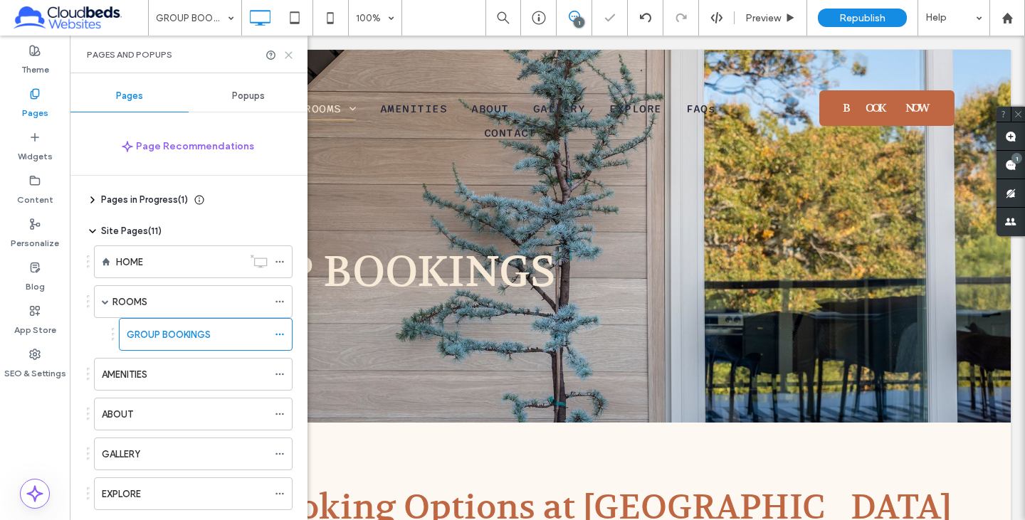
click at [291, 56] on icon at bounding box center [288, 55] width 11 height 11
